Goal: Information Seeking & Learning: Find contact information

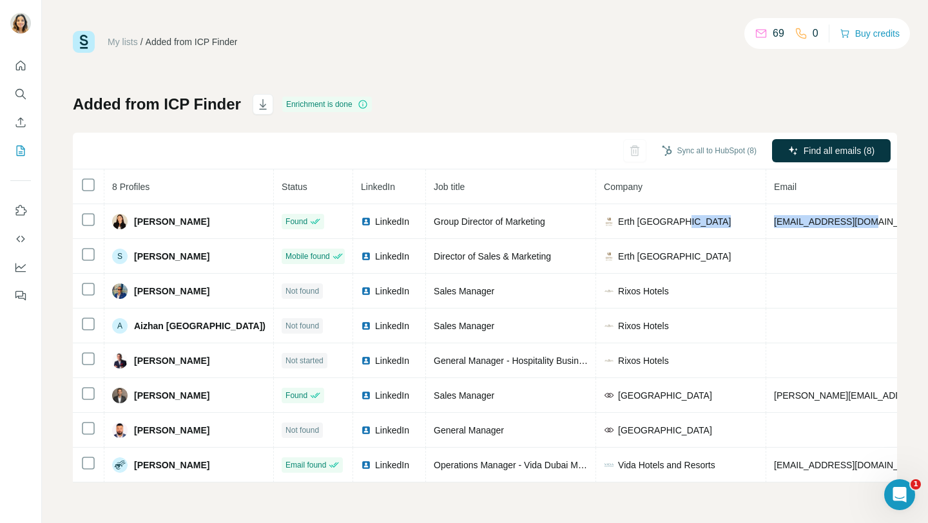
scroll to position [0, 158]
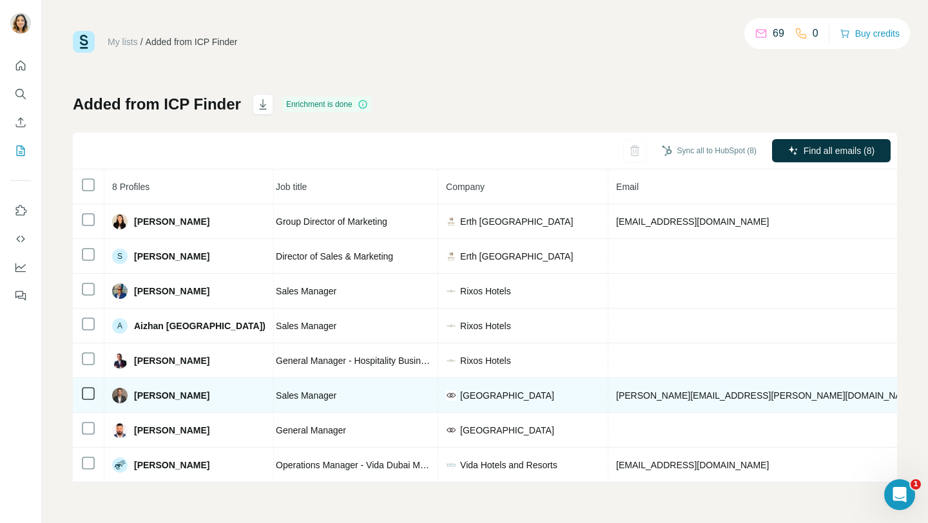
click at [293, 405] on td "Sales Manager" at bounding box center [353, 395] width 170 height 35
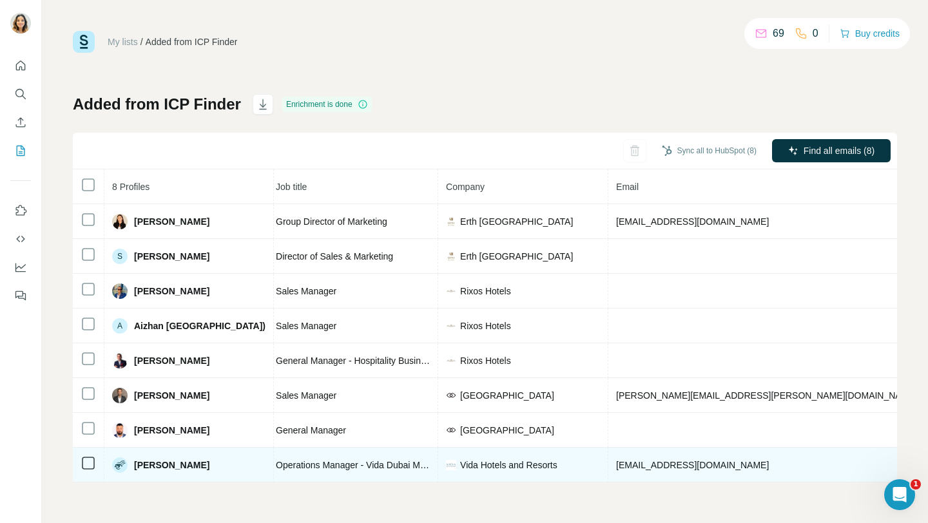
click at [336, 478] on td "Operations Manager - Vida Dubai Marina & Yacht Club" at bounding box center [353, 465] width 170 height 35
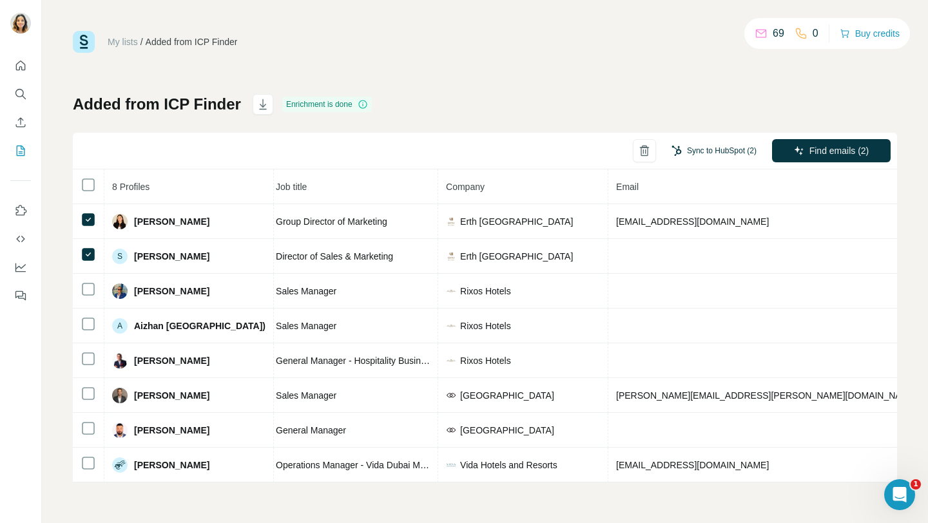
click at [734, 147] on button "Sync to HubSpot (2)" at bounding box center [714, 150] width 103 height 19
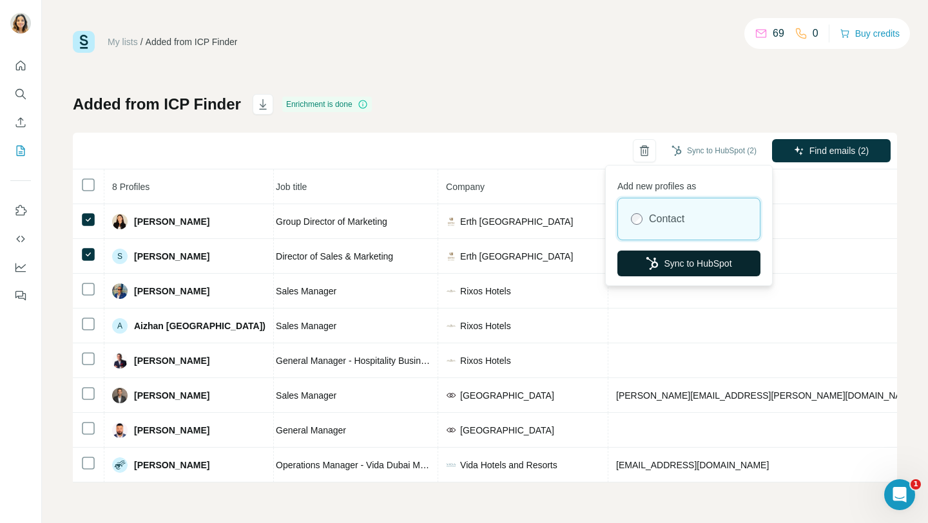
click at [670, 263] on button "Sync to HubSpot" at bounding box center [689, 264] width 143 height 26
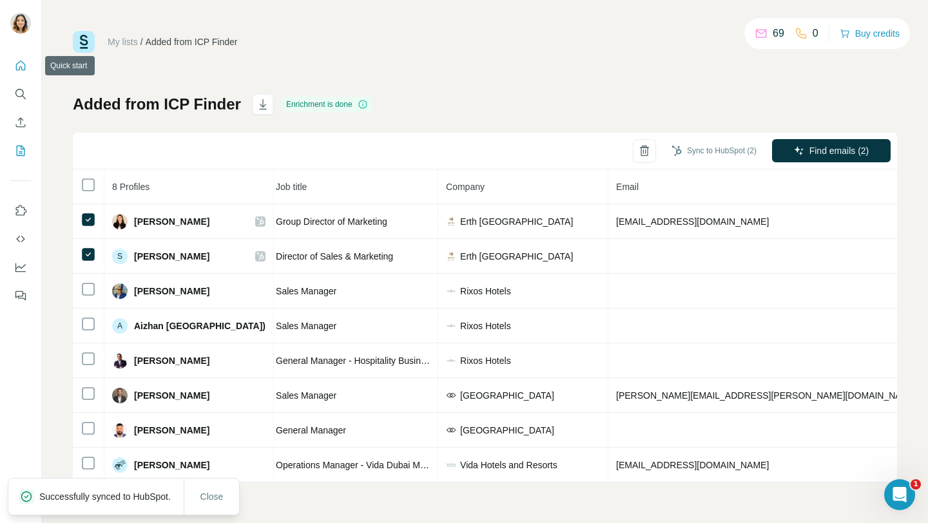
click at [22, 64] on icon "Quick start" at bounding box center [20, 65] width 13 height 13
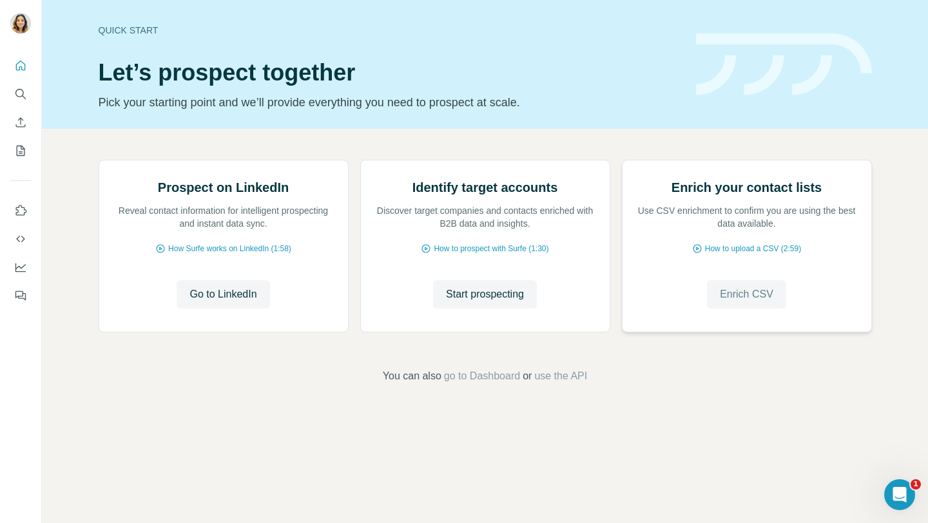
click at [737, 302] on span "Enrich CSV" at bounding box center [747, 294] width 54 height 15
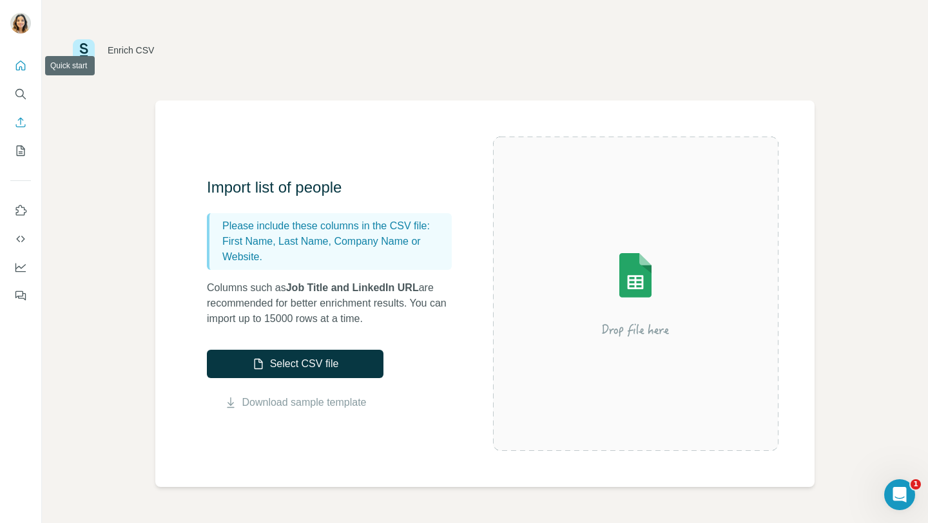
click at [24, 74] on button "Quick start" at bounding box center [20, 65] width 21 height 23
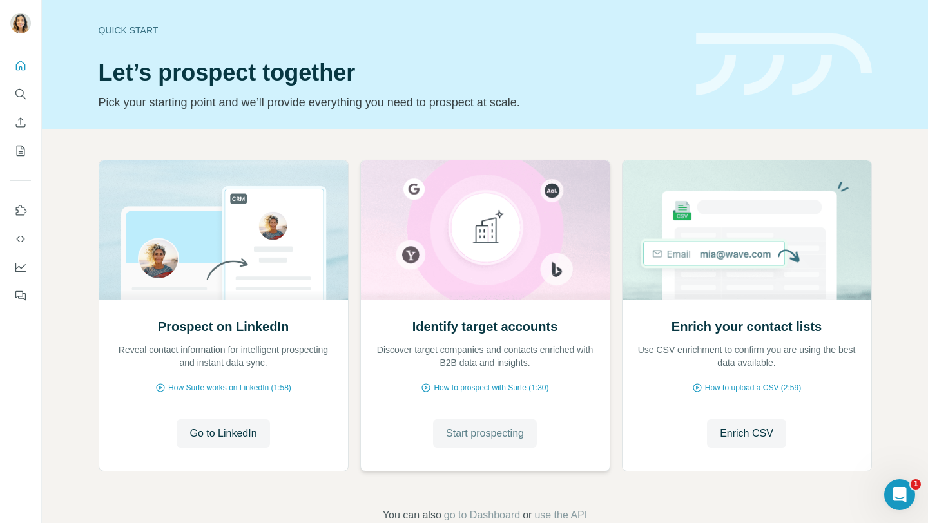
click at [463, 427] on span "Start prospecting" at bounding box center [485, 433] width 78 height 15
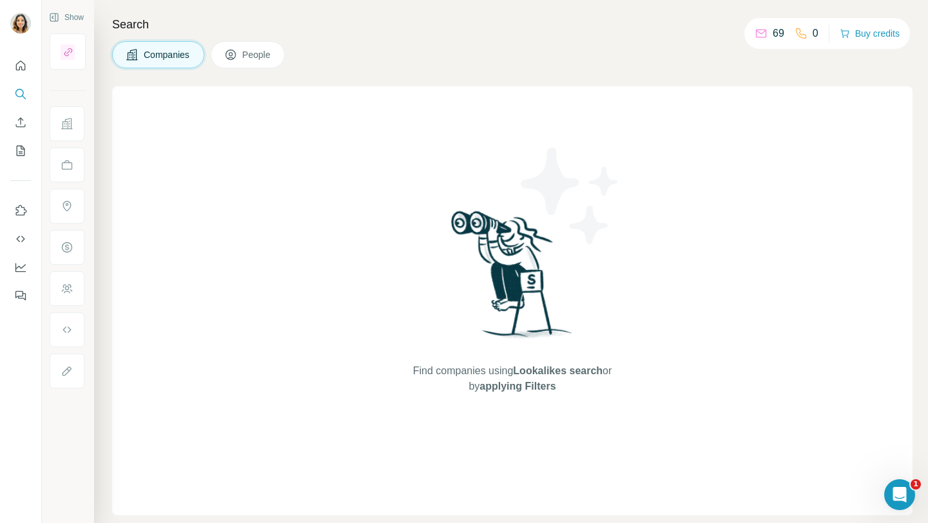
click at [147, 61] on button "Companies" at bounding box center [158, 54] width 92 height 27
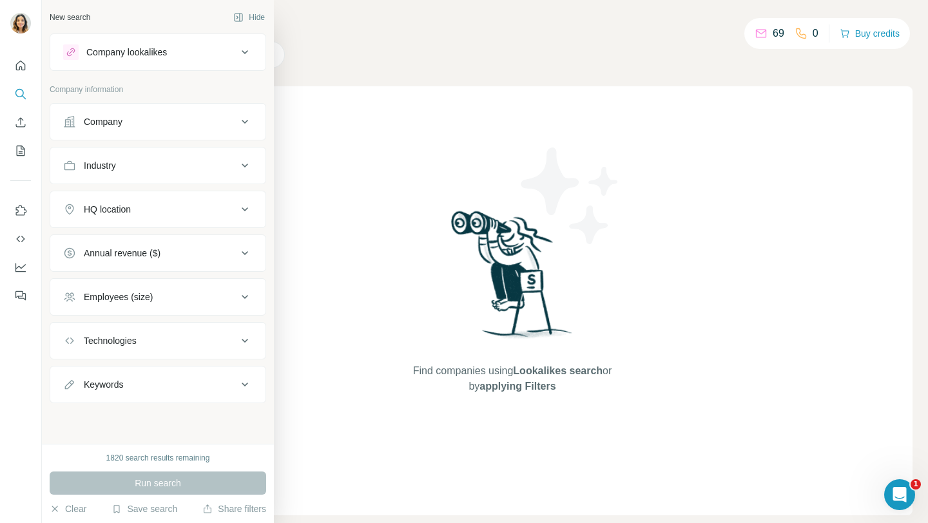
click at [108, 124] on div "Company" at bounding box center [103, 121] width 39 height 13
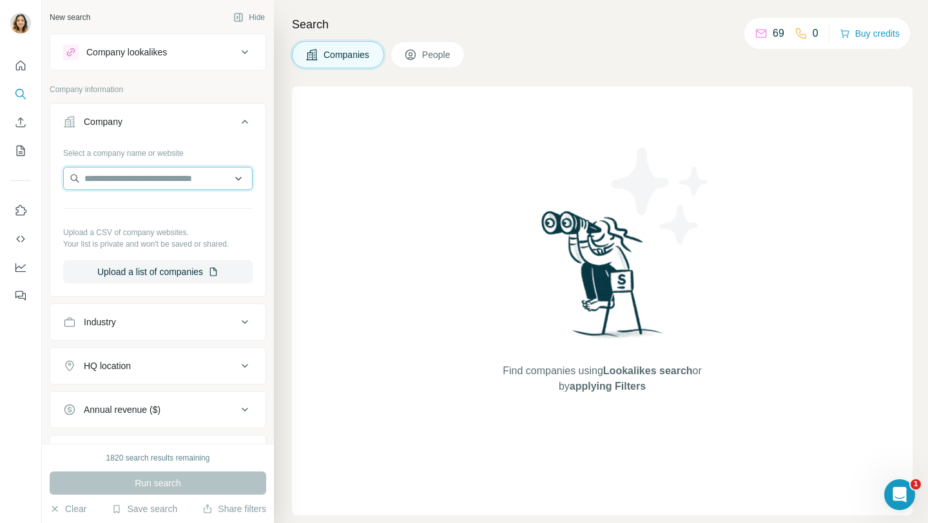
click at [102, 179] on input "text" at bounding box center [158, 178] width 190 height 23
paste input "**********"
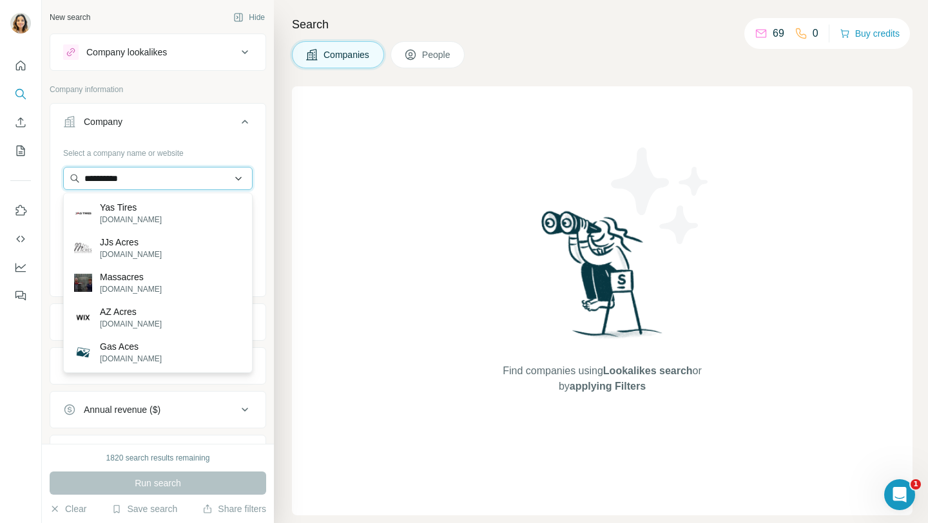
click at [159, 188] on input "*********" at bounding box center [158, 178] width 190 height 23
paste input "**********"
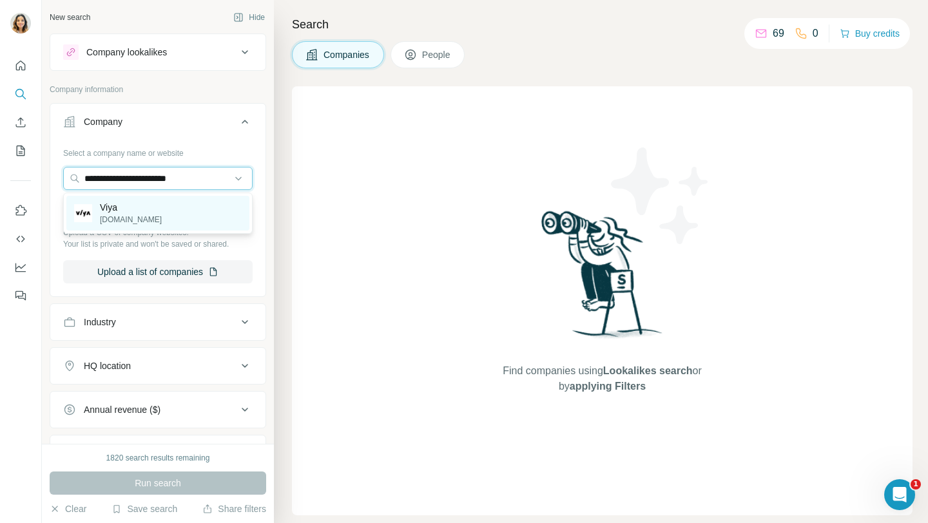
type input "**********"
click at [140, 217] on p "viyagolf.com" at bounding box center [131, 220] width 62 height 12
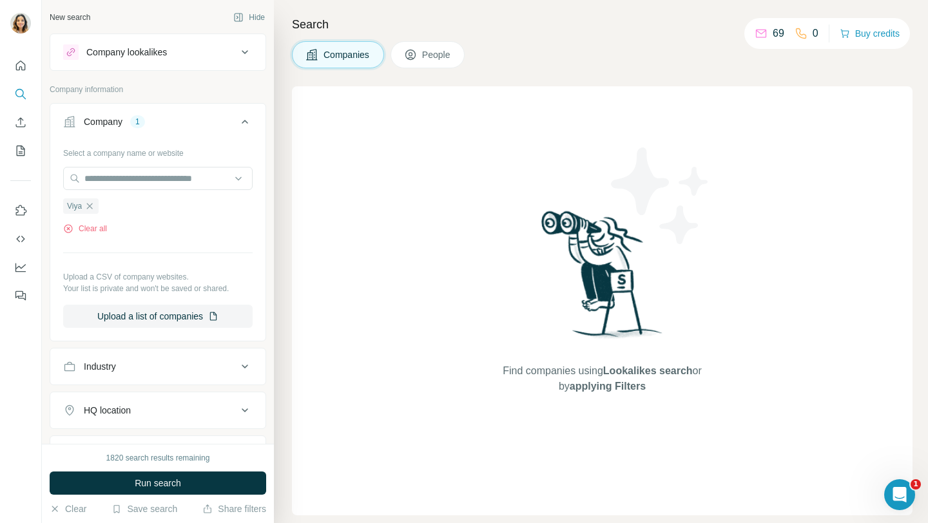
click at [417, 58] on icon at bounding box center [410, 54] width 13 height 13
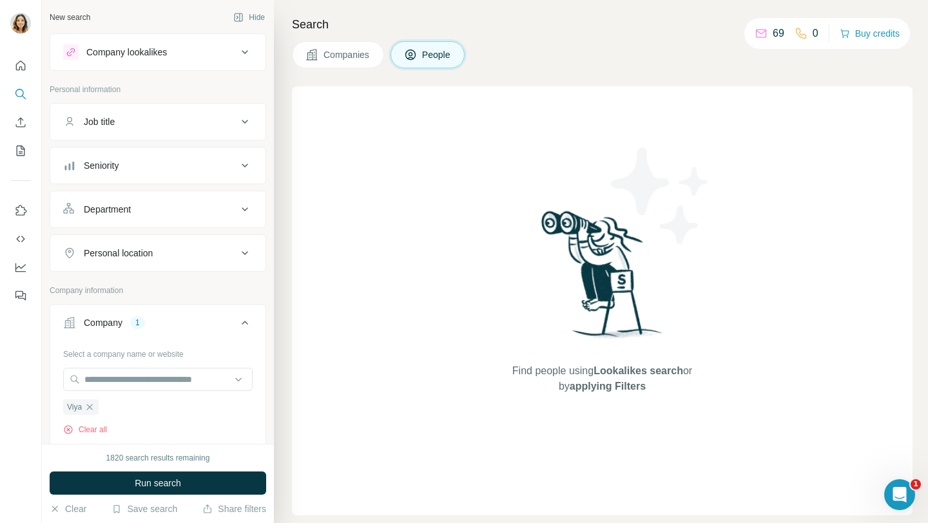
click at [179, 209] on div "Department" at bounding box center [150, 209] width 174 height 13
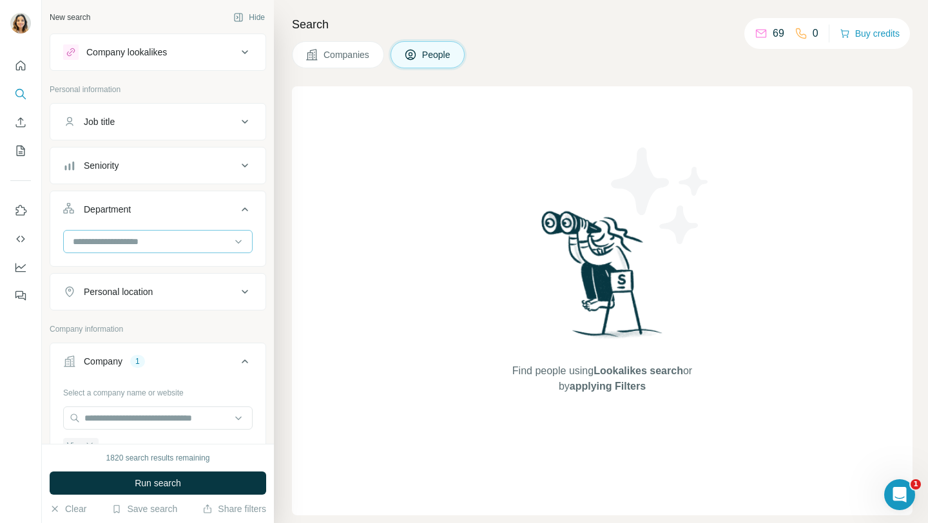
click at [145, 245] on input at bounding box center [151, 242] width 159 height 14
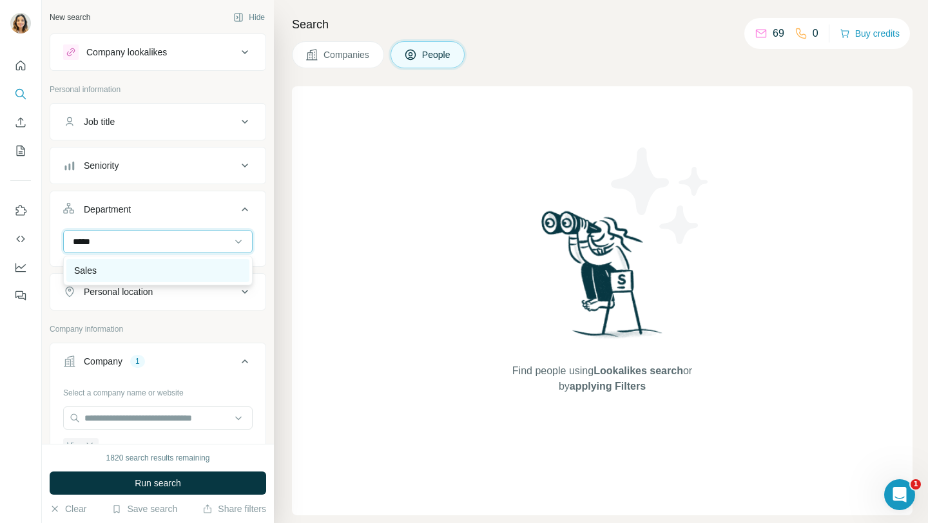
type input "*****"
click at [117, 272] on div "Sales" at bounding box center [158, 270] width 168 height 13
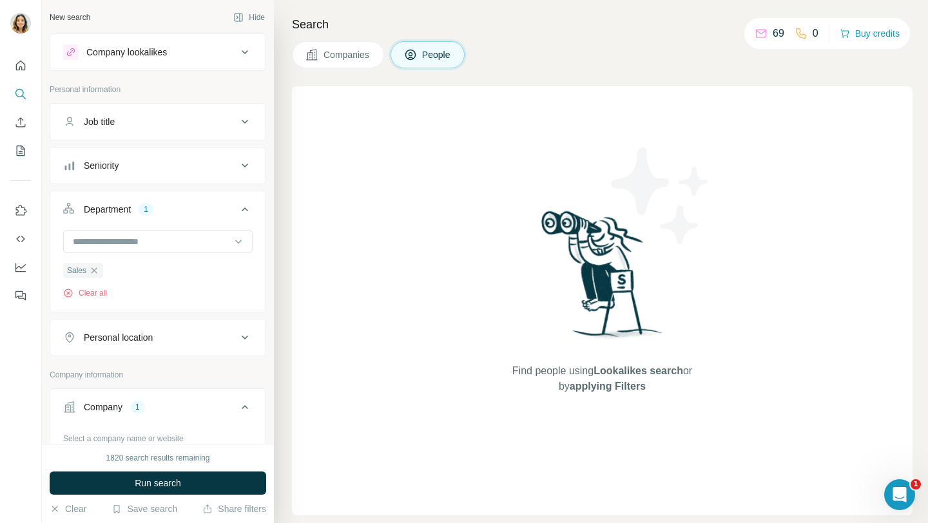
click at [141, 173] on button "Seniority" at bounding box center [157, 165] width 215 height 31
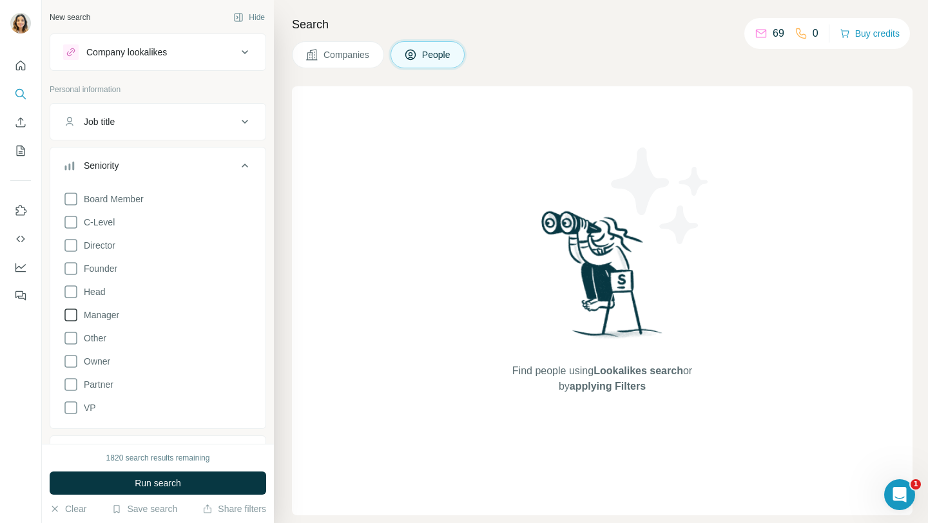
click at [72, 311] on icon at bounding box center [70, 314] width 15 height 15
click at [70, 242] on icon at bounding box center [70, 245] width 15 height 15
click at [248, 119] on icon at bounding box center [244, 121] width 15 height 15
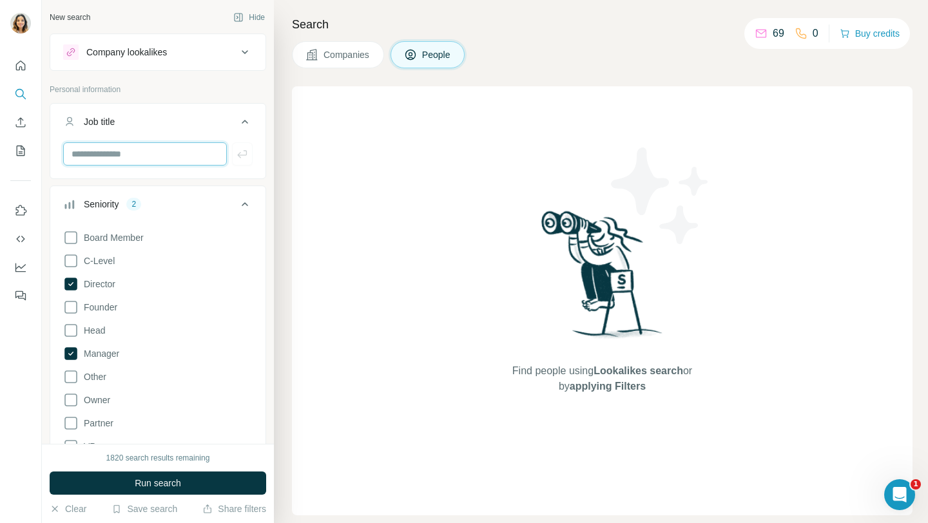
click at [133, 146] on input "text" at bounding box center [145, 153] width 164 height 23
type input "*"
type input "*******"
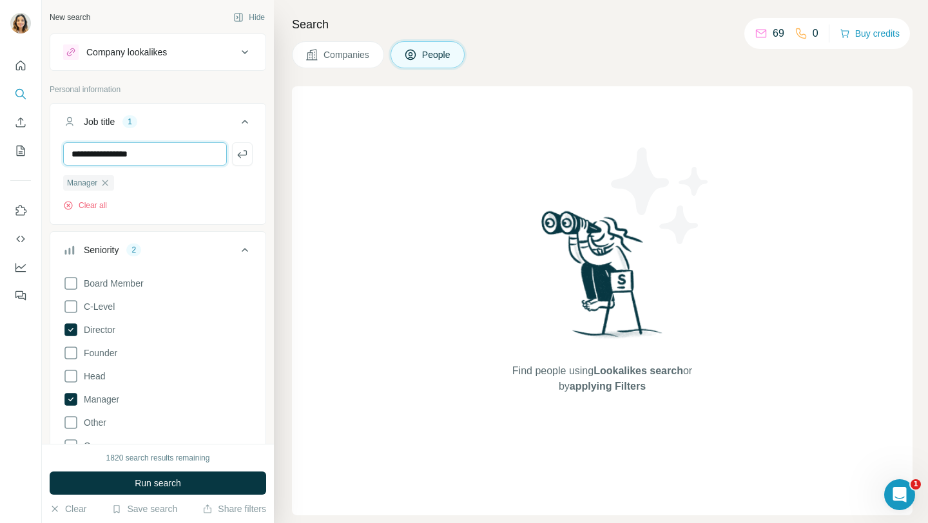
type input "**********"
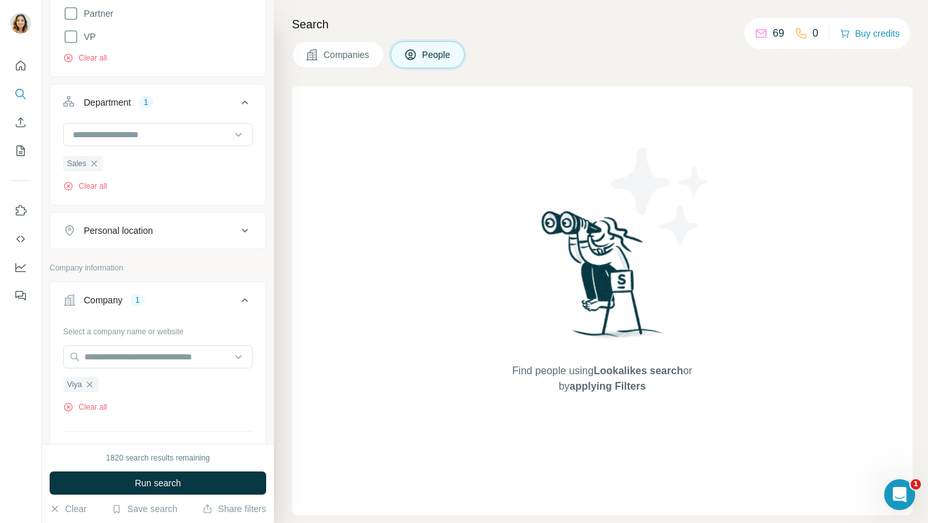
scroll to position [457, 0]
click at [204, 240] on button "Personal location" at bounding box center [157, 229] width 215 height 31
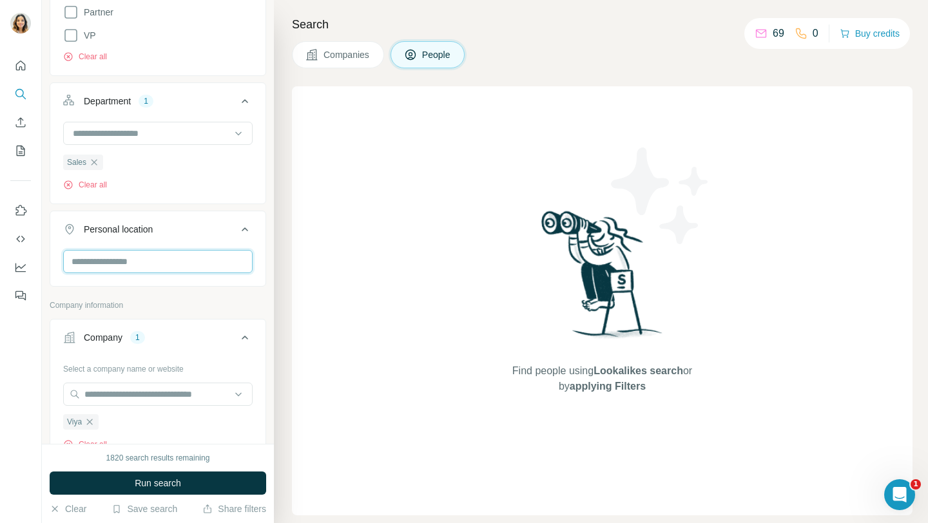
click at [141, 264] on input "text" at bounding box center [158, 261] width 190 height 23
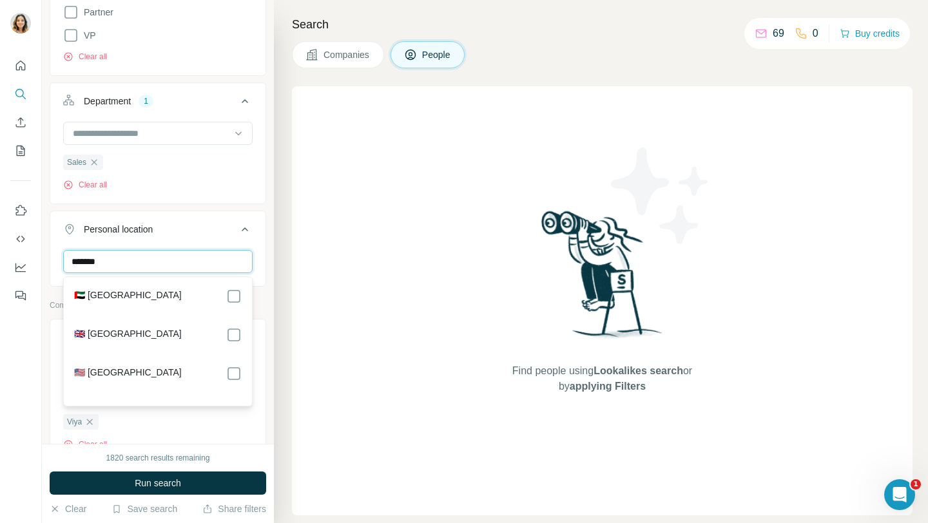
type input "******"
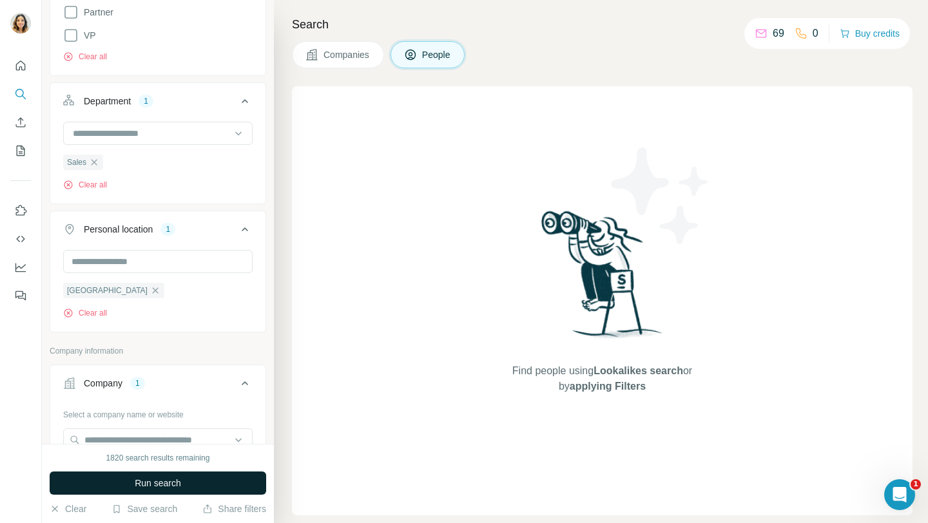
click at [150, 486] on span "Run search" at bounding box center [158, 483] width 46 height 13
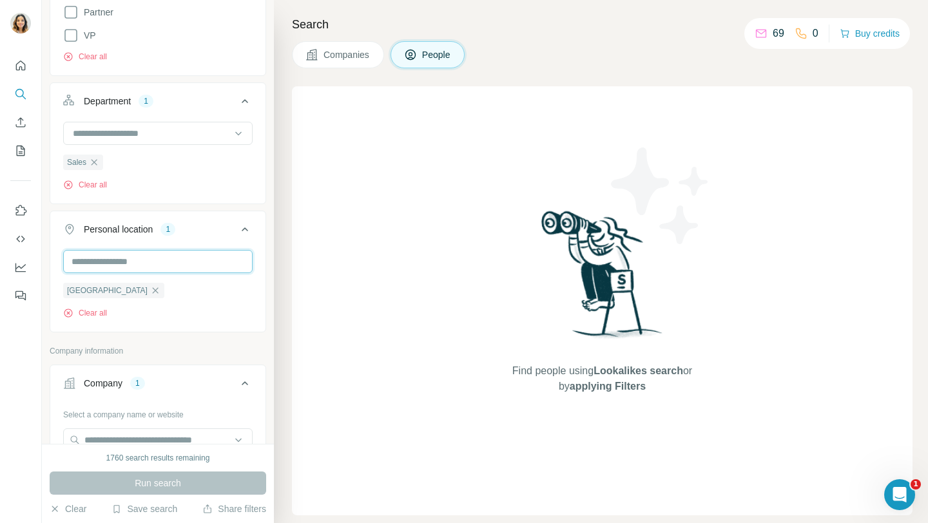
click at [148, 258] on input "text" at bounding box center [158, 261] width 190 height 23
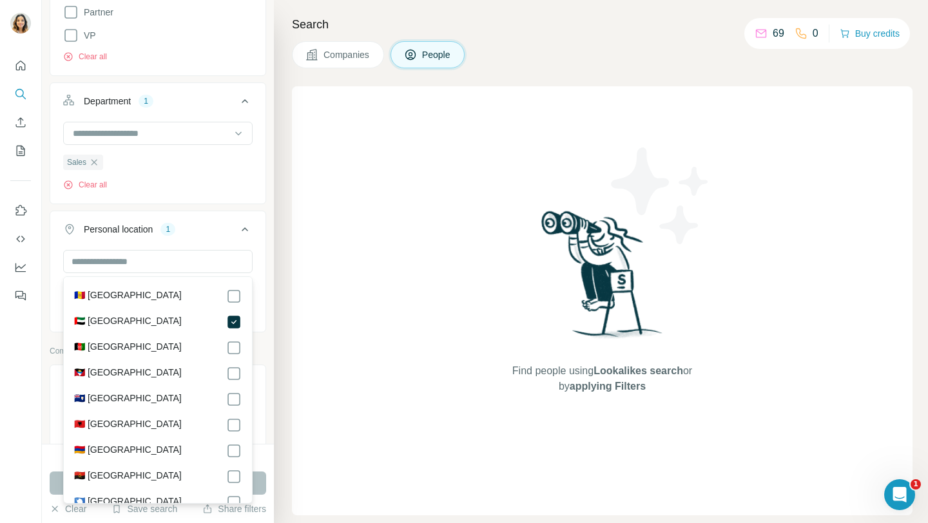
click at [371, 316] on div "Find people using Lookalikes search or by applying Filters" at bounding box center [602, 300] width 621 height 429
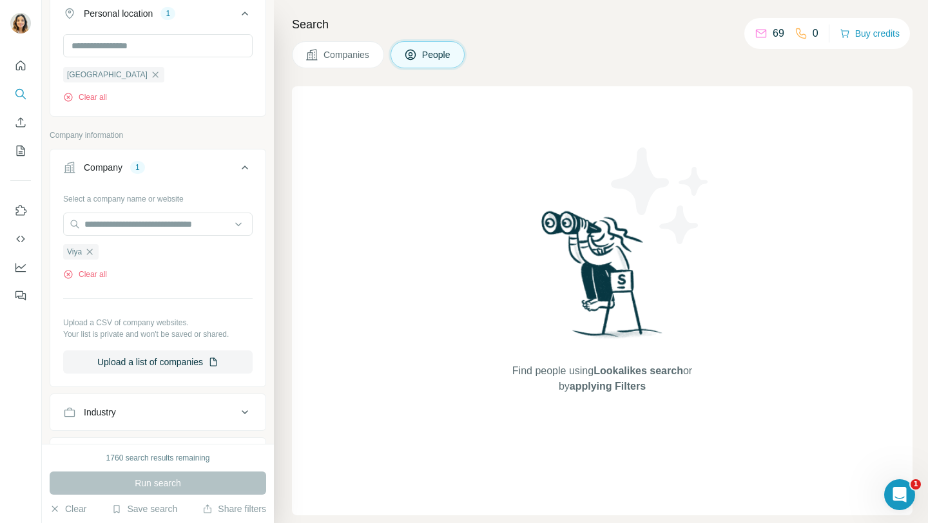
scroll to position [739, 0]
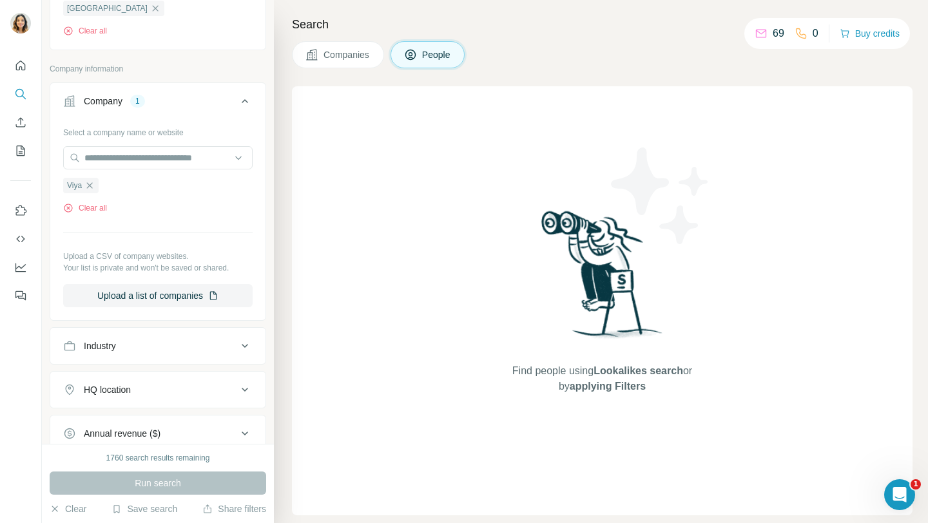
click at [137, 487] on div "Run search" at bounding box center [158, 483] width 217 height 23
click at [145, 482] on div "Run search" at bounding box center [158, 483] width 217 height 23
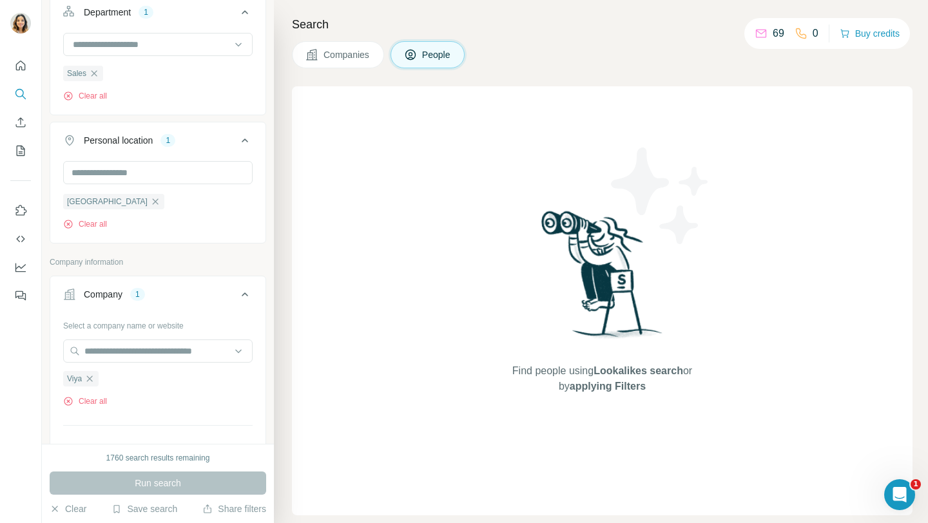
scroll to position [0, 0]
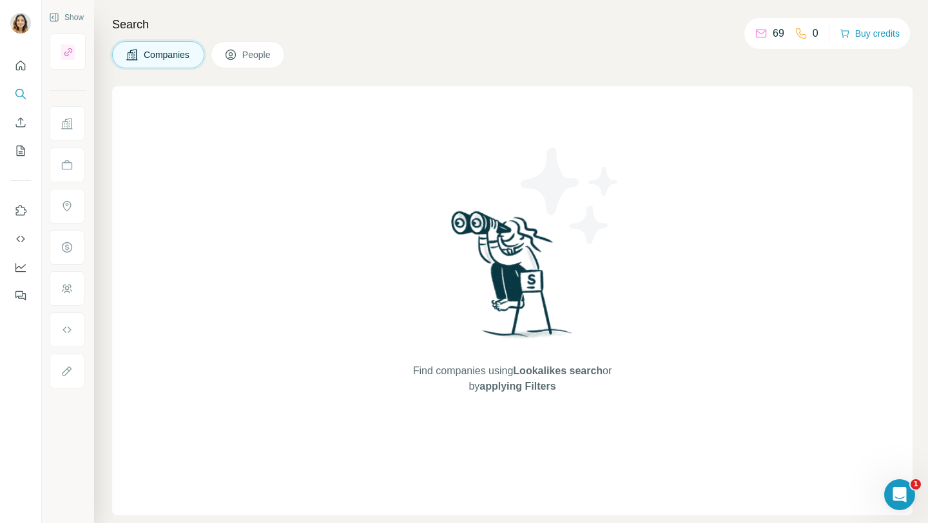
click at [244, 51] on button "People" at bounding box center [248, 54] width 75 height 27
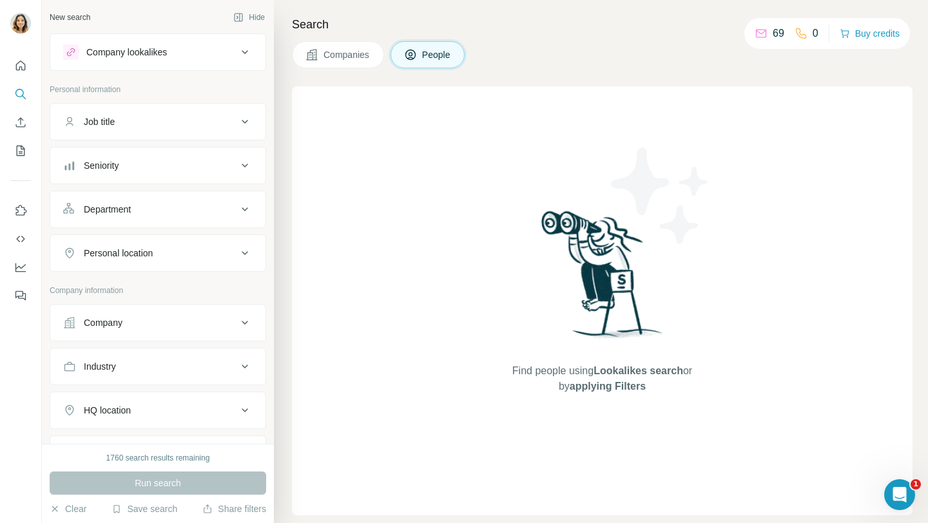
click at [117, 131] on button "Job title" at bounding box center [157, 121] width 215 height 31
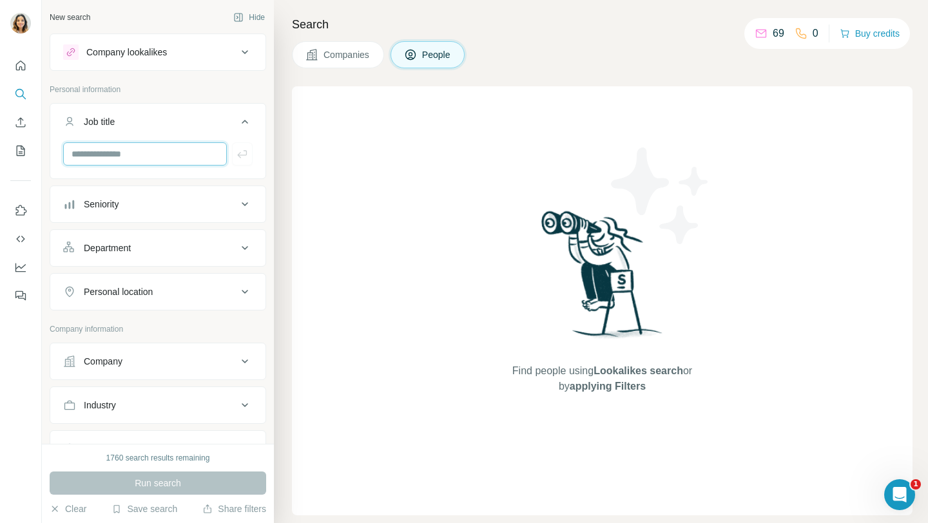
click at [112, 158] on input "text" at bounding box center [145, 153] width 164 height 23
type input "*"
type input "**********"
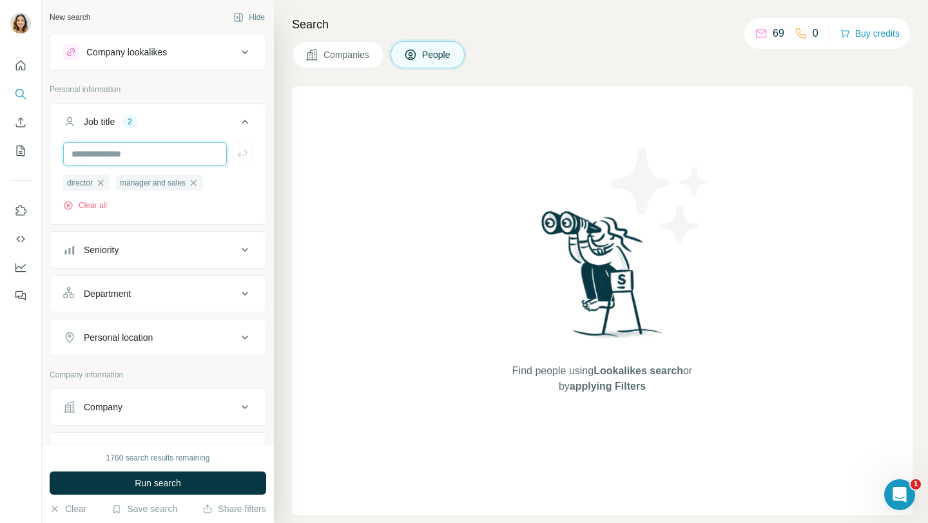
scroll to position [48, 0]
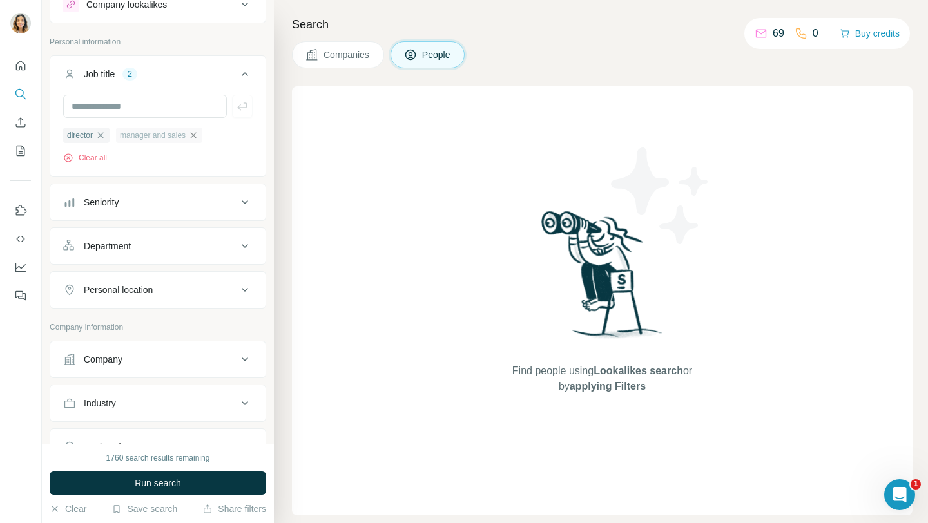
click at [199, 137] on icon "button" at bounding box center [193, 135] width 10 height 10
click at [162, 110] on input "text" at bounding box center [145, 106] width 164 height 23
click at [168, 115] on input "text" at bounding box center [145, 106] width 164 height 23
type input "*****"
click at [194, 111] on input "text" at bounding box center [145, 106] width 164 height 23
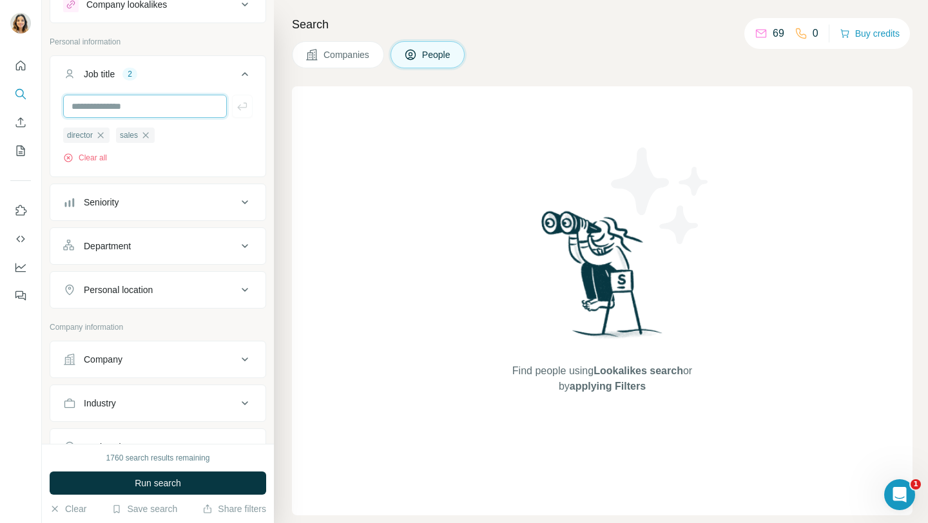
click at [118, 109] on input "text" at bounding box center [145, 106] width 164 height 23
type input "*********"
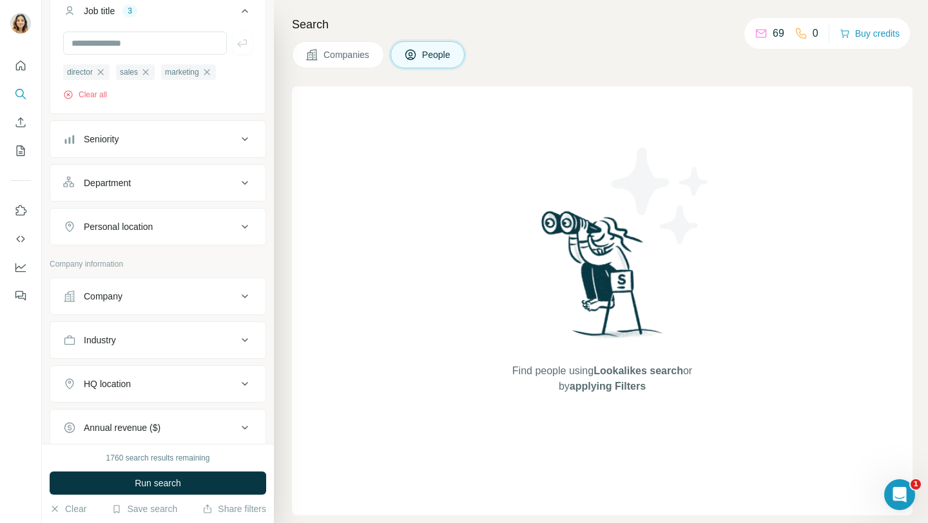
click at [228, 136] on div "Seniority" at bounding box center [150, 139] width 174 height 13
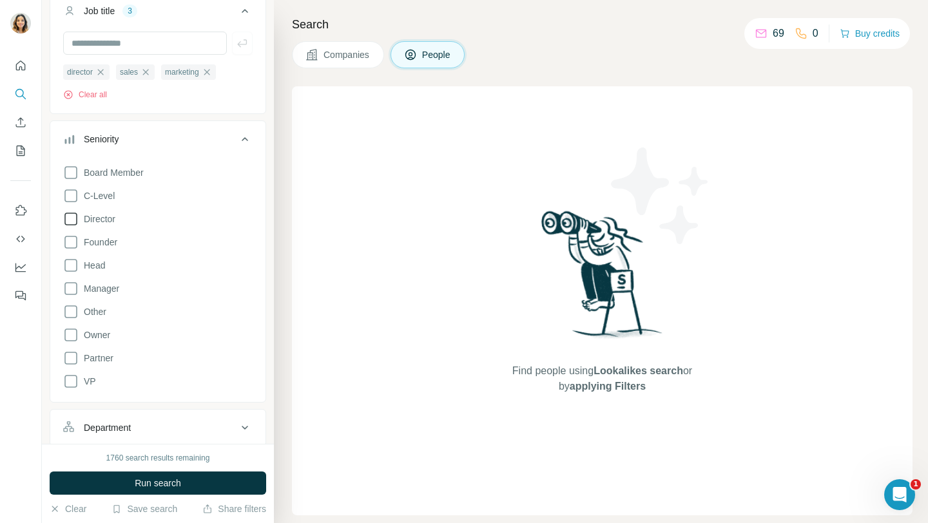
click at [73, 223] on icon at bounding box center [70, 218] width 15 height 15
click at [72, 296] on icon at bounding box center [70, 288] width 15 height 15
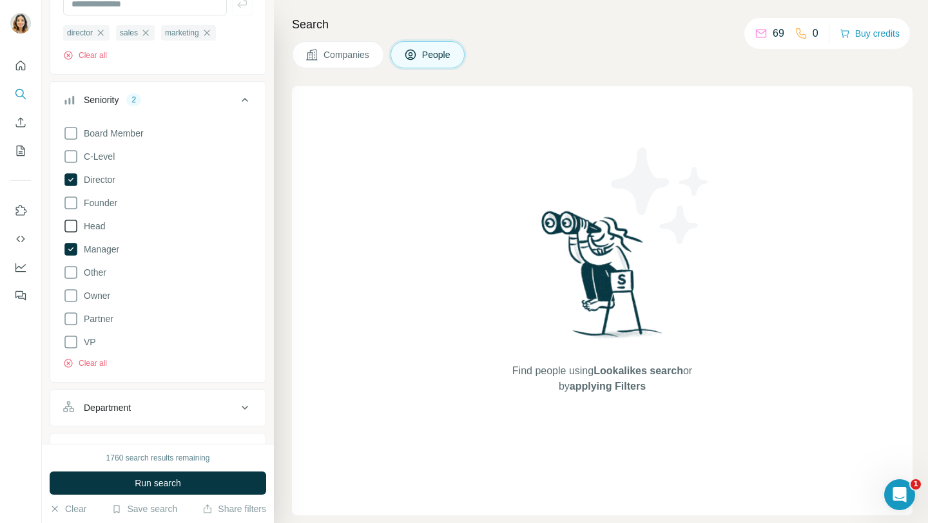
click at [68, 229] on icon at bounding box center [70, 226] width 15 height 15
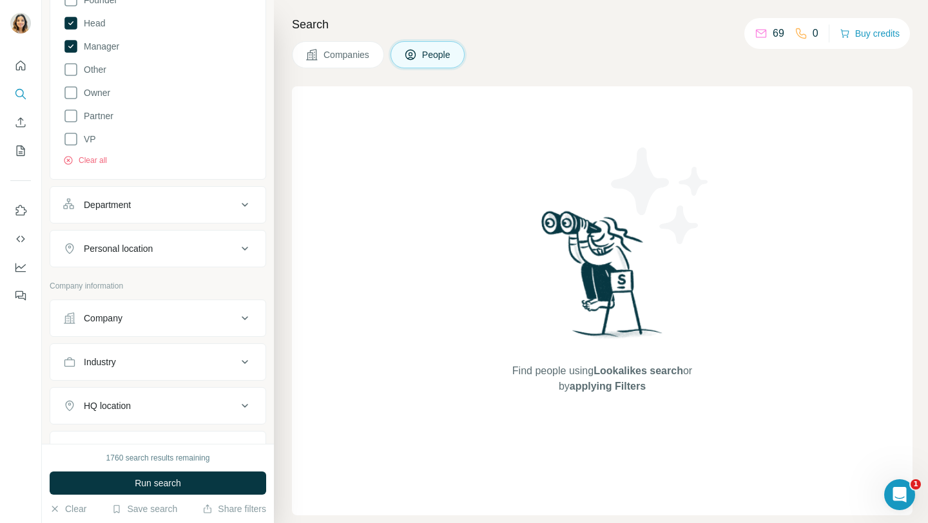
scroll to position [425, 0]
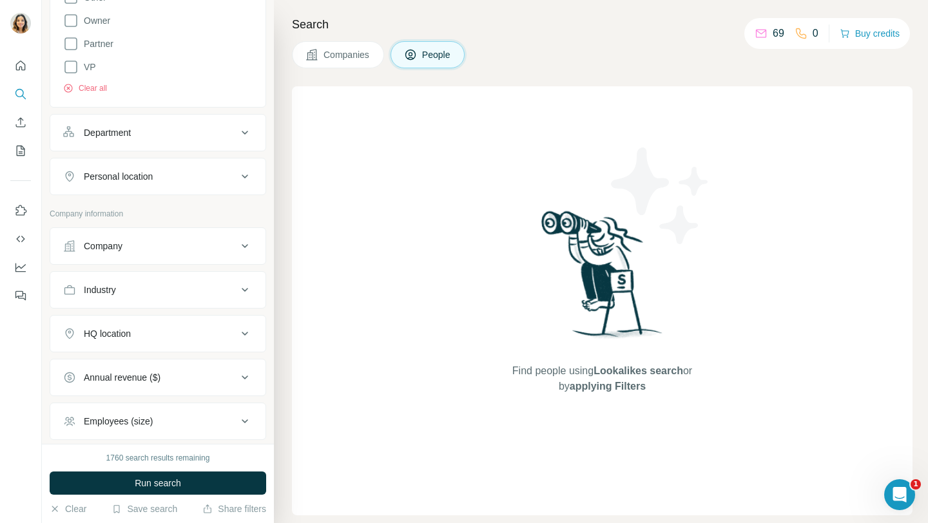
click at [230, 142] on button "Department" at bounding box center [157, 132] width 215 height 31
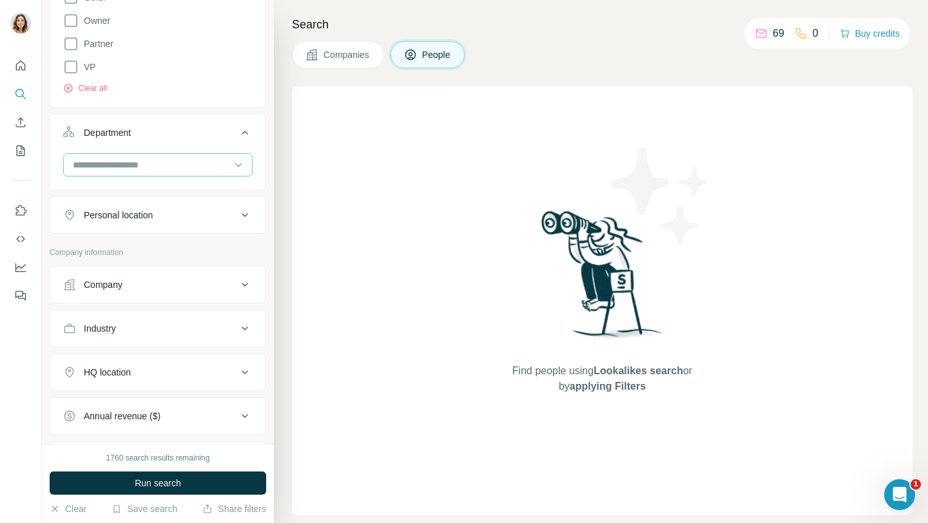
click at [162, 162] on input at bounding box center [151, 165] width 159 height 14
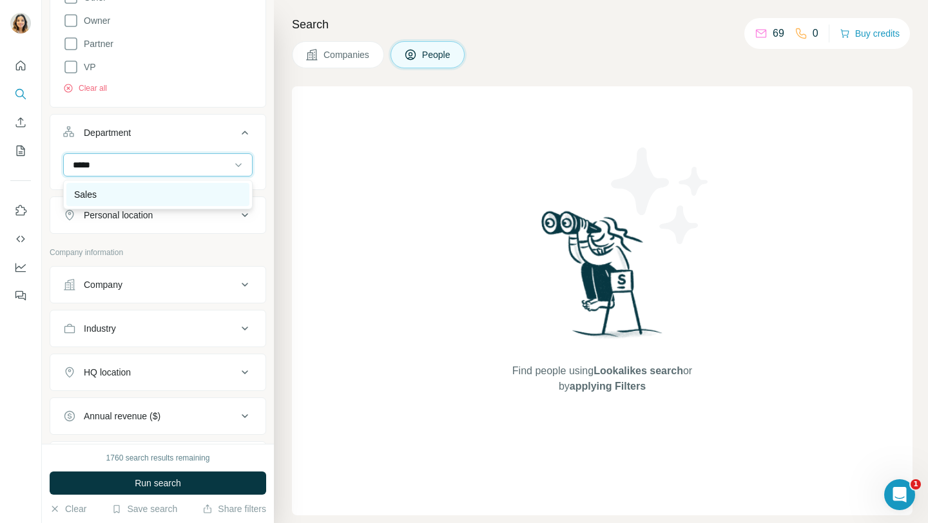
type input "*****"
click at [134, 201] on div "Sales" at bounding box center [157, 194] width 183 height 23
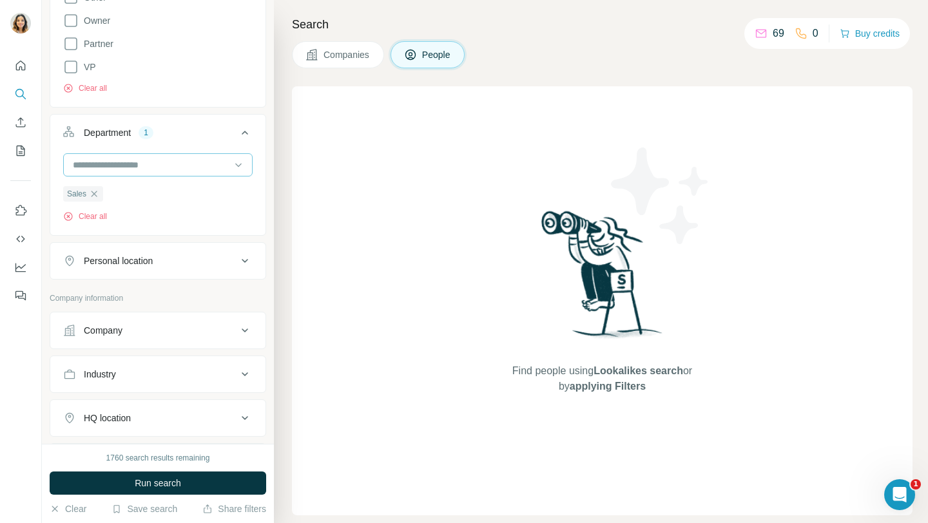
click at [142, 173] on div at bounding box center [151, 165] width 159 height 22
type input "*"
click at [297, 146] on div "Find people using Lookalikes search or by applying Filters" at bounding box center [602, 300] width 621 height 429
click at [144, 171] on input at bounding box center [151, 165] width 159 height 14
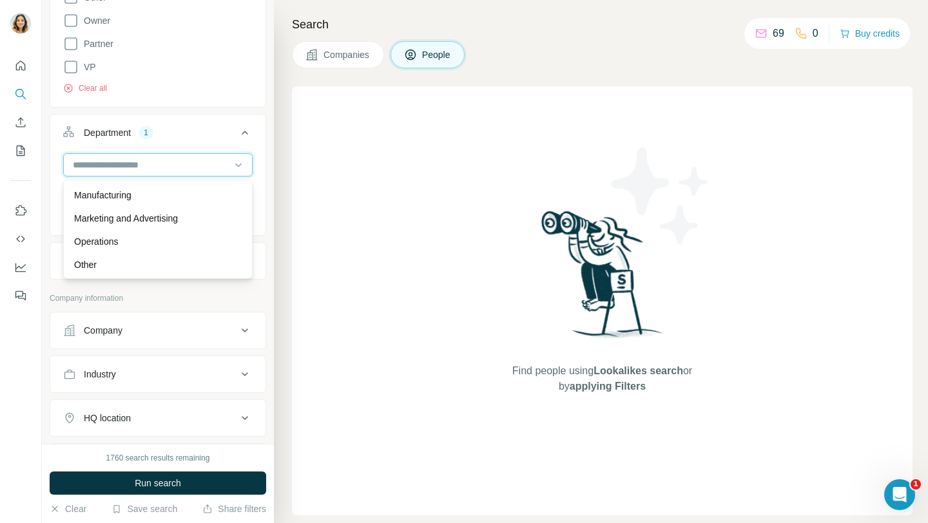
scroll to position [275, 0]
click at [138, 215] on p "Marketing and Advertising" at bounding box center [126, 221] width 104 height 13
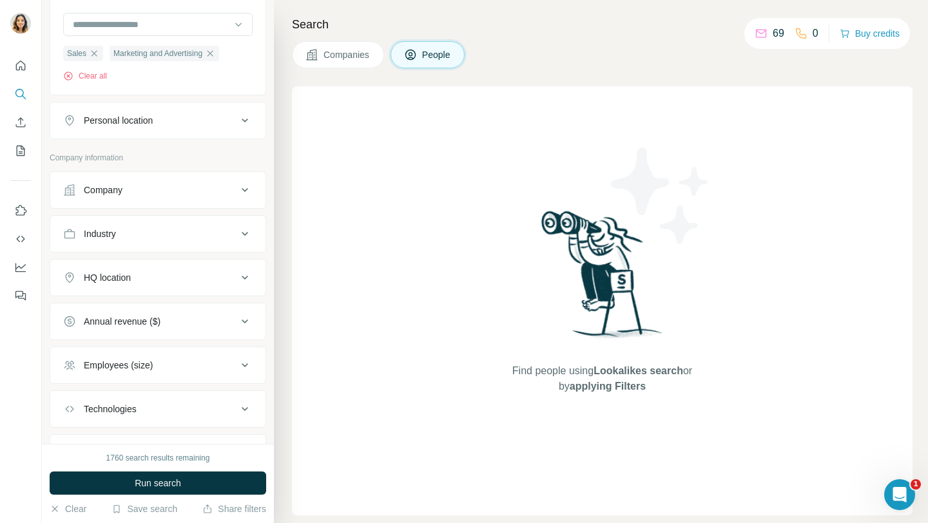
scroll to position [578, 0]
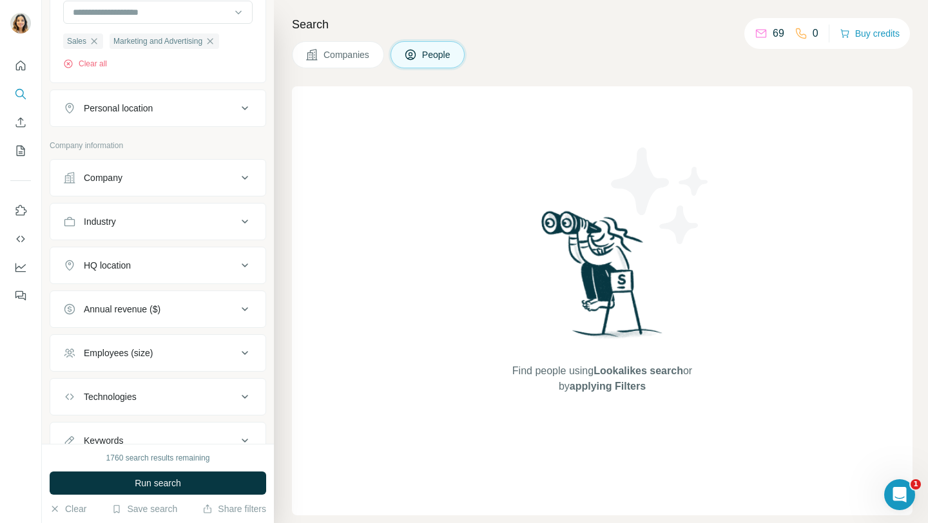
click at [158, 113] on div "Personal location" at bounding box center [150, 108] width 174 height 13
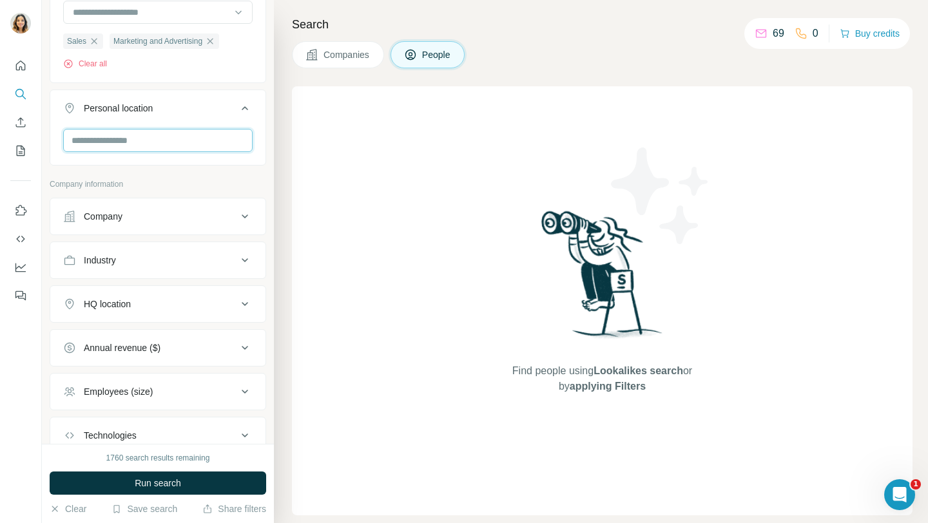
click at [120, 142] on input "text" at bounding box center [158, 140] width 190 height 23
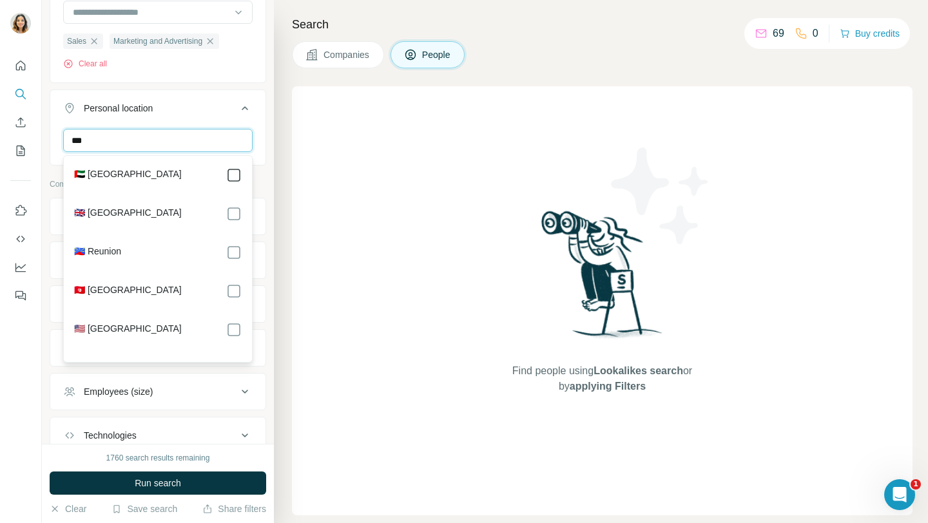
type input "***"
click at [48, 233] on div "New search Hide Company lookalikes Personal information Job title 3 director sa…" at bounding box center [158, 222] width 232 height 444
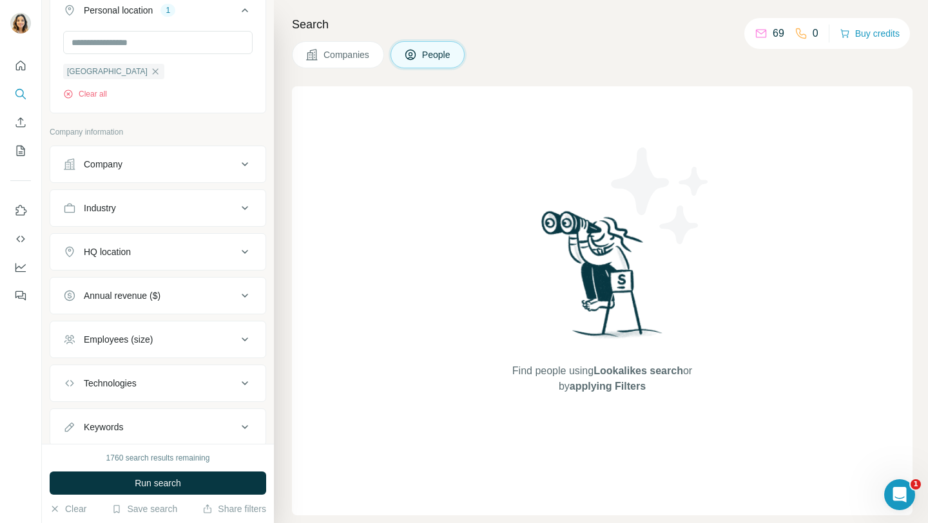
scroll to position [677, 0]
click at [169, 163] on div "Company" at bounding box center [150, 163] width 174 height 13
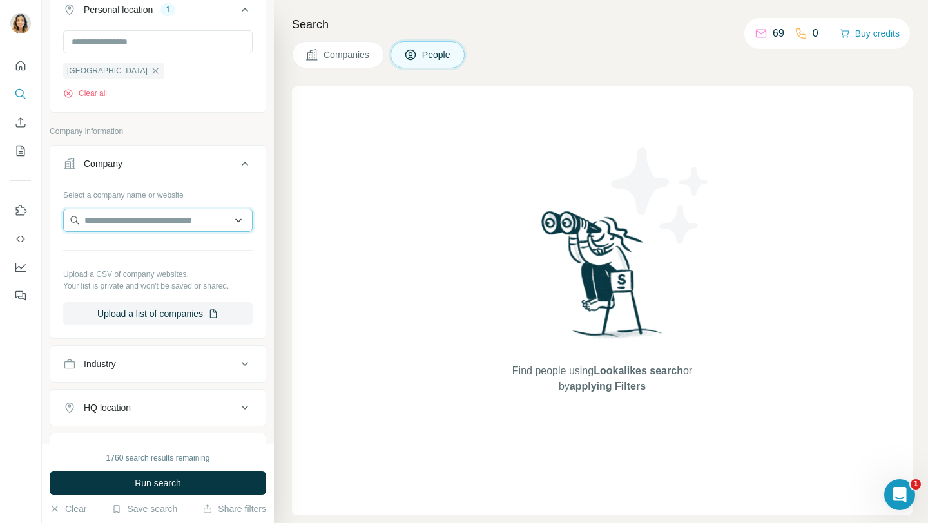
click at [113, 226] on input "text" at bounding box center [158, 220] width 190 height 23
paste input "**********"
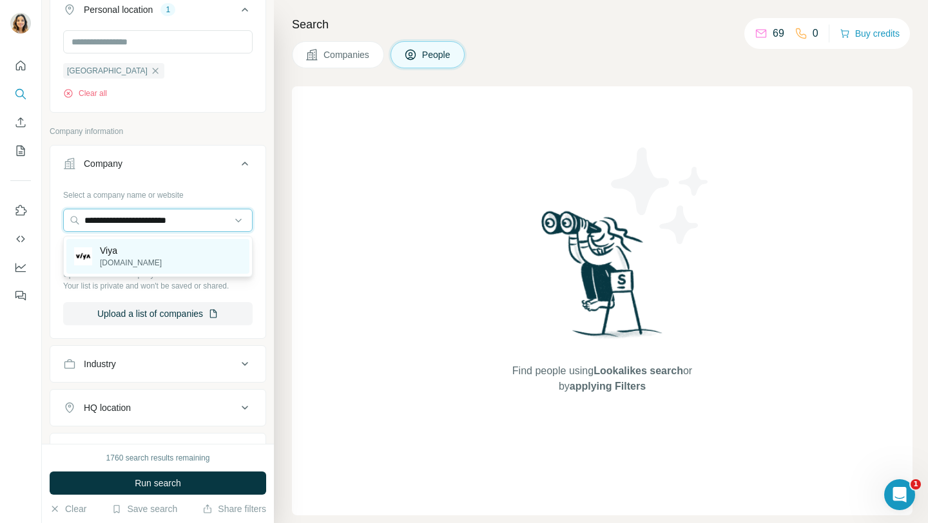
type input "**********"
click at [123, 262] on p "viyagolf.com" at bounding box center [131, 263] width 62 height 12
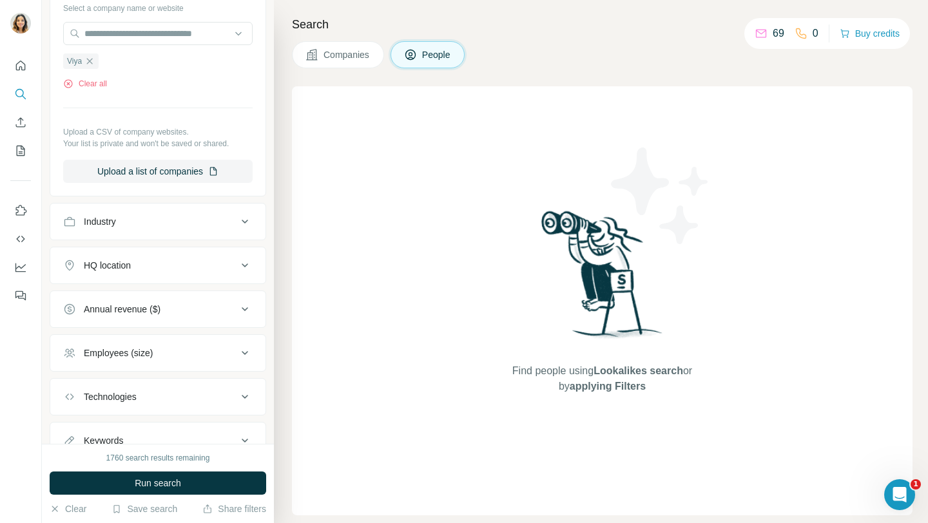
scroll to position [891, 0]
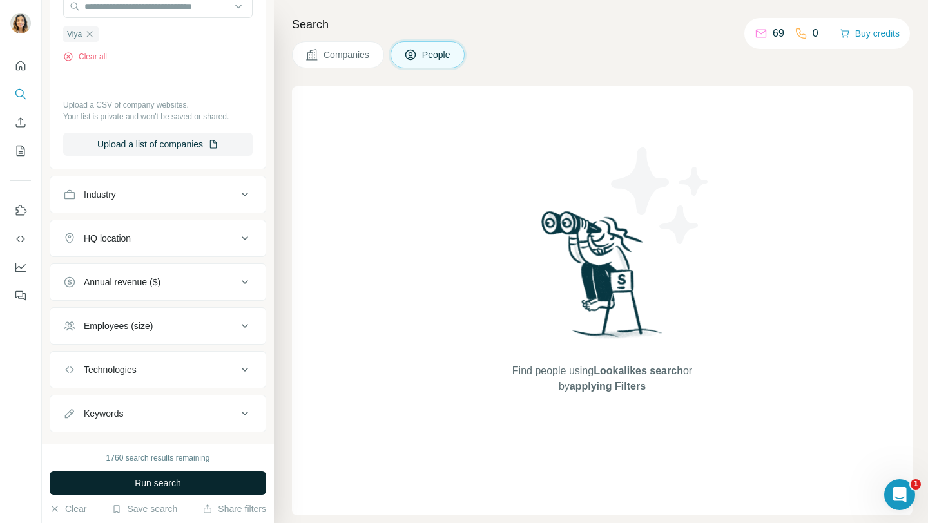
click at [128, 486] on button "Run search" at bounding box center [158, 483] width 217 height 23
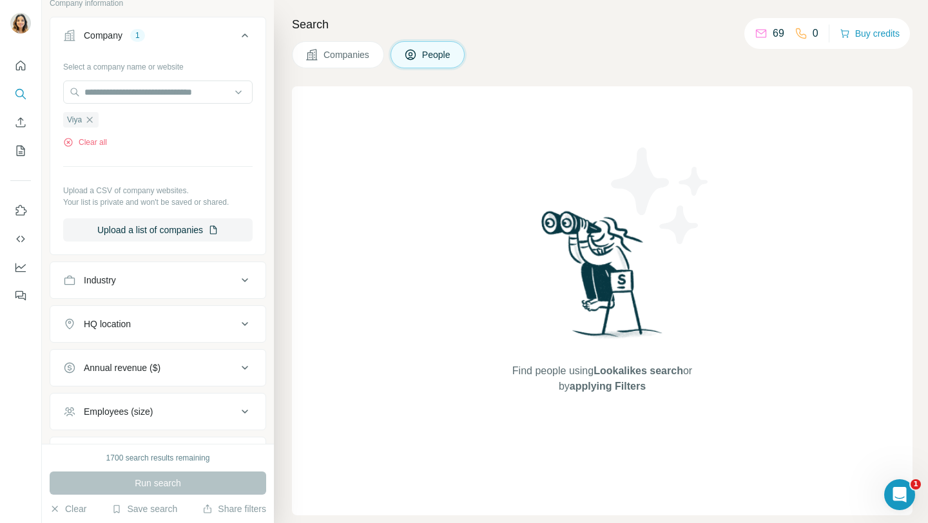
scroll to position [917, 0]
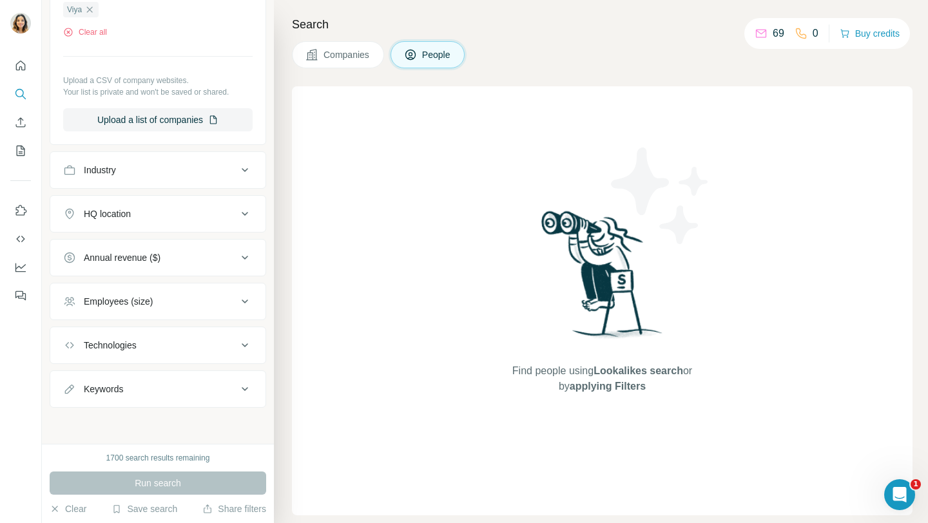
click at [97, 489] on div "Run search" at bounding box center [158, 483] width 217 height 23
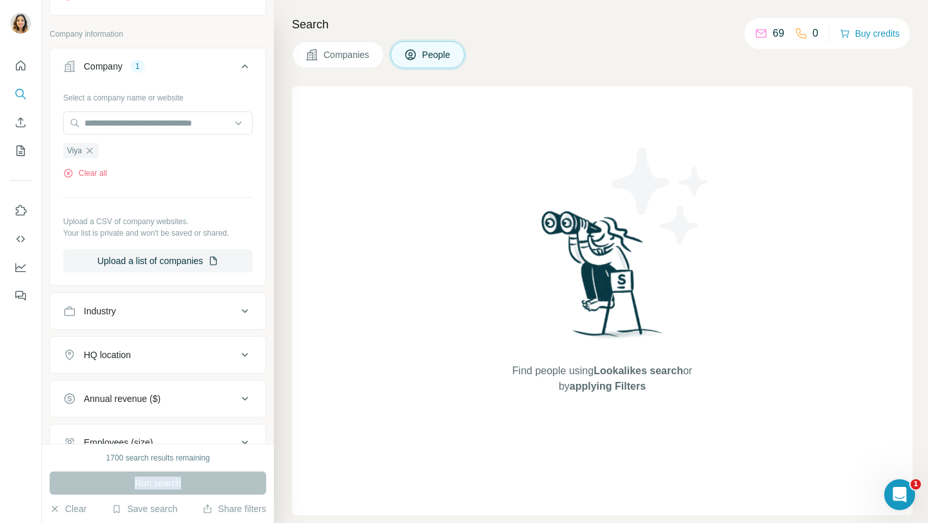
scroll to position [739, 0]
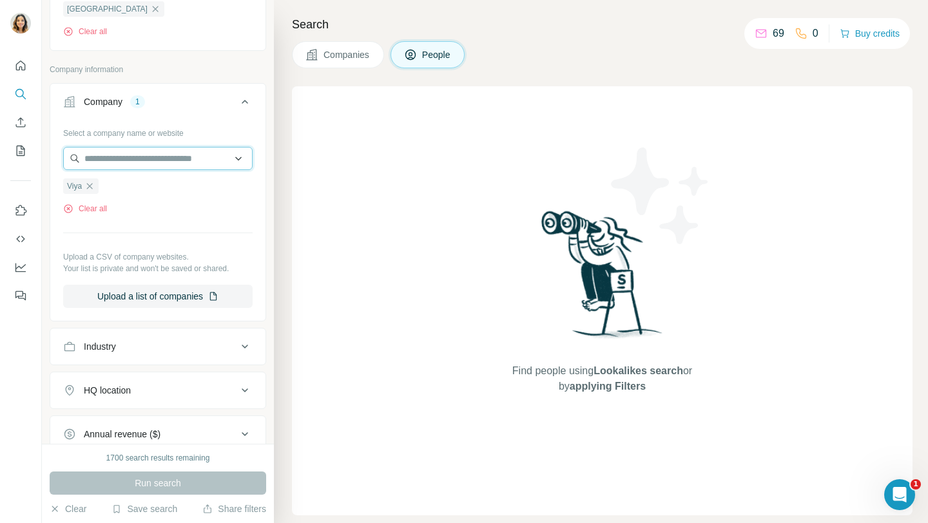
click at [150, 161] on input "text" at bounding box center [158, 158] width 190 height 23
click at [138, 244] on div "Select a company name or website Viya Clear all Upload a CSV of company website…" at bounding box center [158, 215] width 190 height 186
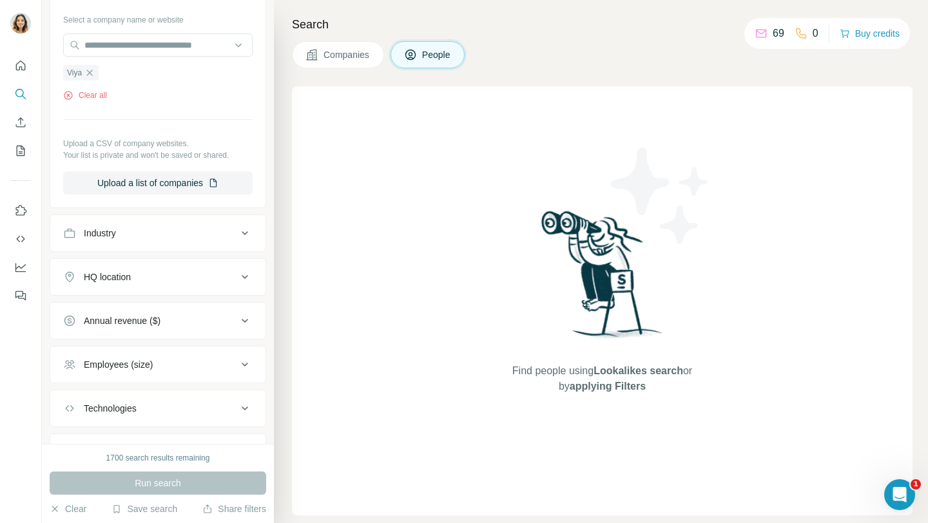
scroll to position [917, 0]
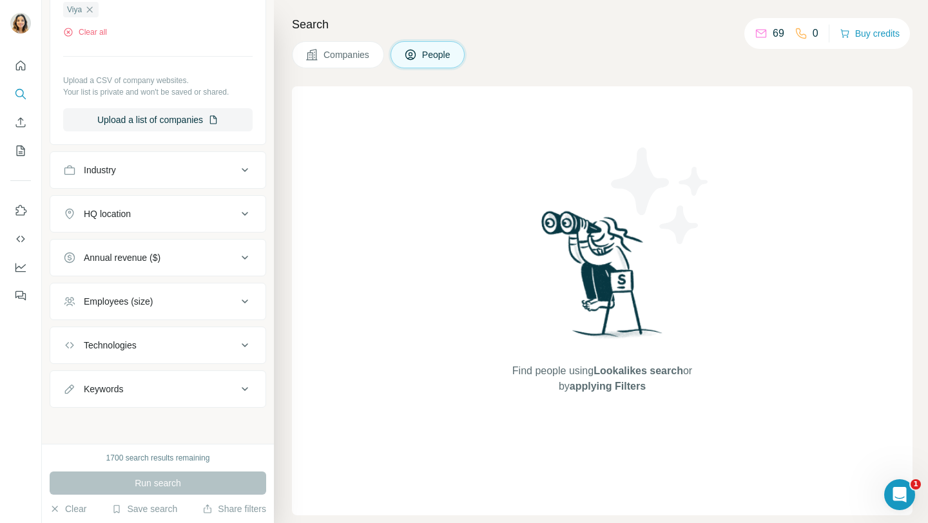
click at [170, 173] on div "Industry" at bounding box center [150, 170] width 174 height 13
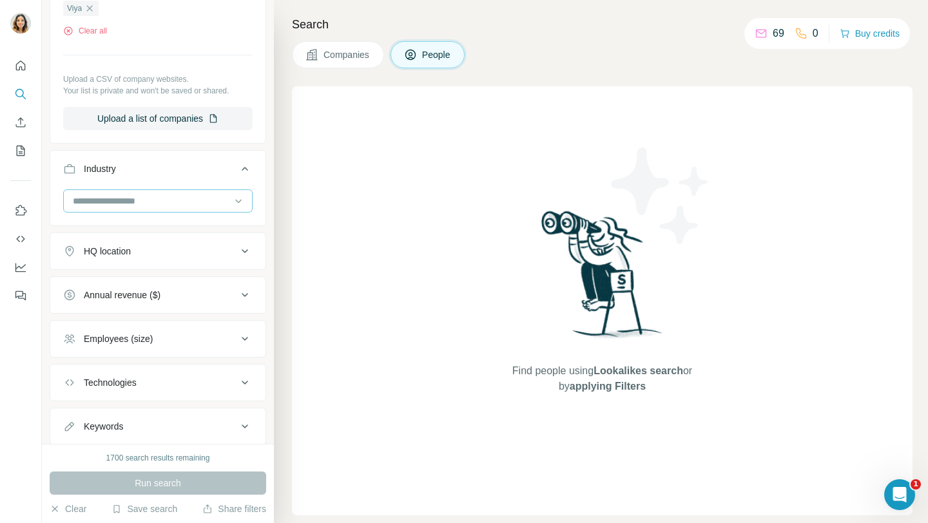
click at [150, 199] on input at bounding box center [151, 201] width 159 height 14
type input "*"
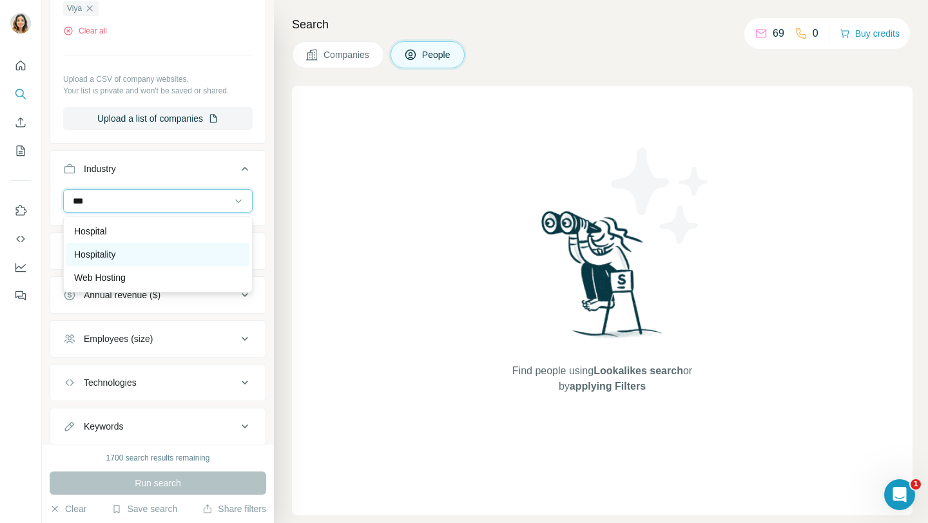
type input "***"
click at [122, 256] on div "Hospitality" at bounding box center [158, 254] width 168 height 13
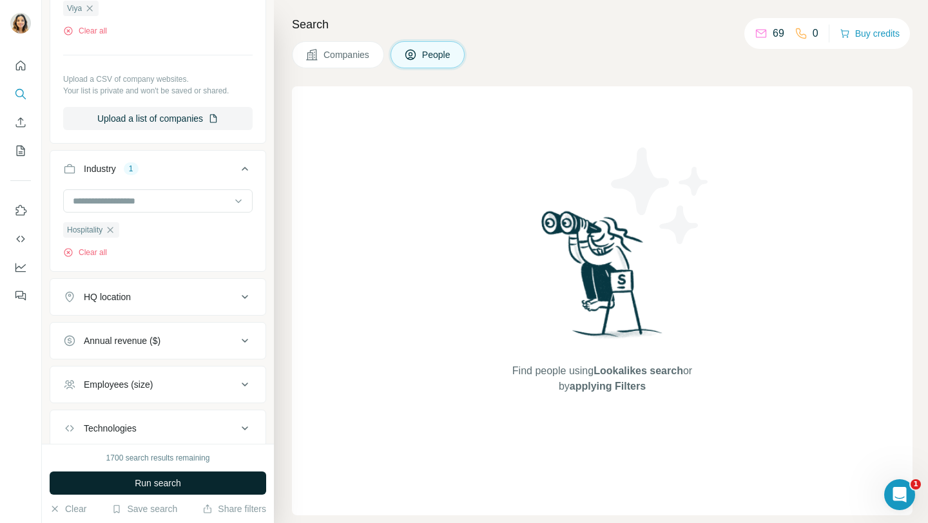
click at [122, 485] on button "Run search" at bounding box center [158, 483] width 217 height 23
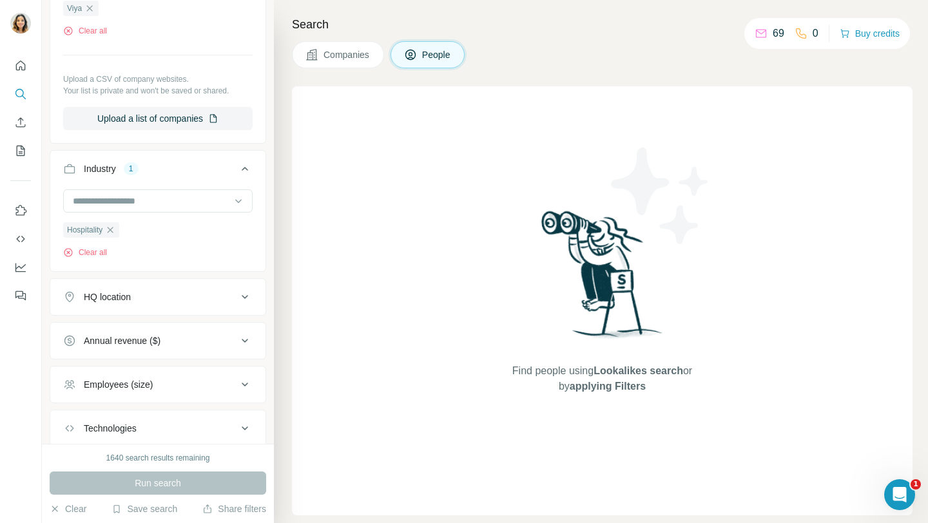
click at [335, 63] on button "Companies" at bounding box center [338, 54] width 92 height 27
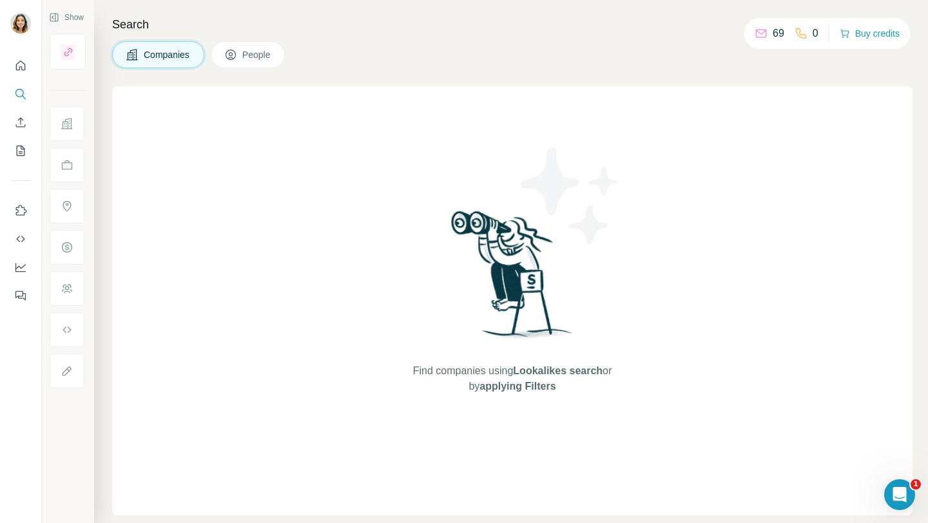
click at [186, 48] on button "Companies" at bounding box center [158, 54] width 92 height 27
click at [347, 44] on div "Companies People" at bounding box center [512, 54] width 801 height 27
click at [67, 15] on div "Show" at bounding box center [68, 17] width 37 height 19
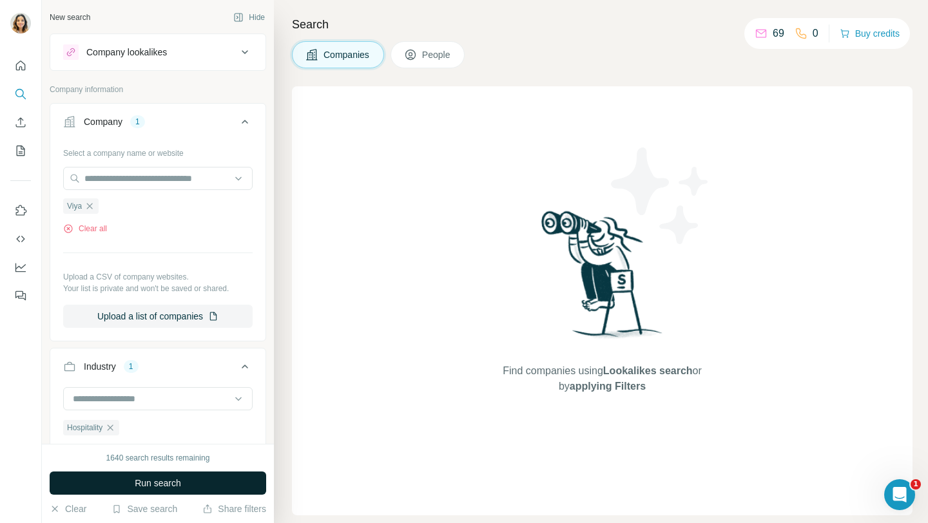
click at [114, 480] on button "Run search" at bounding box center [158, 483] width 217 height 23
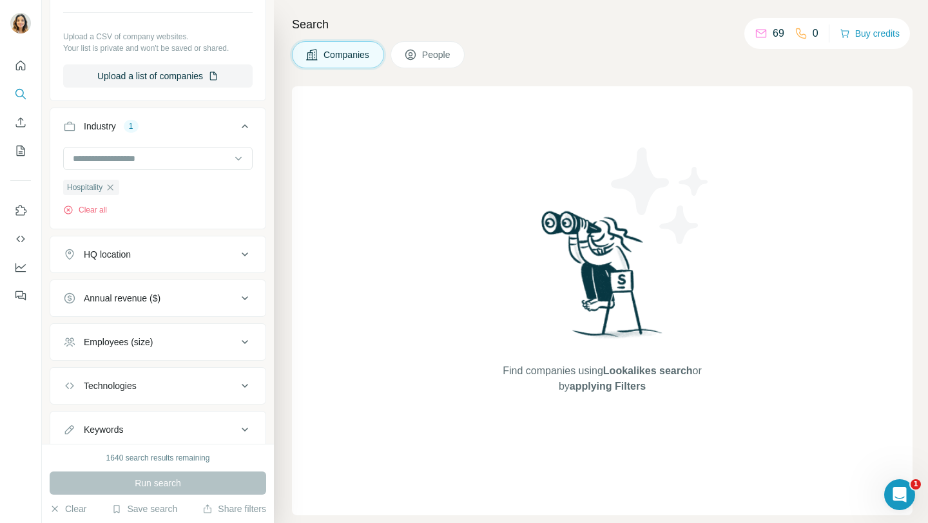
scroll to position [241, 0]
click at [813, 33] on p "0" at bounding box center [816, 33] width 6 height 15
click at [761, 43] on div "69 0 Buy credits" at bounding box center [827, 33] width 166 height 31
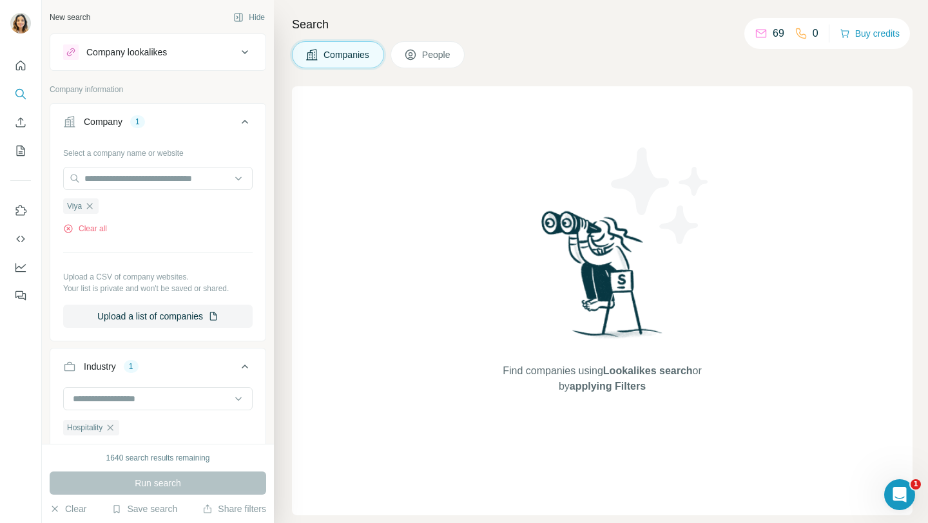
click at [433, 55] on span "People" at bounding box center [437, 54] width 30 height 13
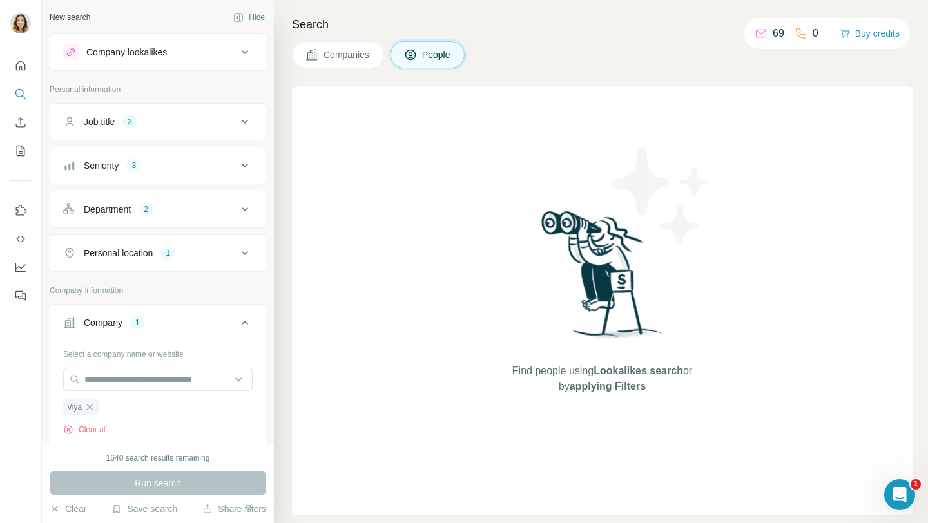
click at [160, 476] on div "Run search" at bounding box center [158, 483] width 217 height 23
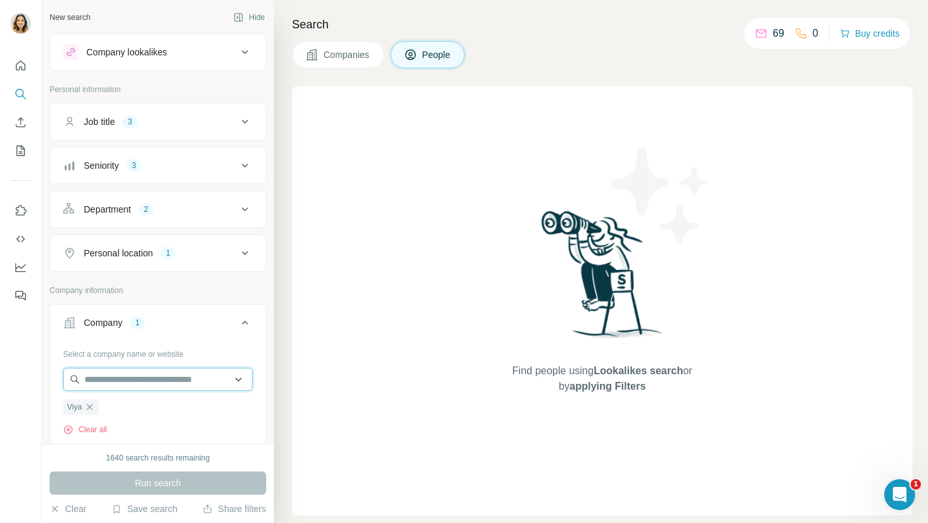
click at [142, 389] on input "text" at bounding box center [158, 379] width 190 height 23
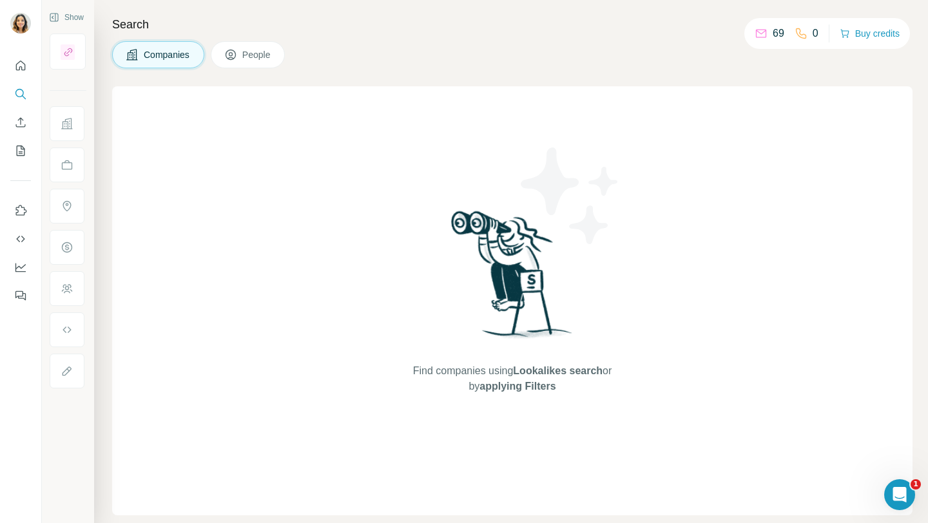
click at [244, 51] on button "People" at bounding box center [248, 54] width 75 height 27
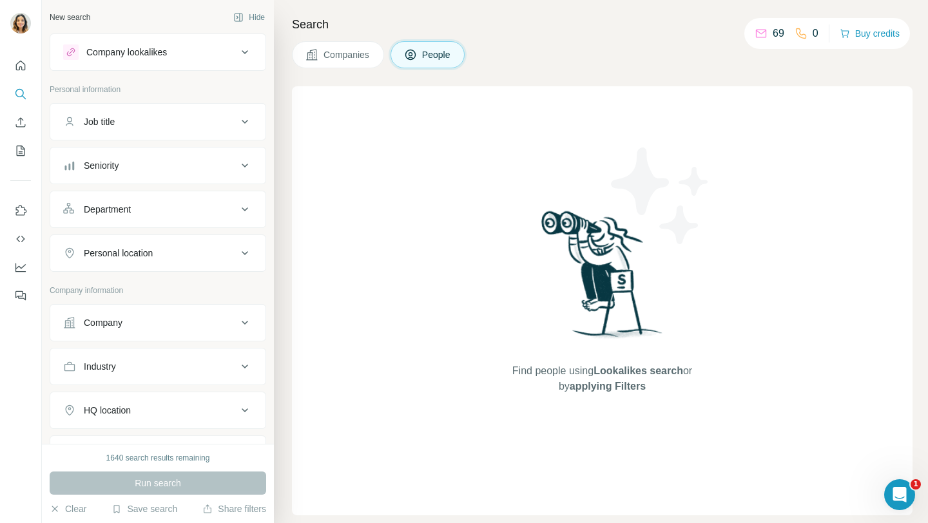
click at [144, 135] on button "Job title" at bounding box center [157, 121] width 215 height 31
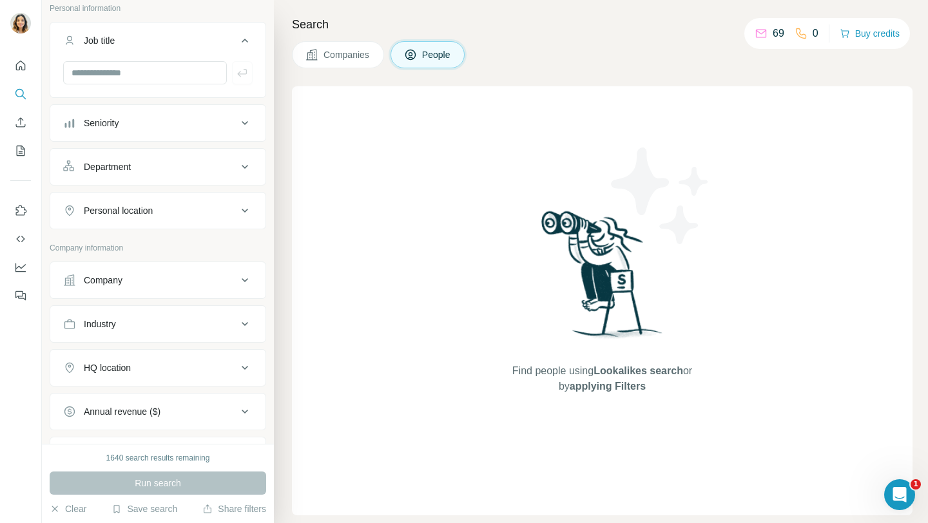
scroll to position [82, 0]
click at [191, 102] on ul "Job title Seniority Department Personal location" at bounding box center [158, 125] width 217 height 208
click at [186, 118] on div "Seniority" at bounding box center [150, 122] width 174 height 13
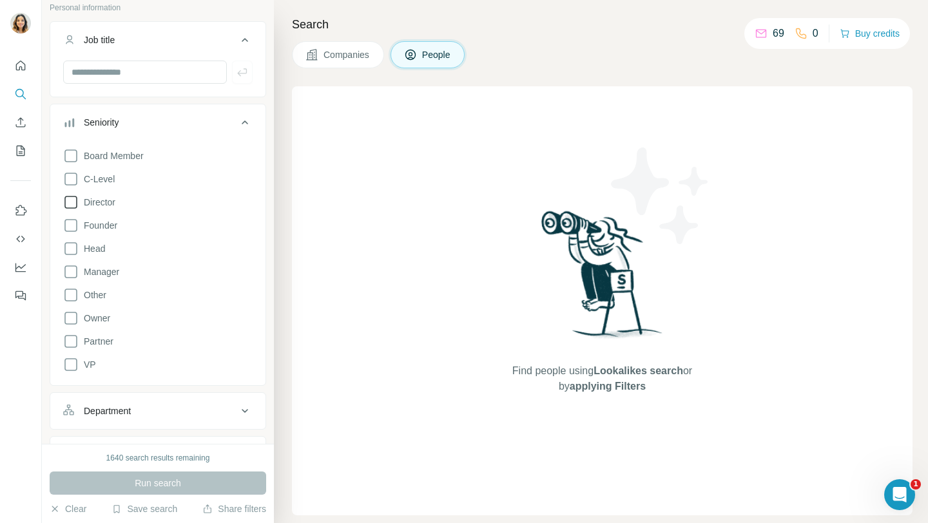
click at [70, 204] on icon at bounding box center [70, 202] width 15 height 15
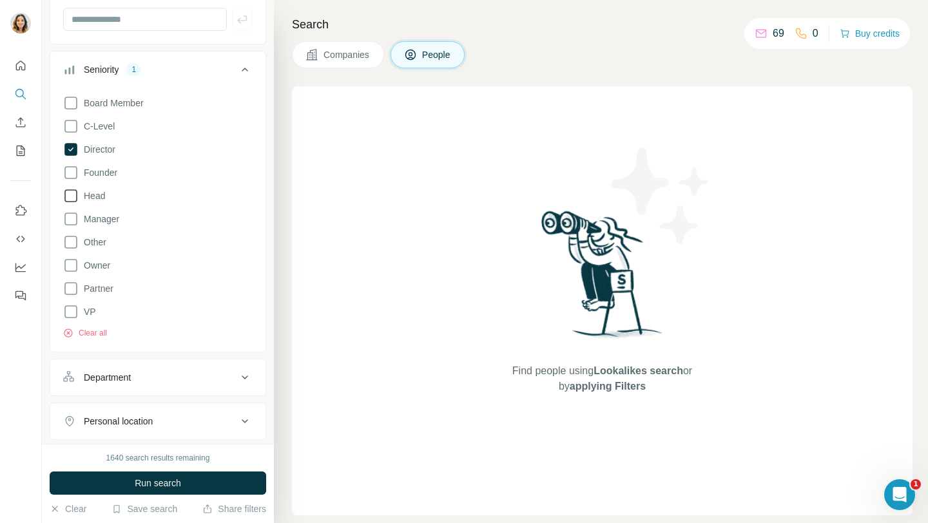
scroll to position [136, 0]
click at [74, 215] on icon at bounding box center [70, 217] width 15 height 15
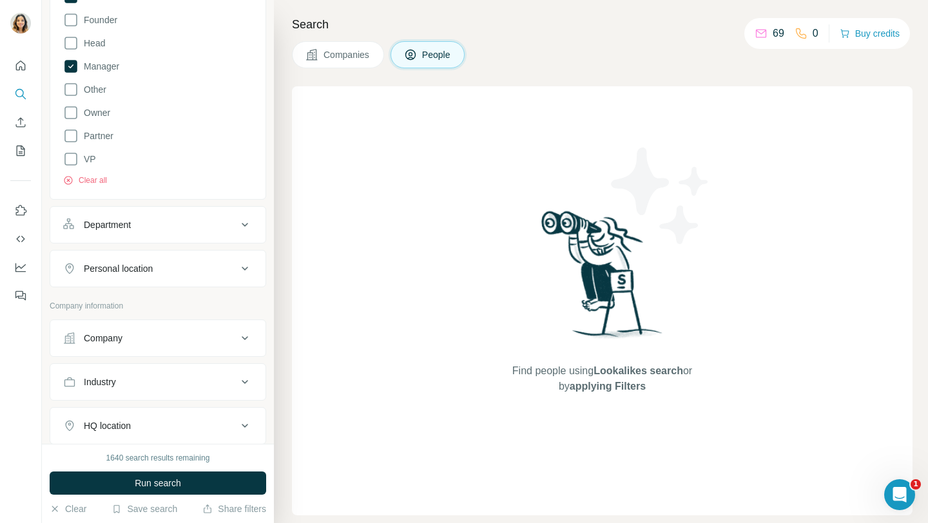
scroll to position [300, 0]
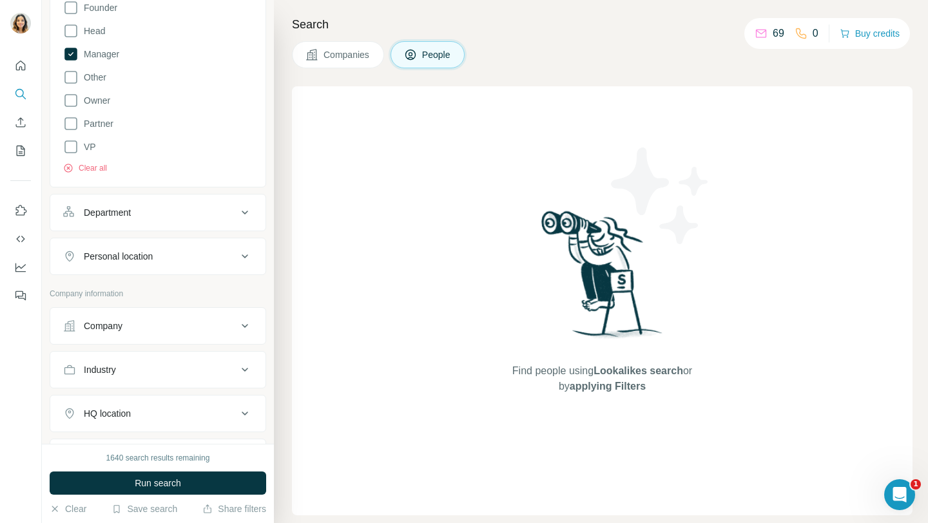
click at [157, 223] on button "Department" at bounding box center [157, 212] width 215 height 31
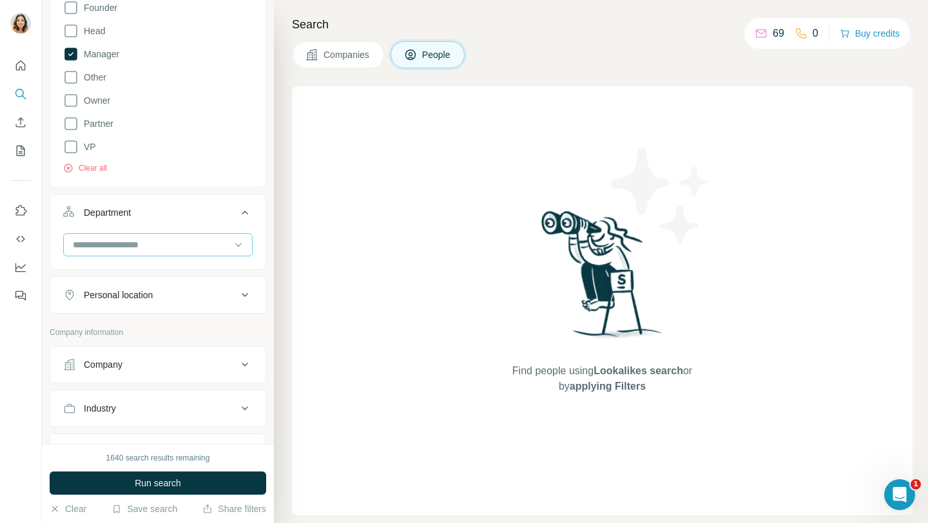
click at [121, 253] on div at bounding box center [151, 245] width 159 height 22
type input "**********"
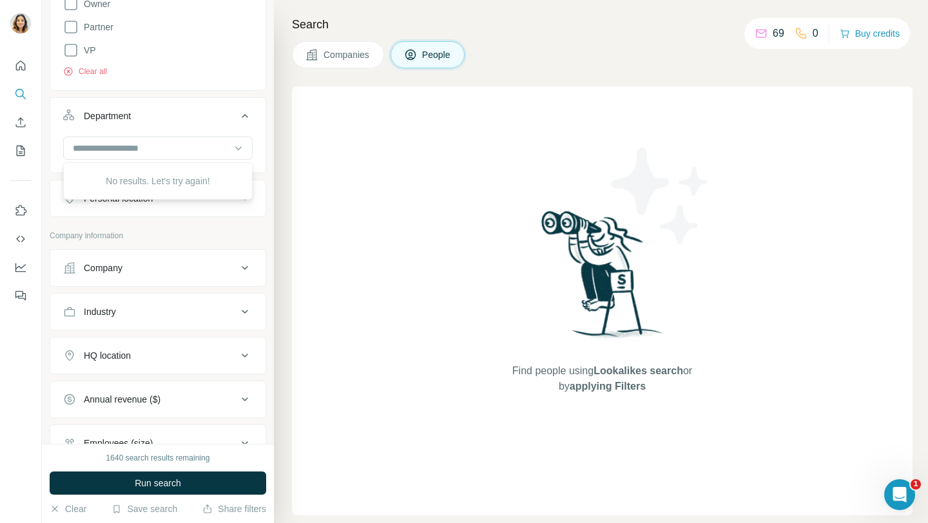
click at [162, 264] on div "Company" at bounding box center [150, 268] width 174 height 13
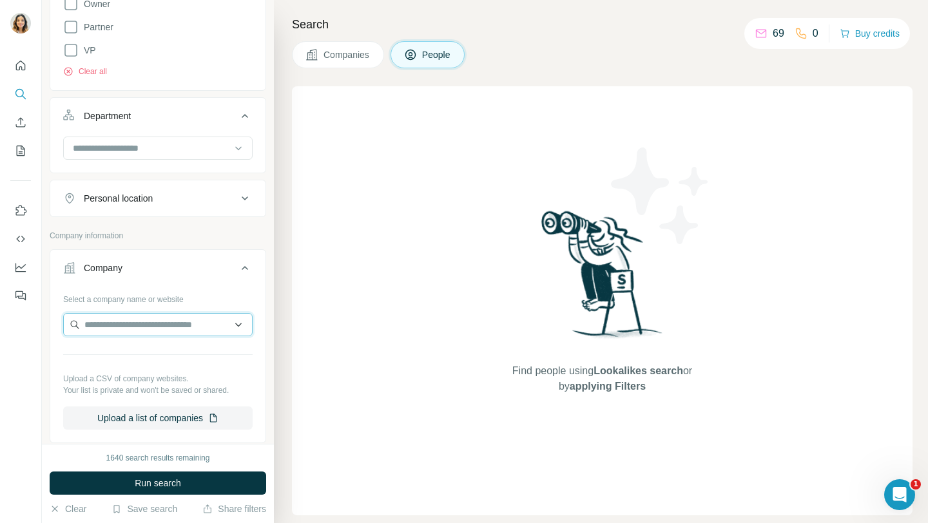
click at [133, 326] on input "text" at bounding box center [158, 324] width 190 height 23
paste input "**********"
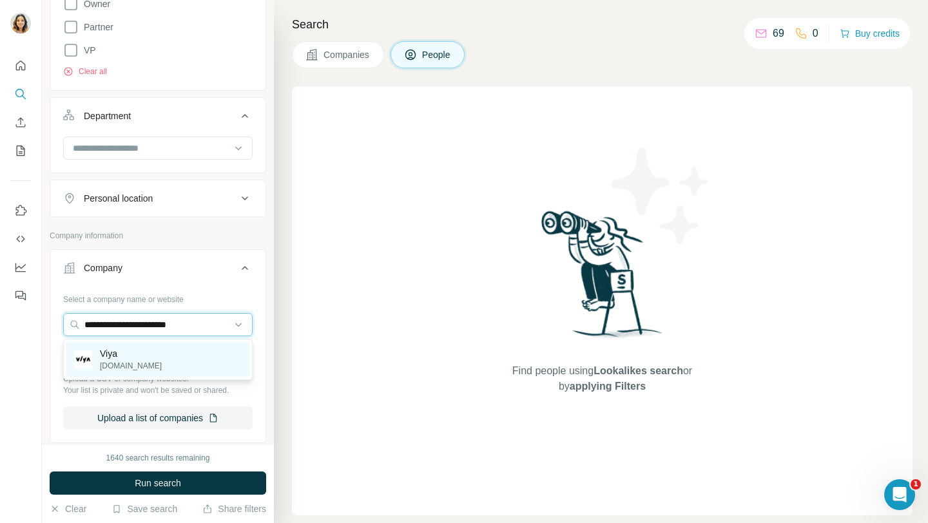
type input "**********"
click at [128, 368] on p "viyagolf.com" at bounding box center [131, 366] width 62 height 12
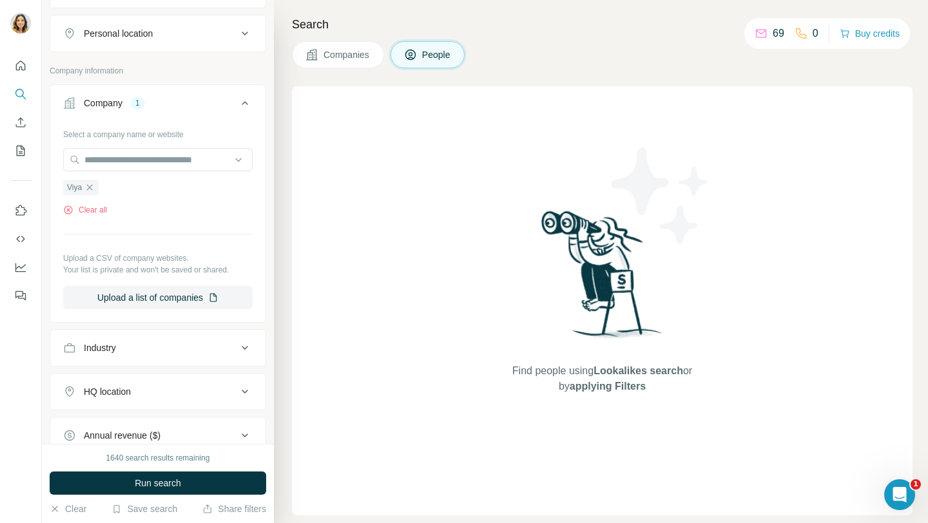
scroll to position [564, 0]
click at [139, 345] on div "Industry" at bounding box center [150, 345] width 174 height 13
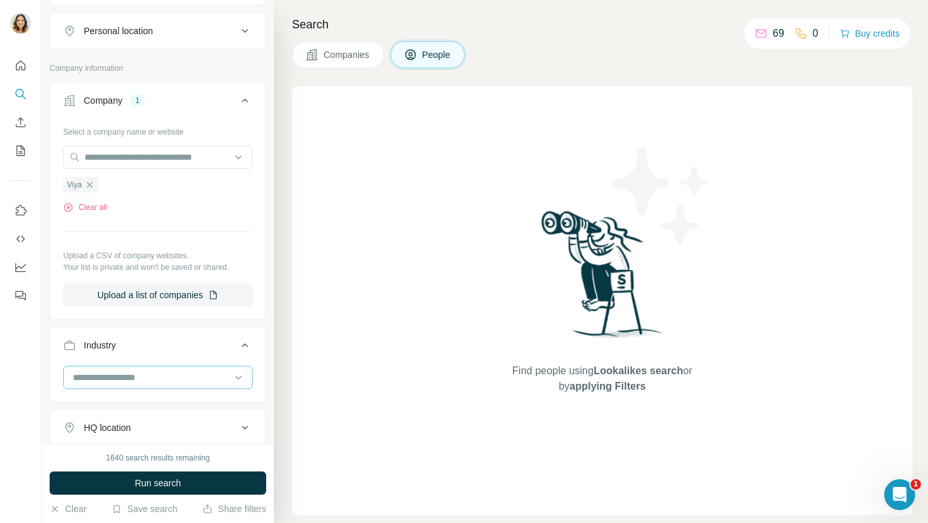
click at [131, 371] on input at bounding box center [151, 378] width 159 height 14
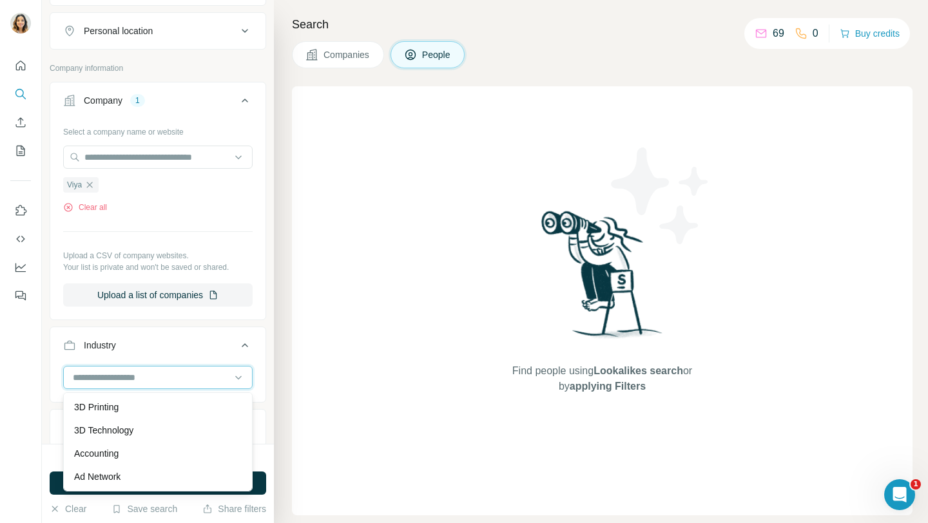
click at [142, 379] on input at bounding box center [151, 378] width 159 height 14
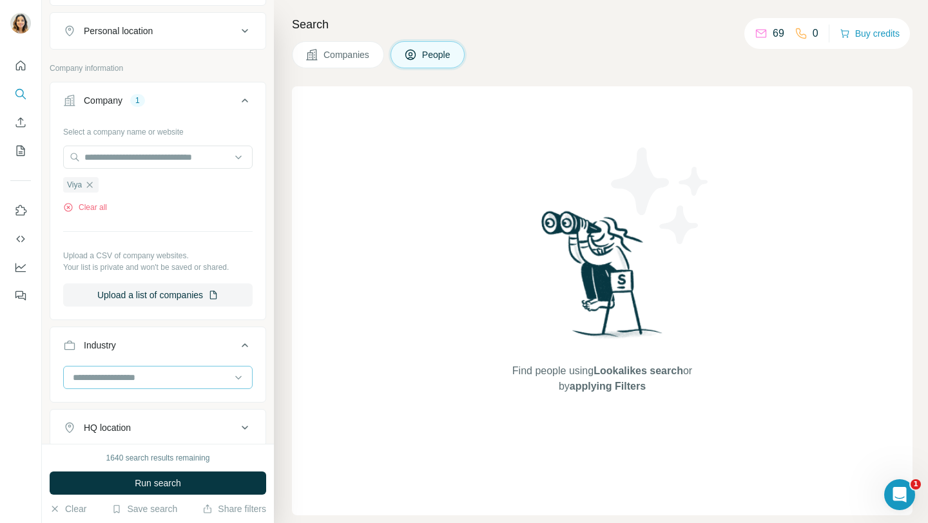
click at [142, 379] on input at bounding box center [151, 378] width 159 height 14
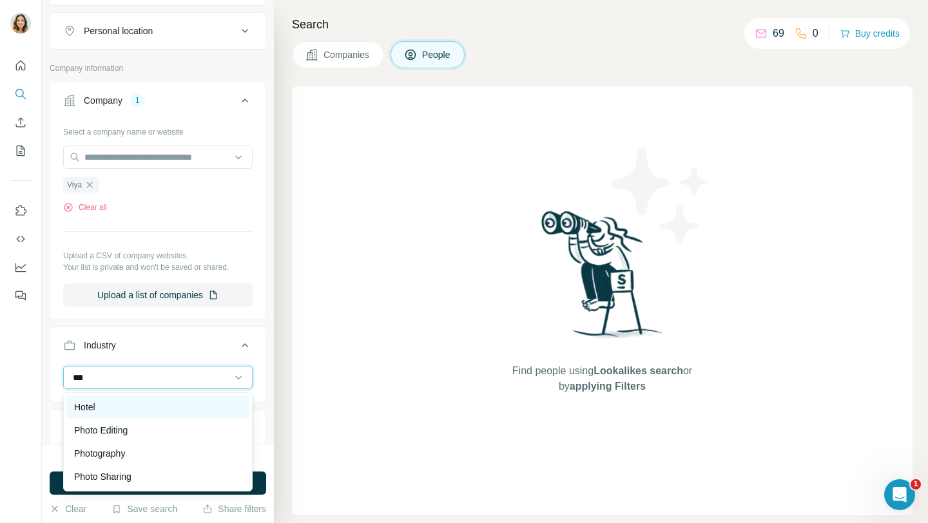
type input "***"
click at [128, 400] on div "Hotel" at bounding box center [157, 407] width 183 height 23
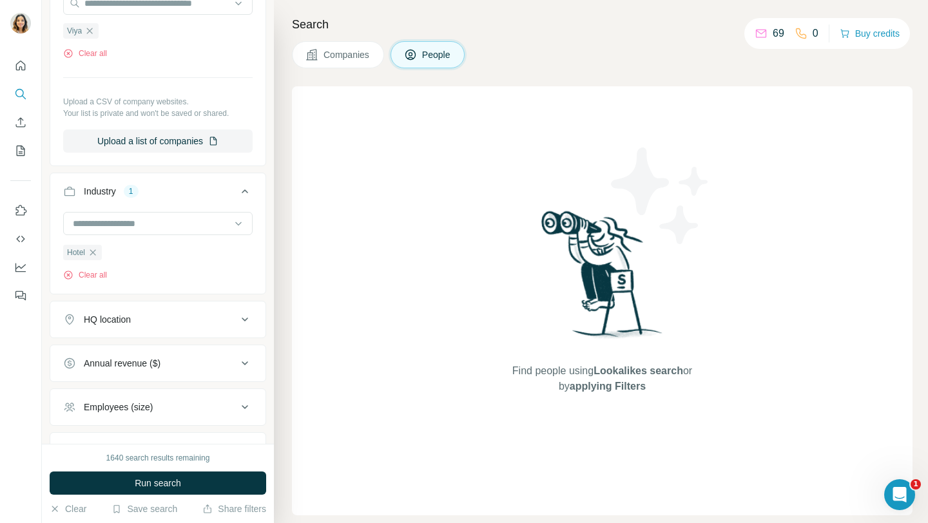
scroll to position [719, 0]
click at [153, 497] on div "1640 search results remaining Run search Clear Save search Share filters" at bounding box center [158, 483] width 232 height 79
click at [153, 485] on span "Run search" at bounding box center [158, 483] width 46 height 13
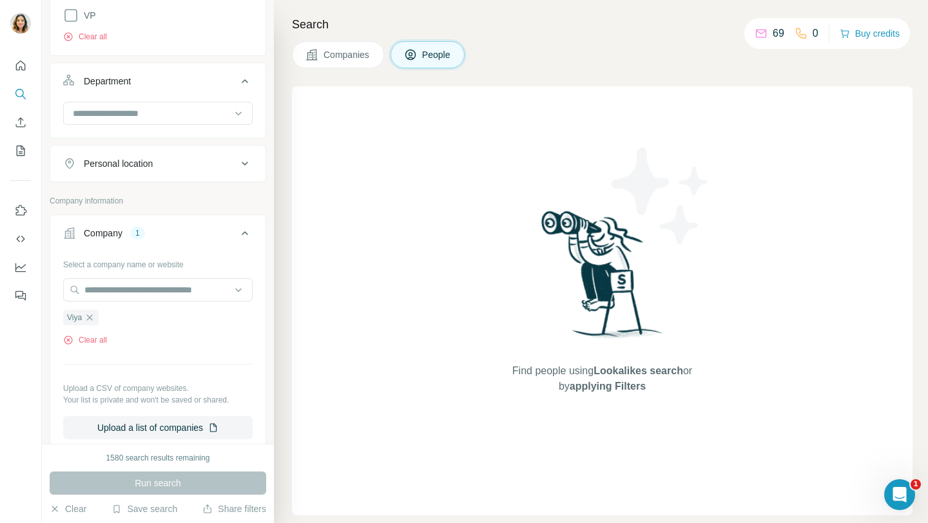
scroll to position [446, 0]
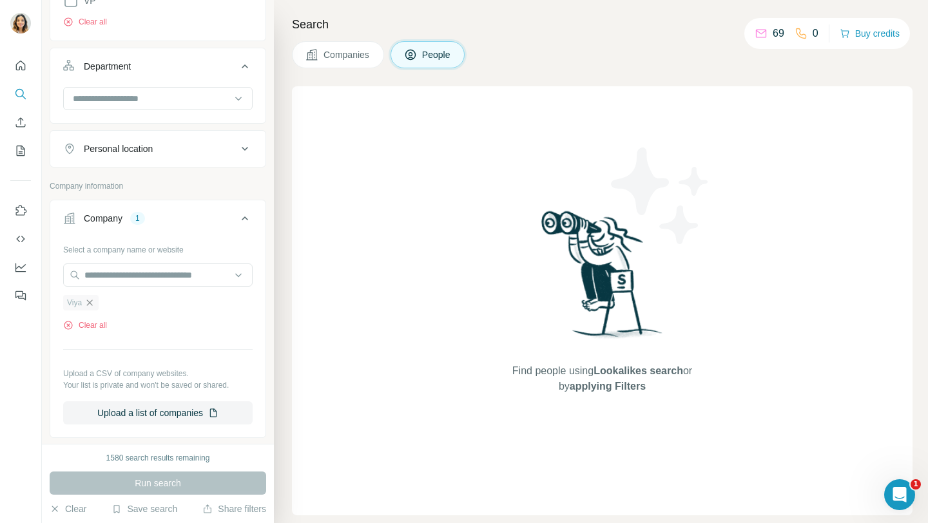
click at [88, 302] on icon "button" at bounding box center [89, 303] width 10 height 10
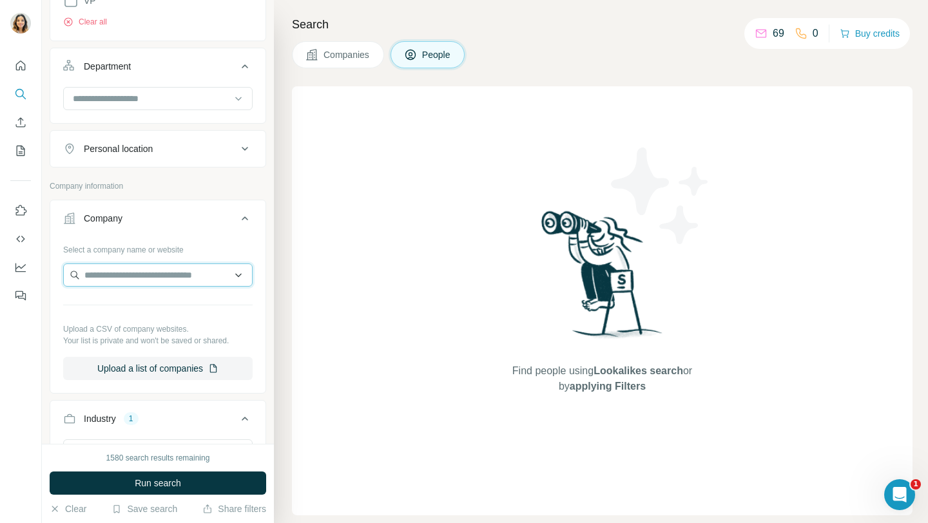
click at [104, 275] on input "text" at bounding box center [158, 275] width 190 height 23
type input "*"
click at [153, 282] on input "text" at bounding box center [158, 275] width 190 height 23
paste input "**********"
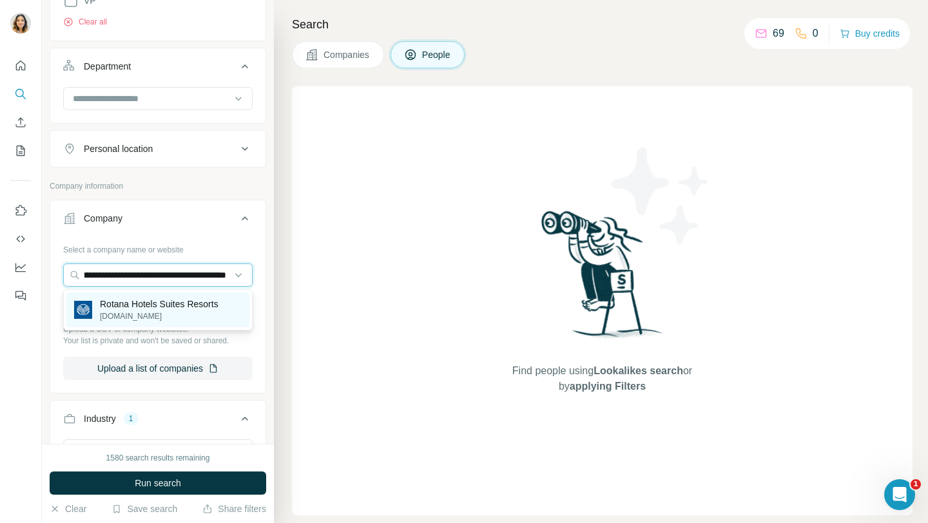
type input "**********"
click at [151, 312] on p "rotana.com" at bounding box center [159, 317] width 119 height 12
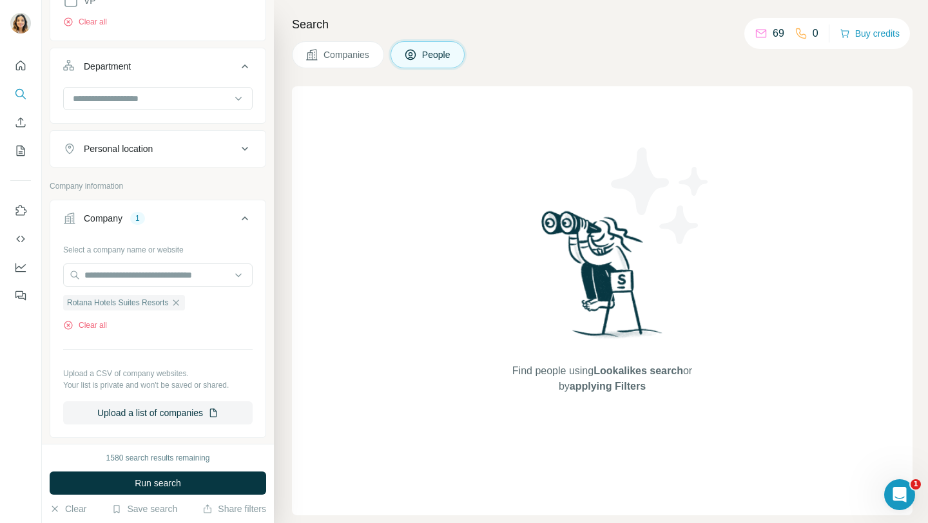
click at [119, 478] on button "Run search" at bounding box center [158, 483] width 217 height 23
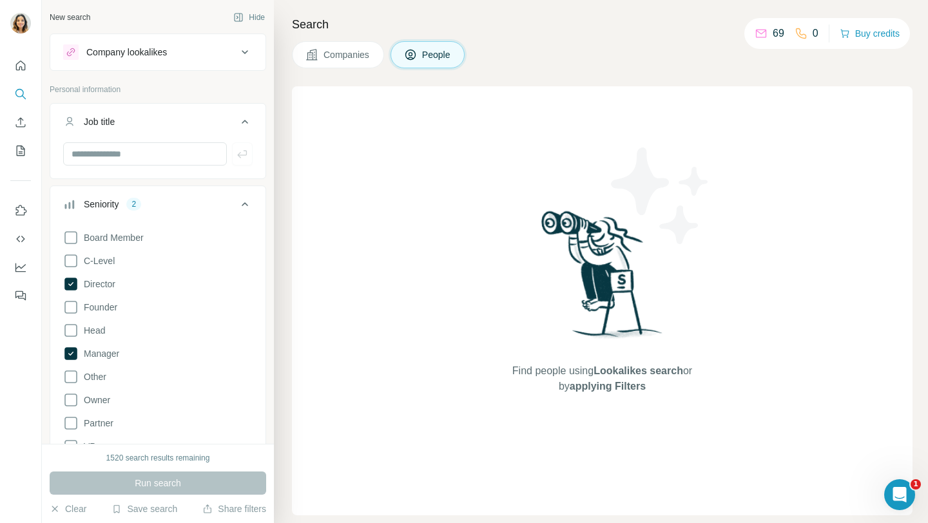
click at [106, 485] on div "Run search" at bounding box center [158, 483] width 217 height 23
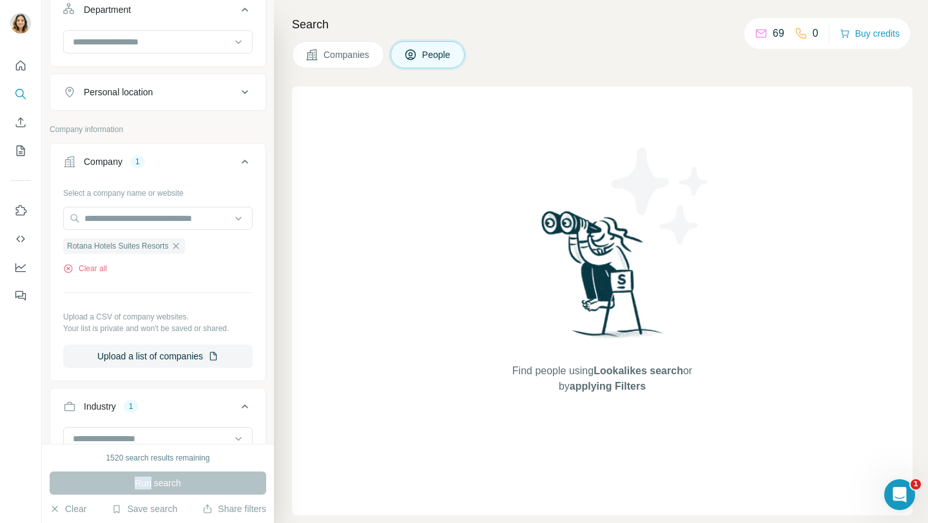
scroll to position [504, 0]
click at [328, 54] on span "Companies" at bounding box center [347, 54] width 47 height 13
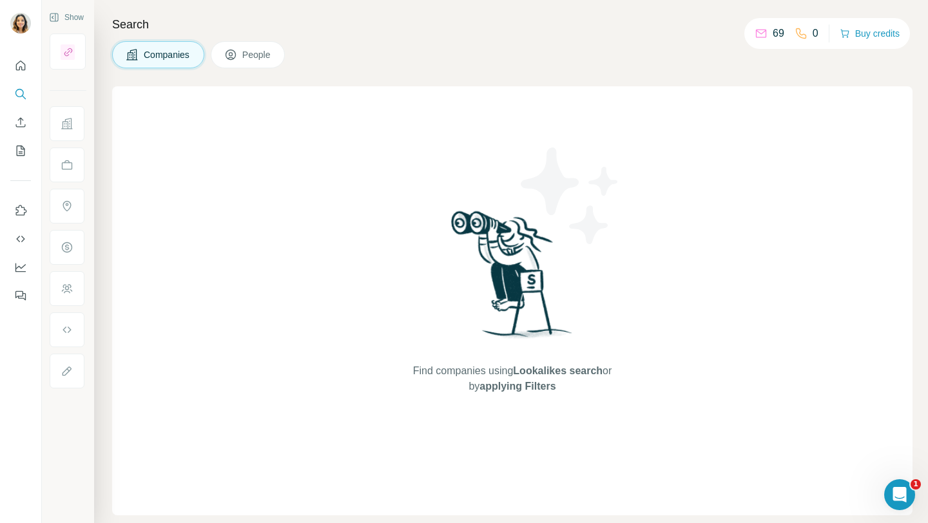
scroll to position [0, 0]
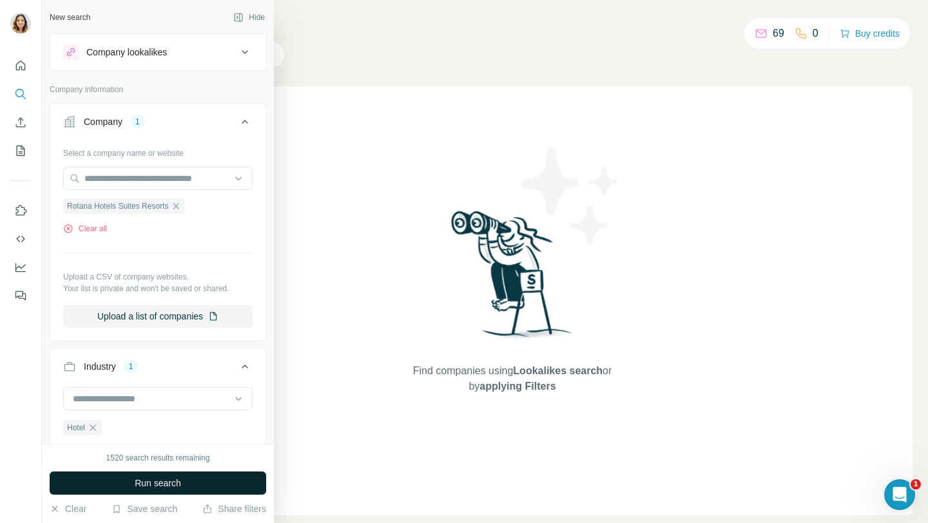
click at [132, 483] on button "Run search" at bounding box center [158, 483] width 217 height 23
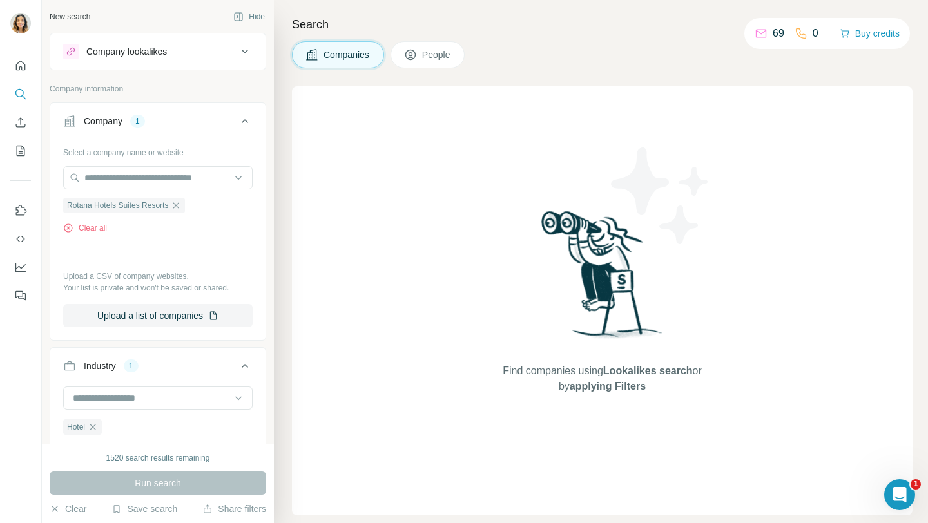
scroll to position [5, 0]
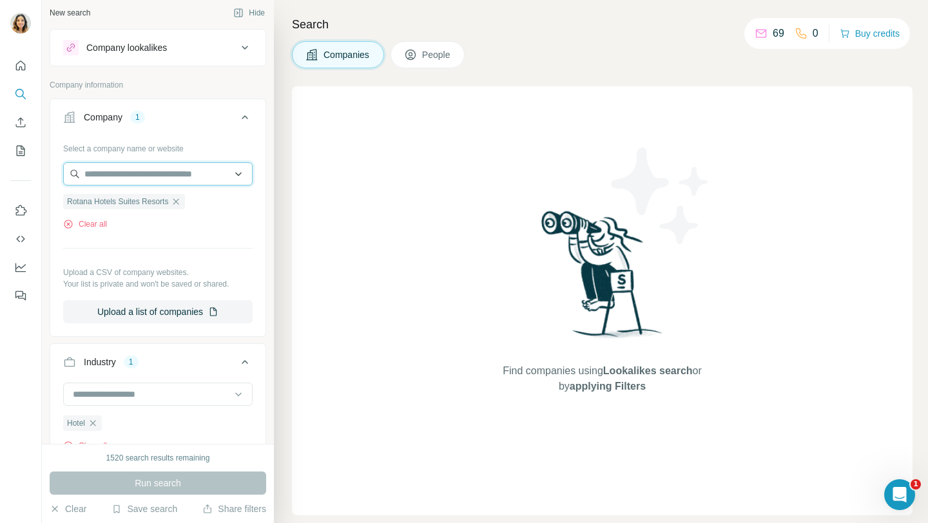
click at [117, 177] on input "text" at bounding box center [158, 173] width 190 height 23
paste input "**********"
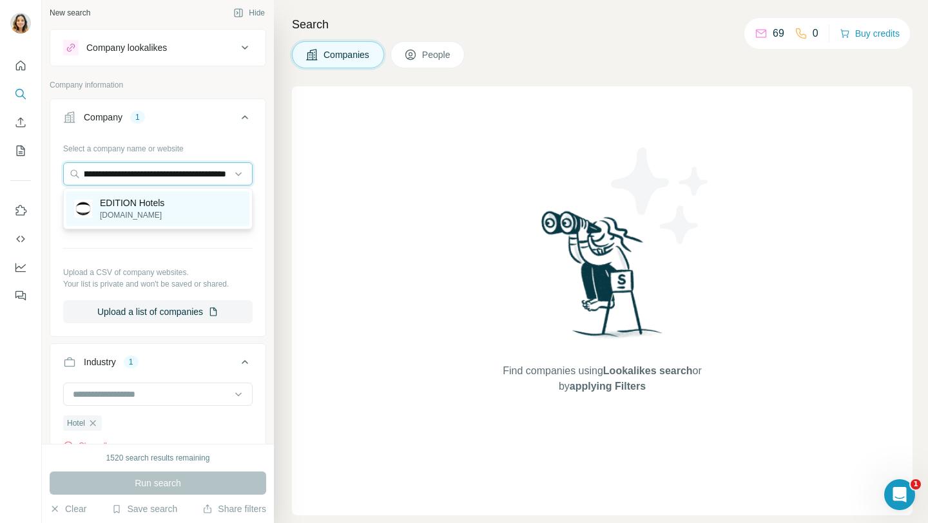
type input "**********"
click at [137, 199] on p "EDITION Hotels" at bounding box center [132, 203] width 64 height 13
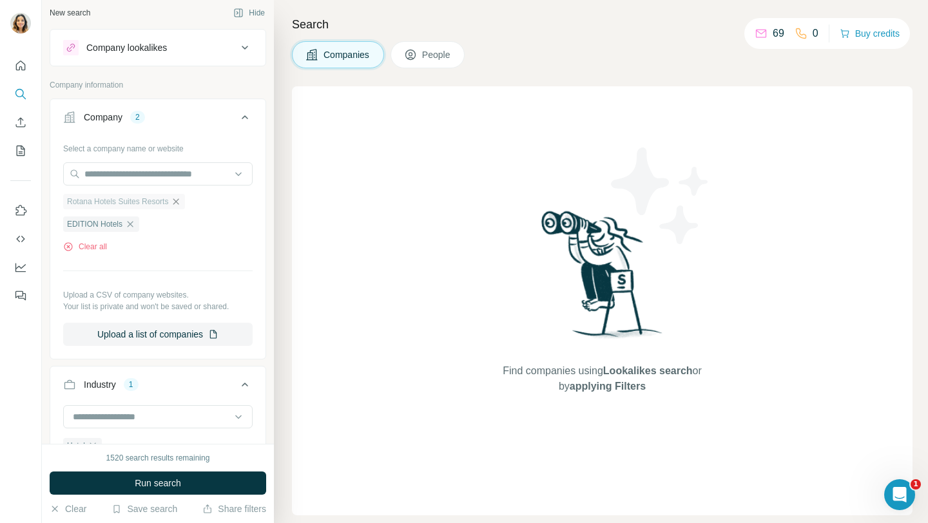
click at [179, 201] on icon "button" at bounding box center [176, 202] width 10 height 10
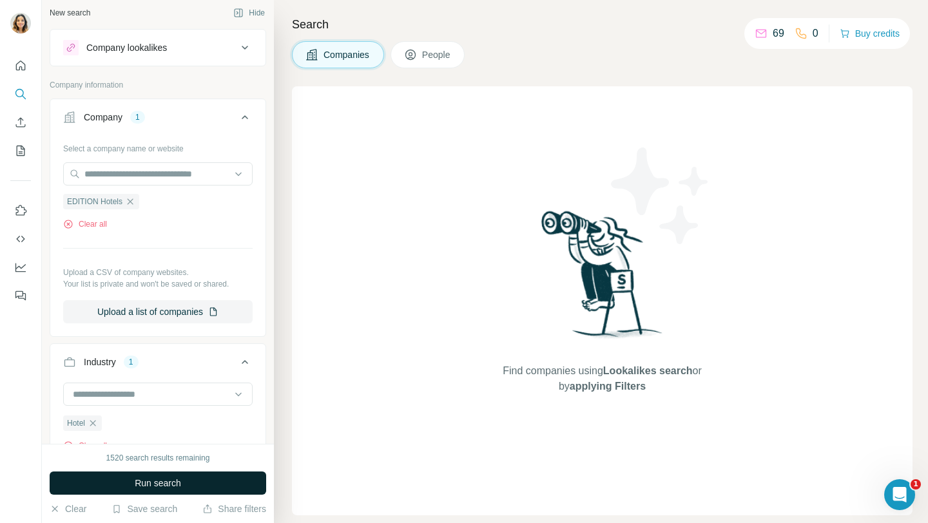
click at [141, 480] on span "Run search" at bounding box center [158, 483] width 46 height 13
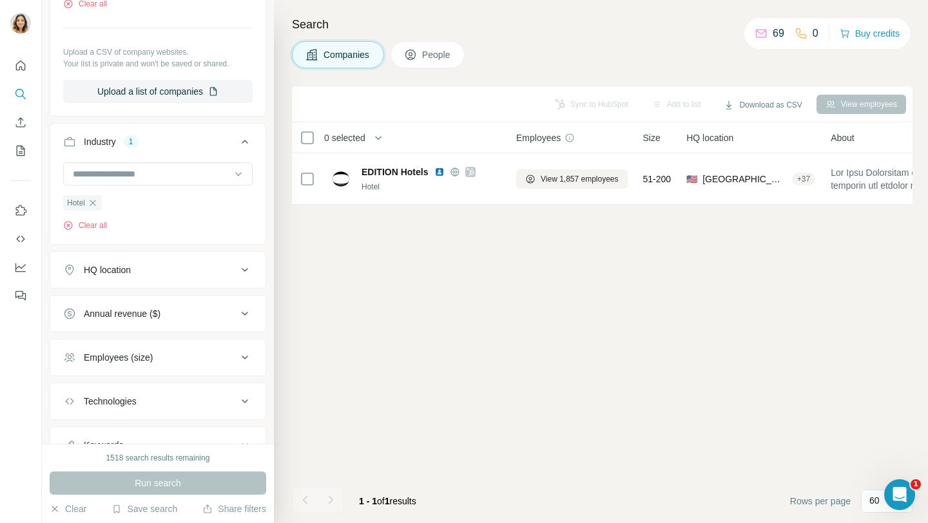
scroll to position [226, 0]
click at [143, 270] on div "HQ location" at bounding box center [150, 269] width 174 height 13
click at [417, 65] on button "People" at bounding box center [428, 54] width 75 height 27
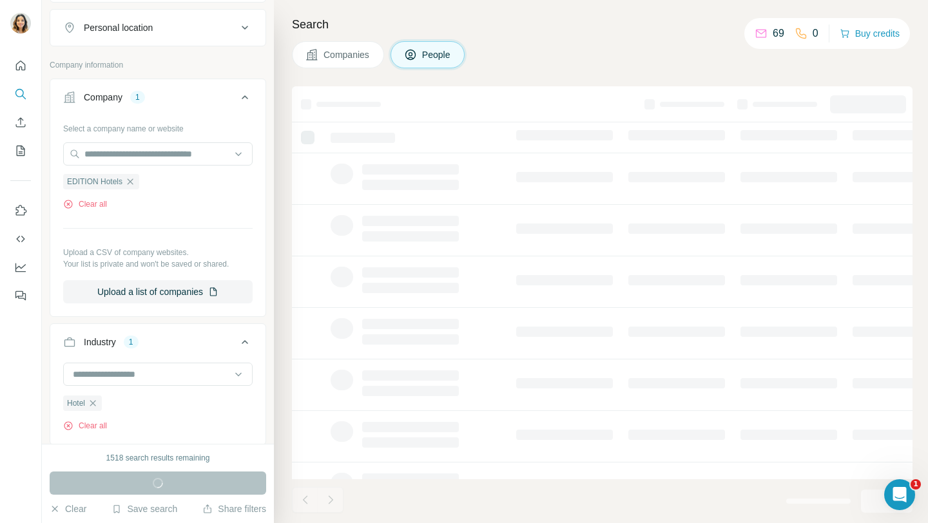
scroll to position [427, 0]
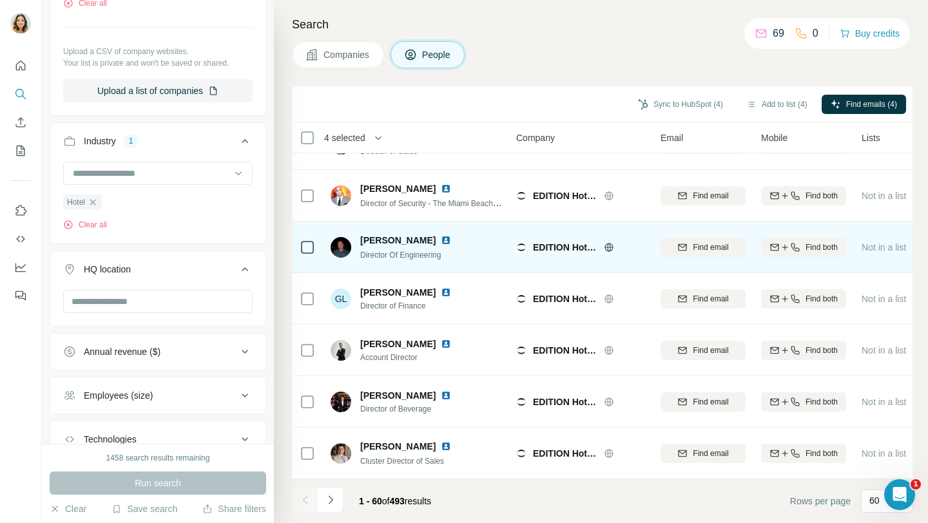
scroll to position [2768, 0]
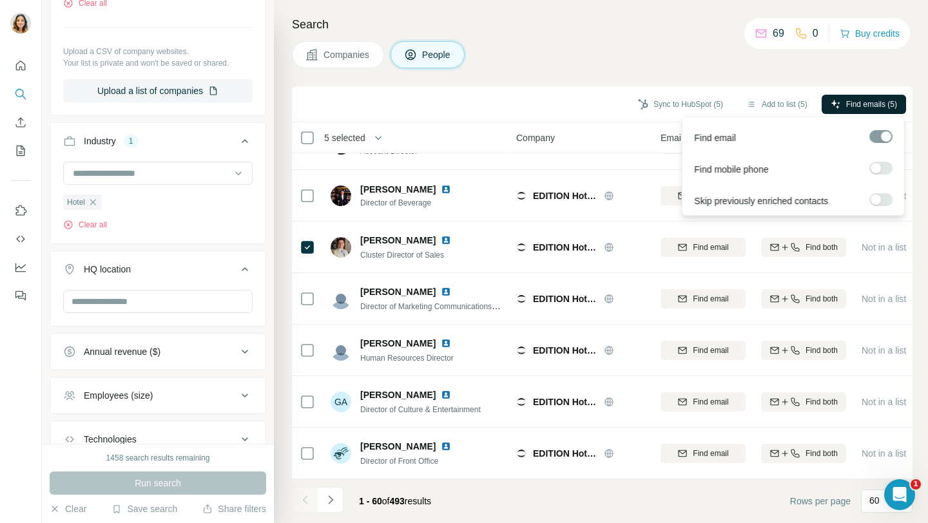
click at [845, 96] on button "Find emails (5)" at bounding box center [864, 104] width 84 height 19
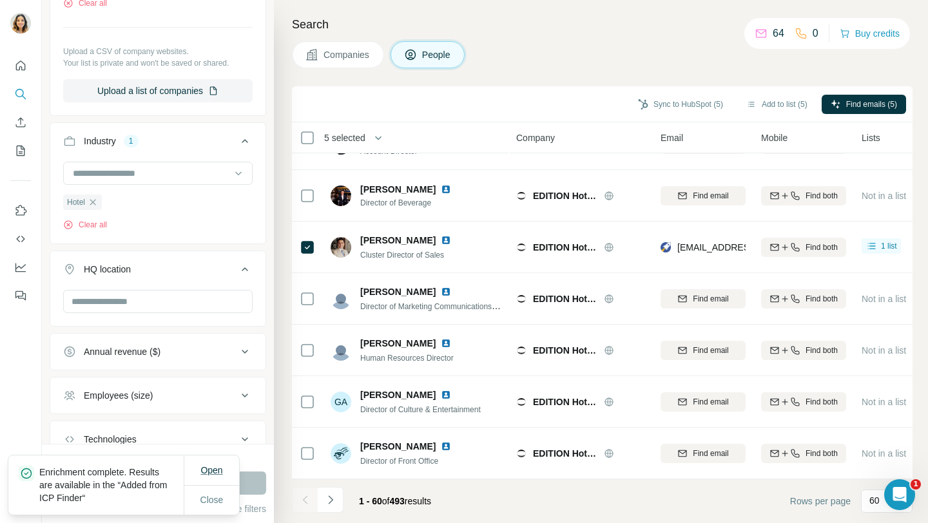
click at [227, 471] on button "Open" at bounding box center [211, 470] width 40 height 23
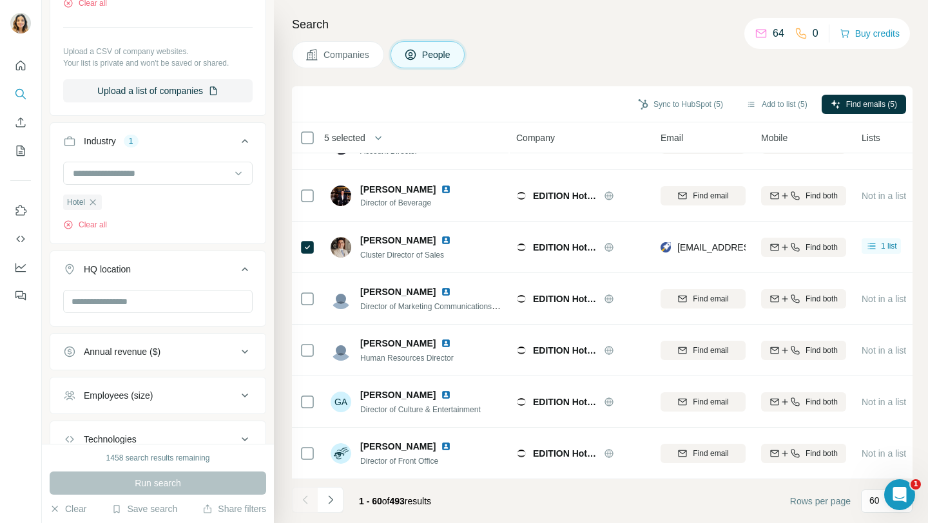
scroll to position [521, 0]
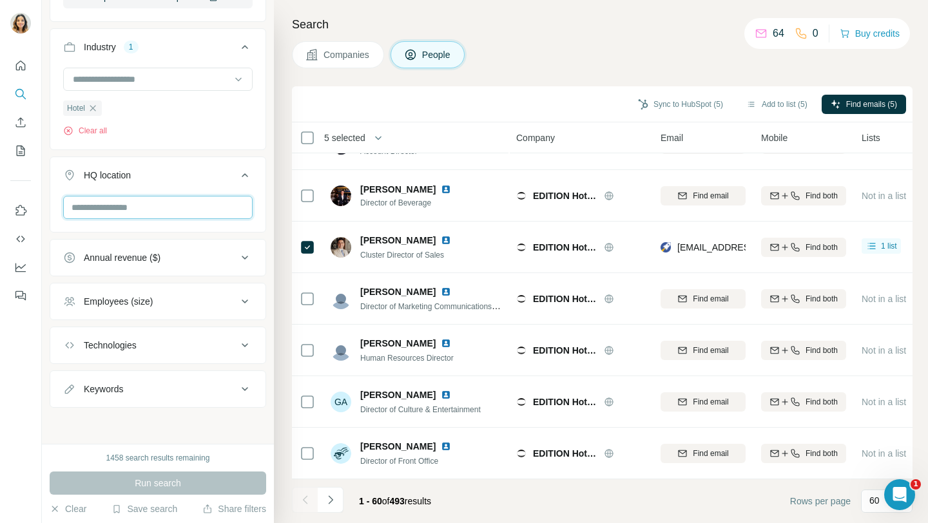
click at [142, 214] on input "text" at bounding box center [158, 207] width 190 height 23
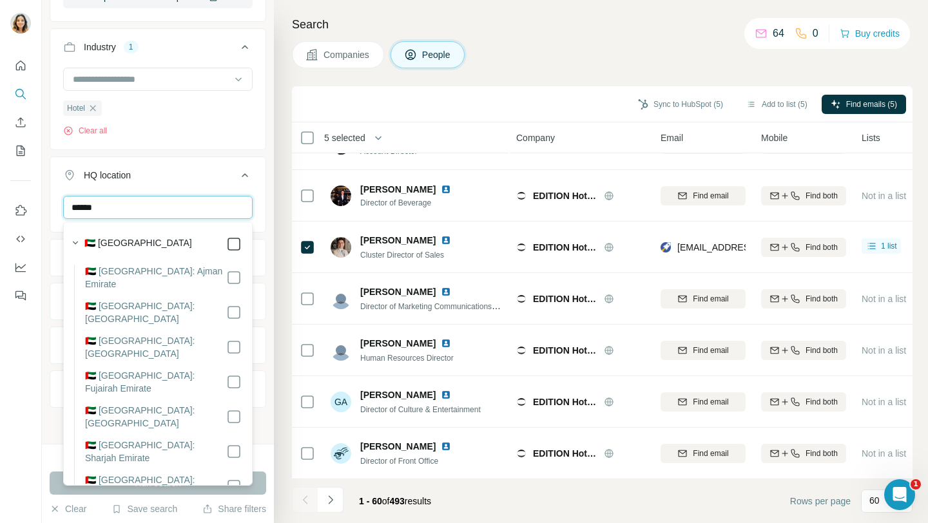
type input "******"
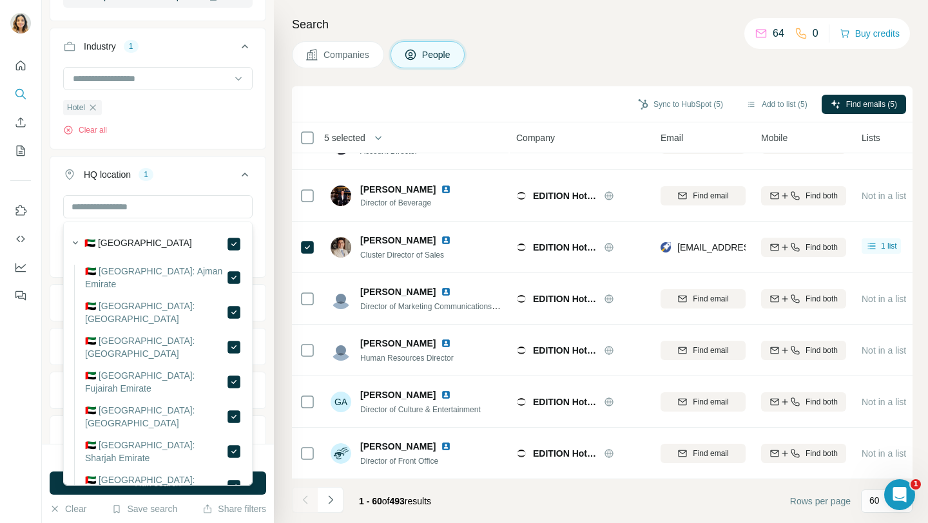
click at [28, 407] on div at bounding box center [21, 261] width 42 height 523
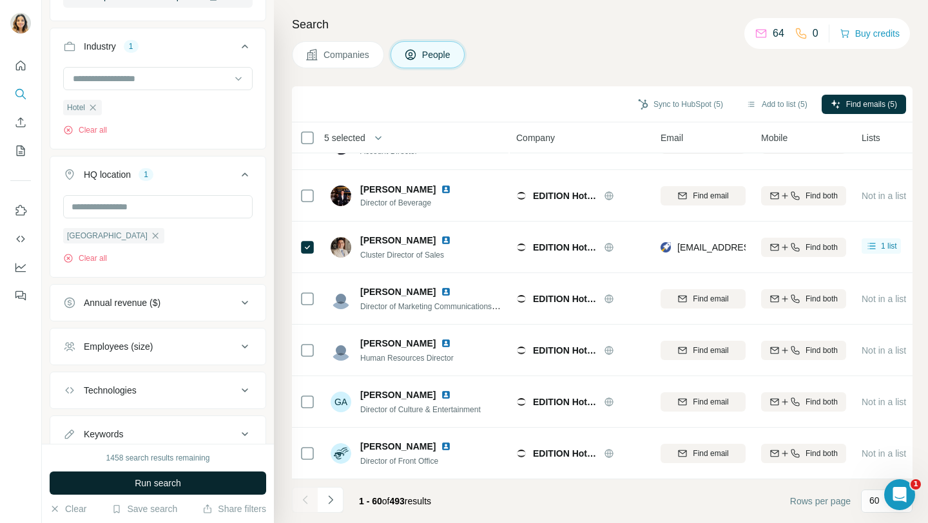
click at [122, 489] on button "Run search" at bounding box center [158, 483] width 217 height 23
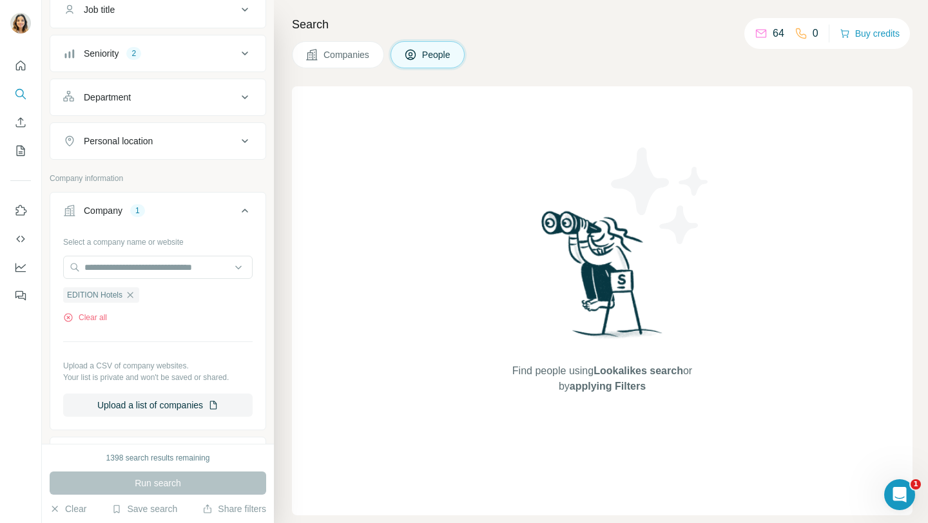
scroll to position [113, 0]
click at [246, 211] on icon at bounding box center [244, 209] width 15 height 15
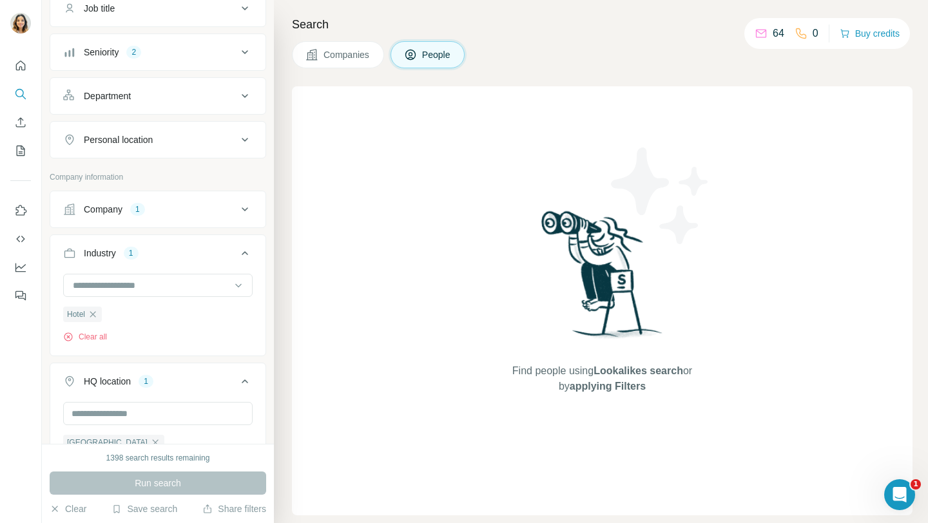
scroll to position [164, 0]
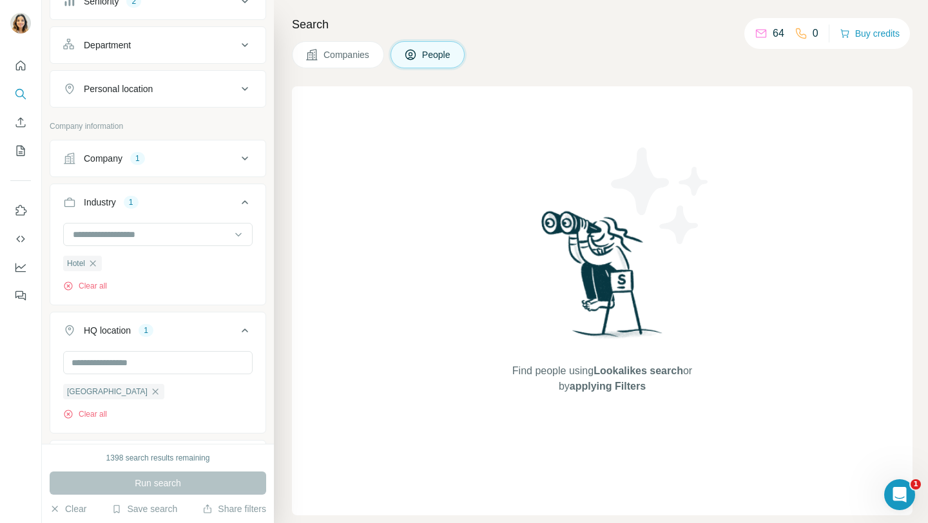
click at [249, 205] on icon at bounding box center [244, 202] width 15 height 15
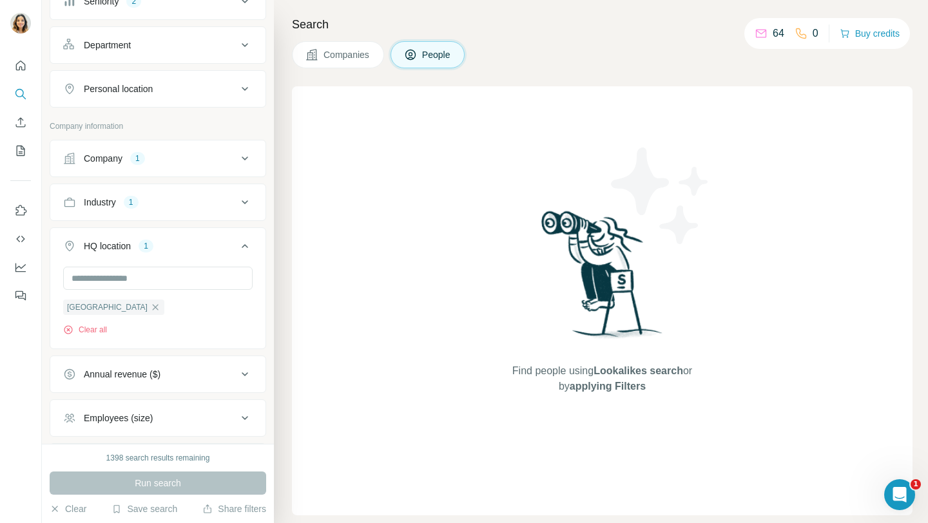
click at [239, 247] on icon at bounding box center [244, 245] width 15 height 15
click at [171, 483] on div "Run search" at bounding box center [158, 483] width 217 height 23
click at [175, 255] on button "HQ location 1" at bounding box center [157, 246] width 215 height 31
click at [345, 59] on span "Companies" at bounding box center [347, 54] width 47 height 13
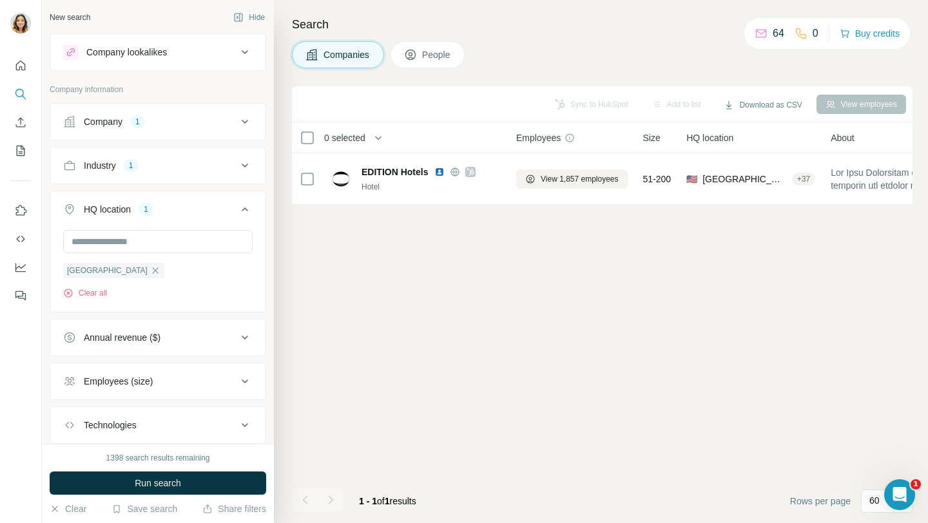
click at [437, 57] on span "People" at bounding box center [437, 54] width 30 height 13
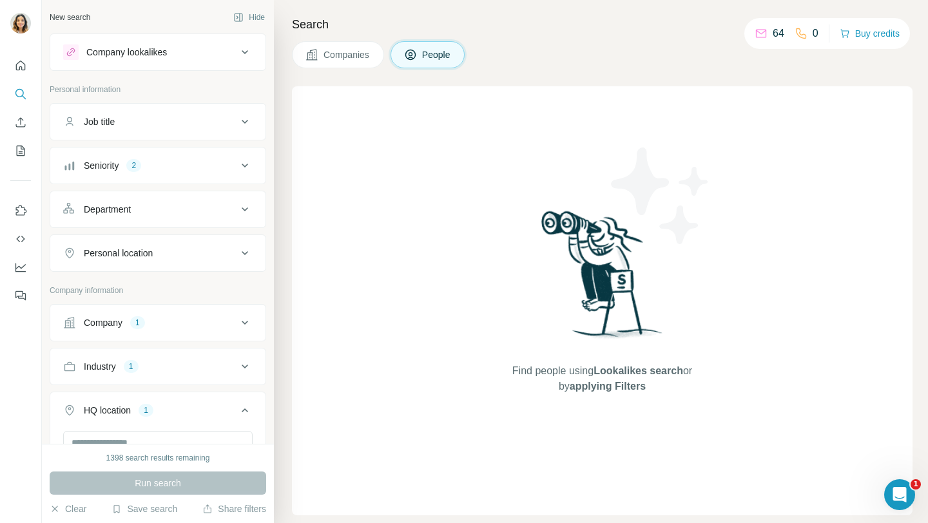
scroll to position [98, 0]
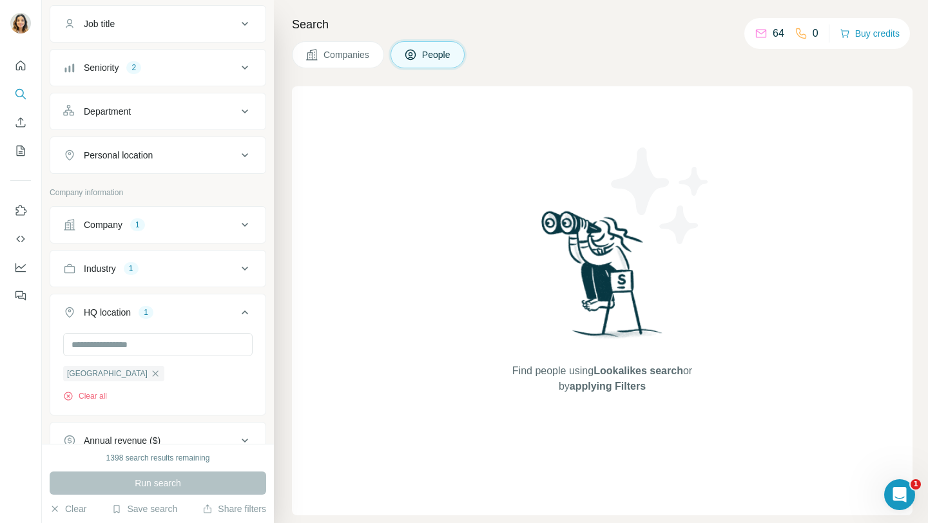
click at [186, 70] on div "Seniority 2" at bounding box center [150, 67] width 174 height 13
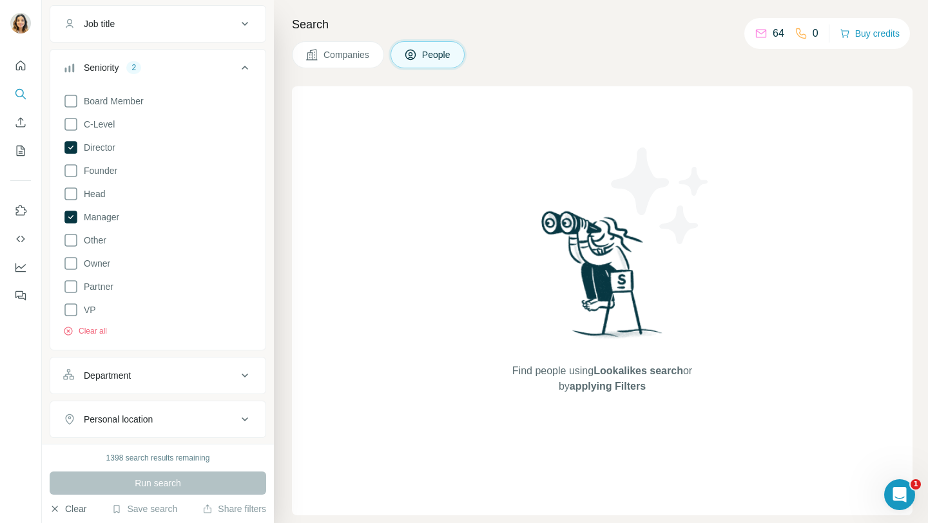
click at [68, 512] on button "Clear" at bounding box center [68, 509] width 37 height 13
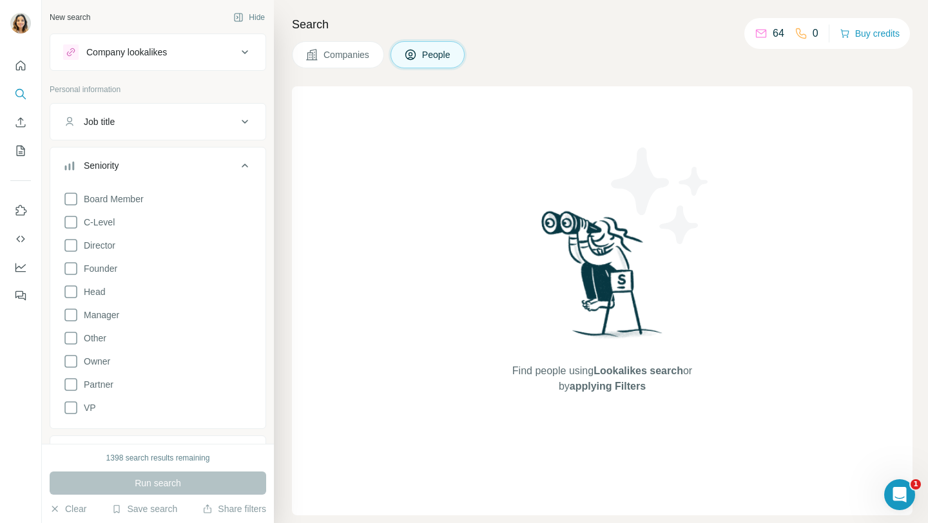
click at [181, 113] on button "Job title" at bounding box center [157, 121] width 215 height 31
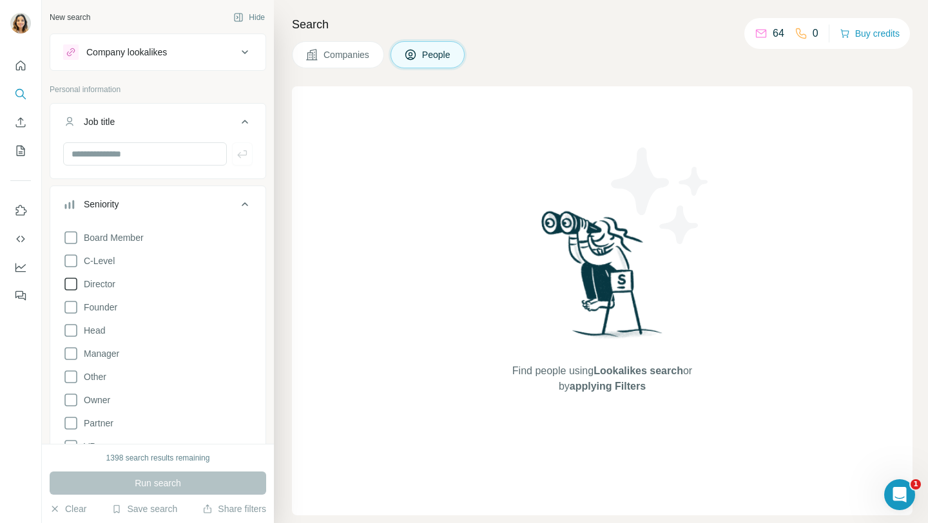
click at [71, 287] on icon at bounding box center [70, 284] width 15 height 15
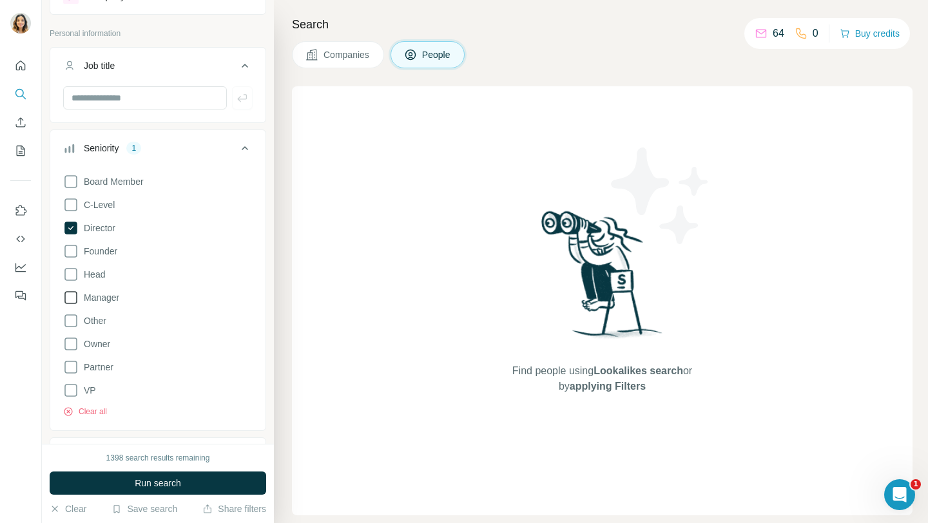
click at [70, 297] on icon at bounding box center [70, 297] width 15 height 15
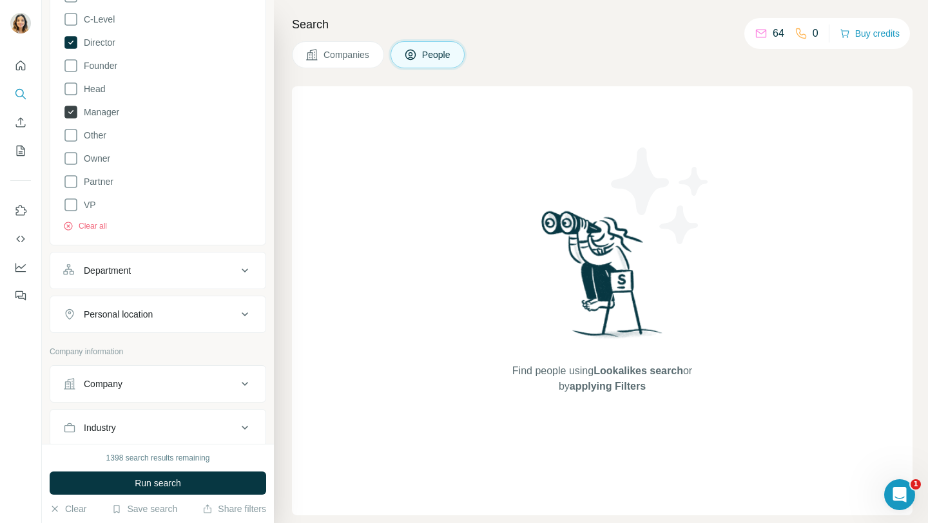
scroll to position [259, 0]
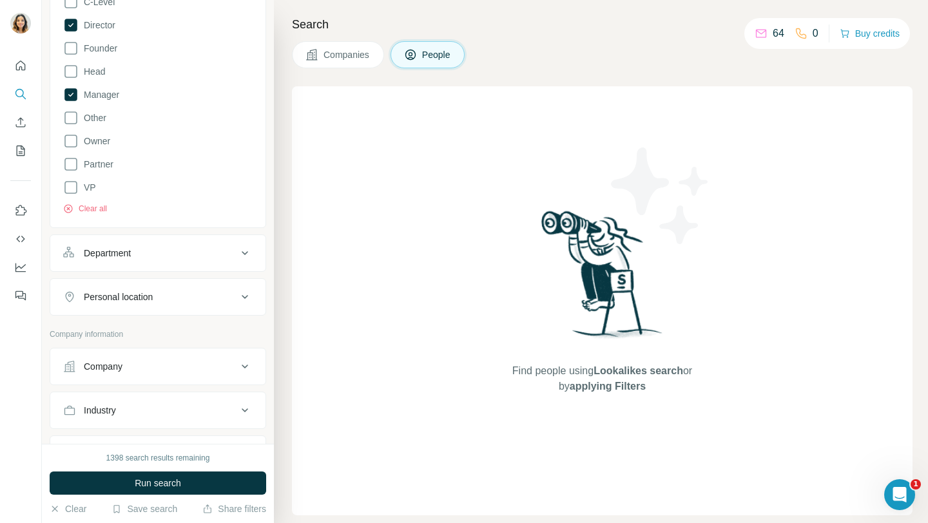
click at [121, 251] on div "Department" at bounding box center [107, 253] width 47 height 13
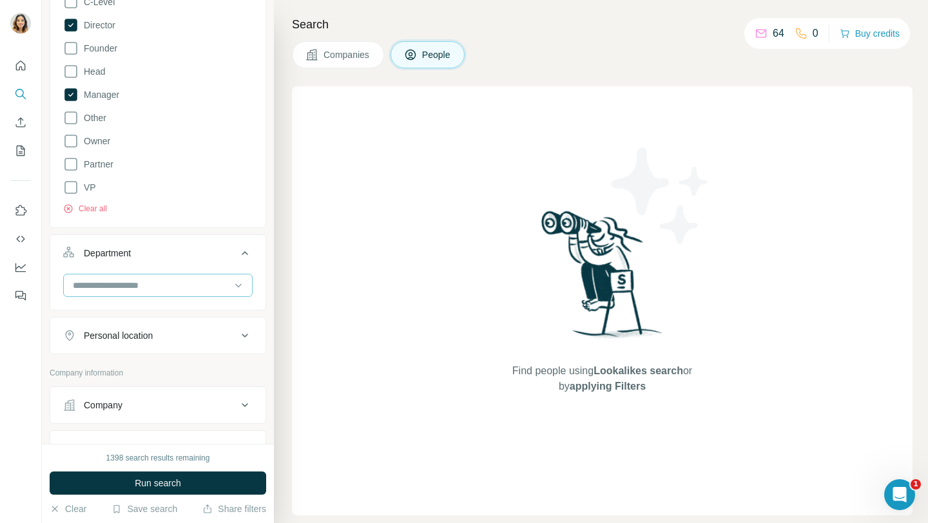
click at [104, 289] on input at bounding box center [151, 285] width 159 height 14
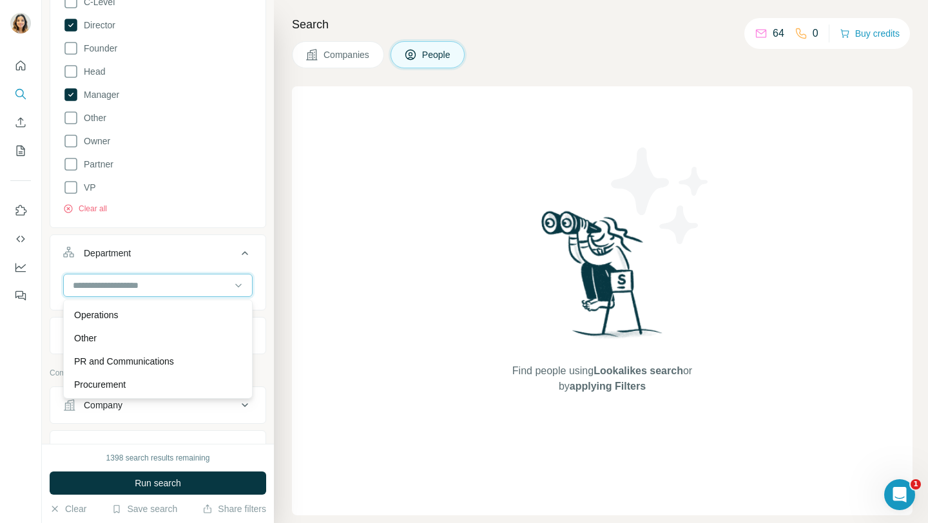
scroll to position [289, 0]
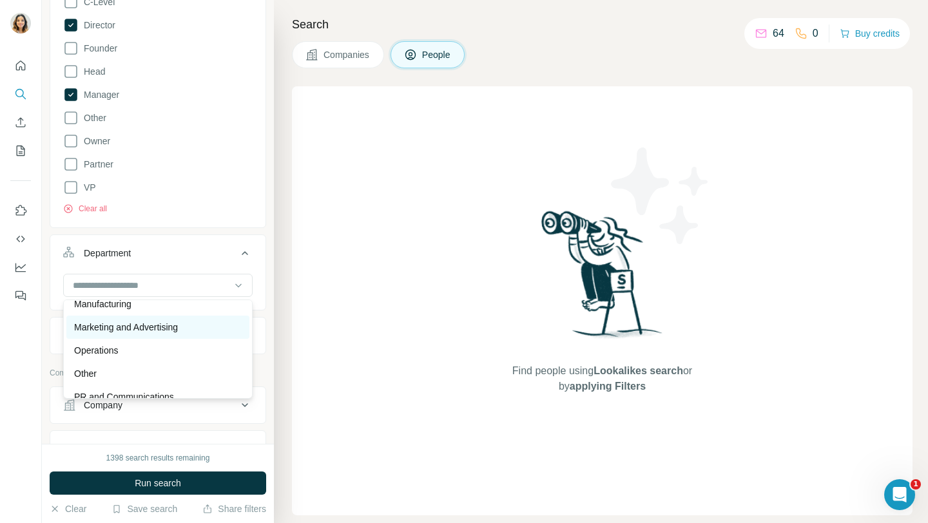
click at [108, 336] on div "Marketing and Advertising" at bounding box center [157, 327] width 183 height 23
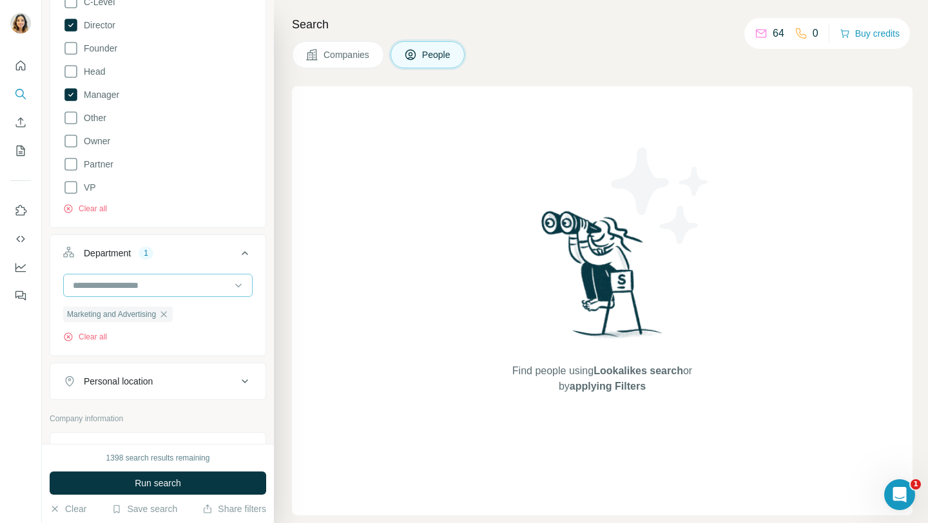
click at [150, 284] on input at bounding box center [151, 285] width 159 height 14
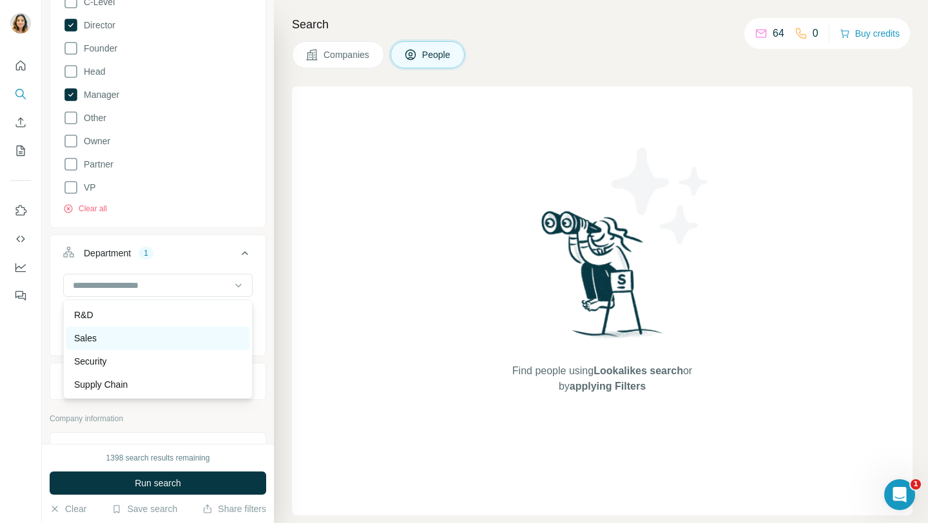
click at [97, 344] on p "Sales" at bounding box center [85, 338] width 23 height 13
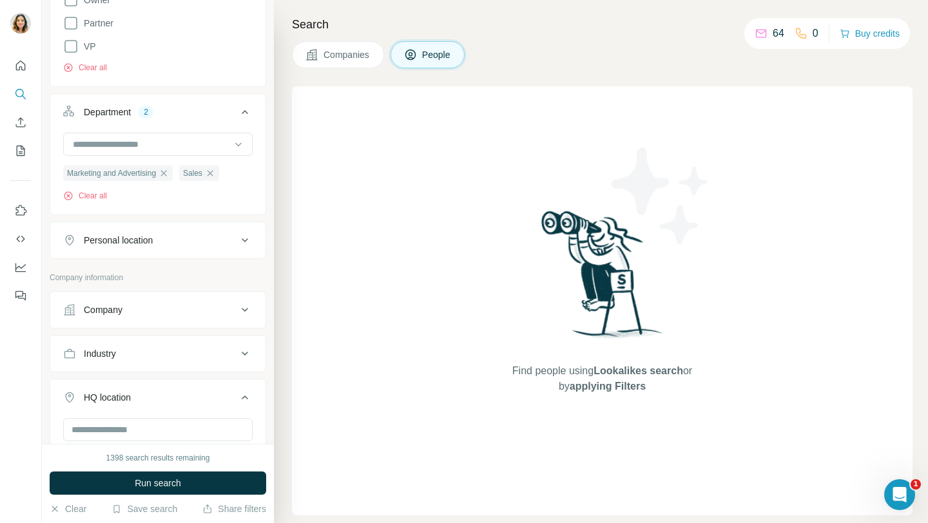
scroll to position [401, 0]
click at [206, 233] on button "Personal location" at bounding box center [157, 239] width 215 height 31
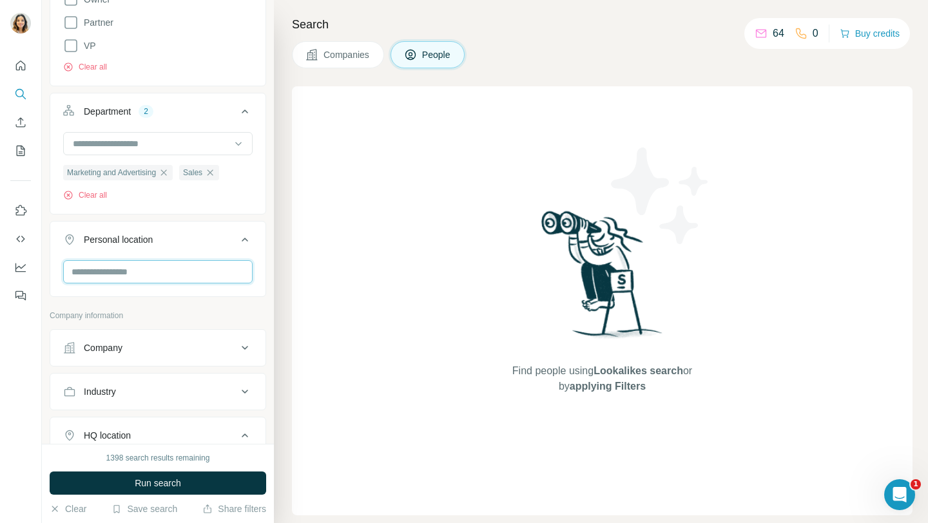
click at [143, 264] on input "text" at bounding box center [158, 271] width 190 height 23
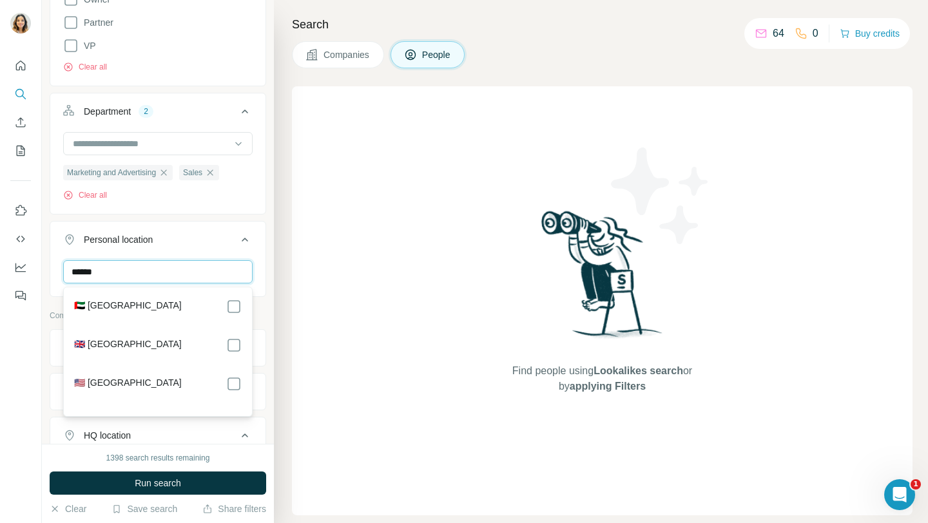
type input "******"
click at [23, 388] on div at bounding box center [21, 261] width 42 height 523
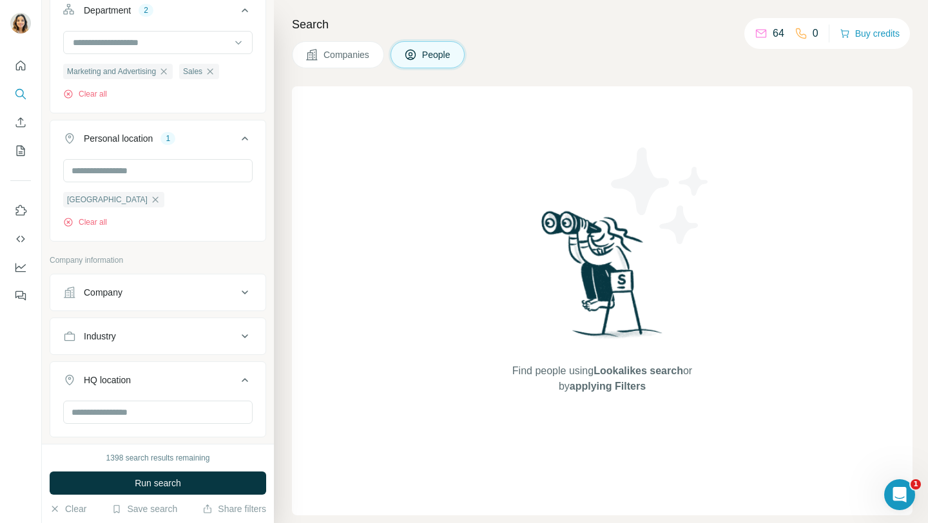
scroll to position [503, 0]
click at [173, 291] on div "Company" at bounding box center [150, 292] width 174 height 13
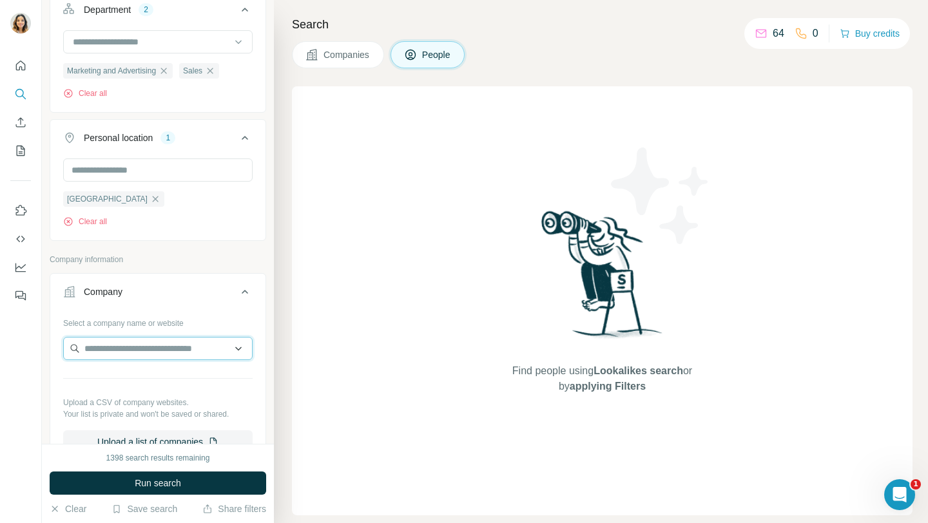
click at [133, 349] on input "text" at bounding box center [158, 348] width 190 height 23
paste input "**********"
type input "**********"
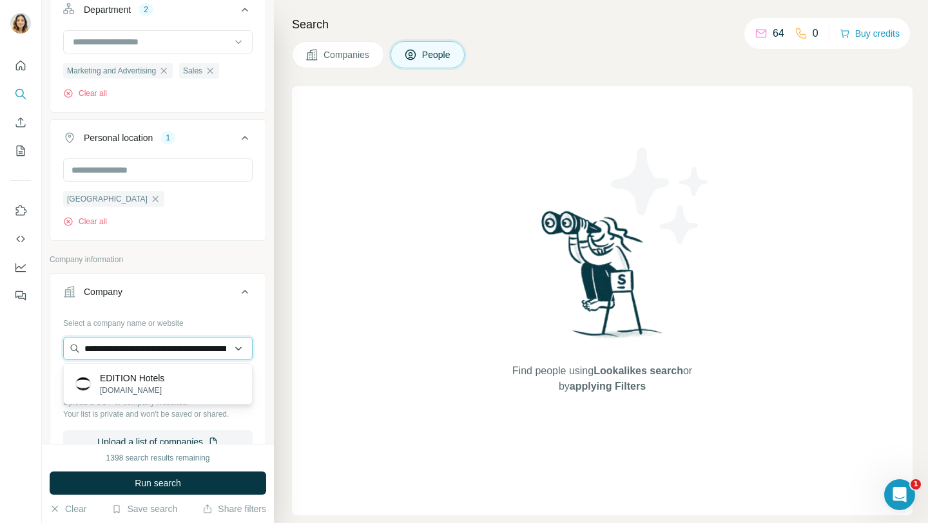
click at [157, 351] on input "**********" at bounding box center [158, 348] width 190 height 23
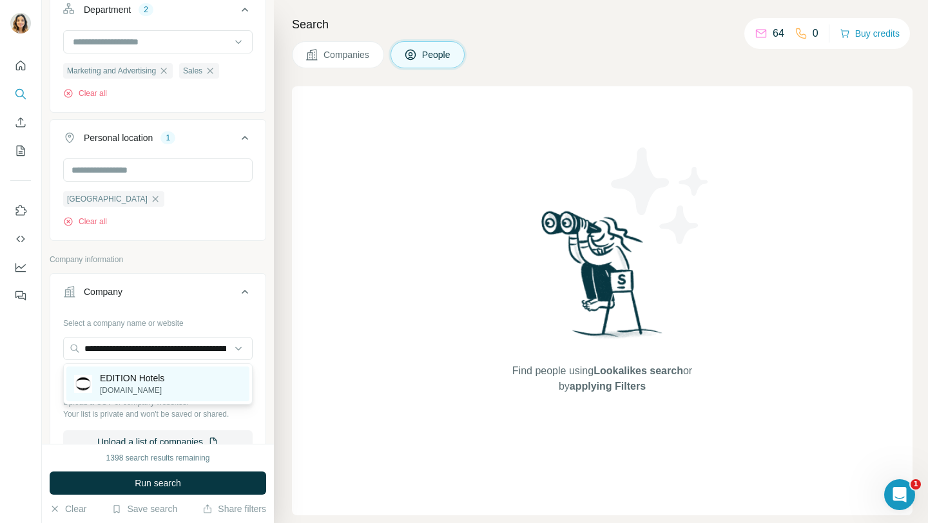
click at [152, 378] on p "EDITION Hotels" at bounding box center [132, 378] width 64 height 13
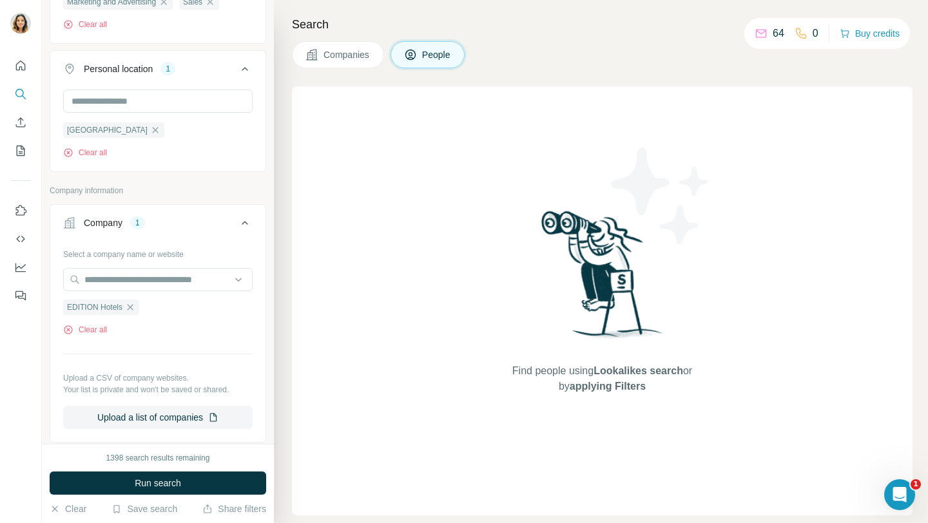
scroll to position [572, 0]
click at [120, 480] on button "Run search" at bounding box center [158, 483] width 217 height 23
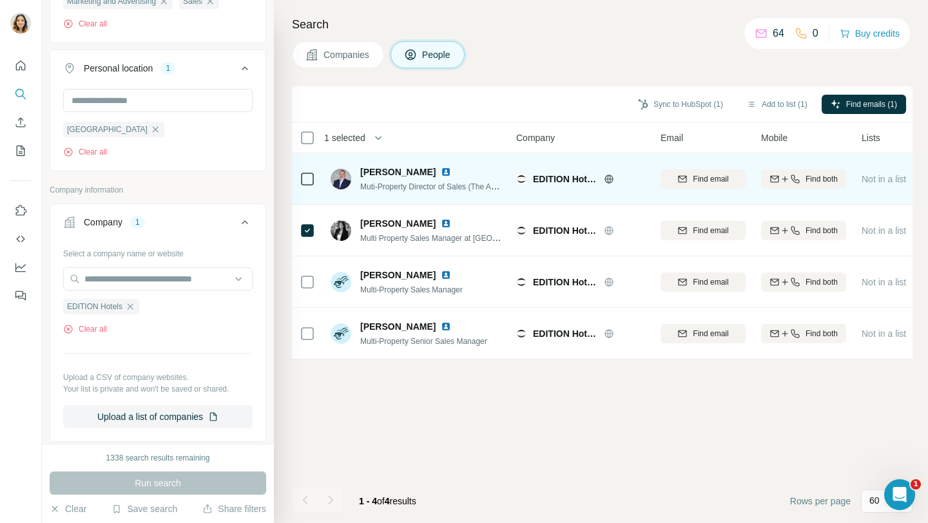
click at [304, 185] on icon at bounding box center [307, 178] width 15 height 15
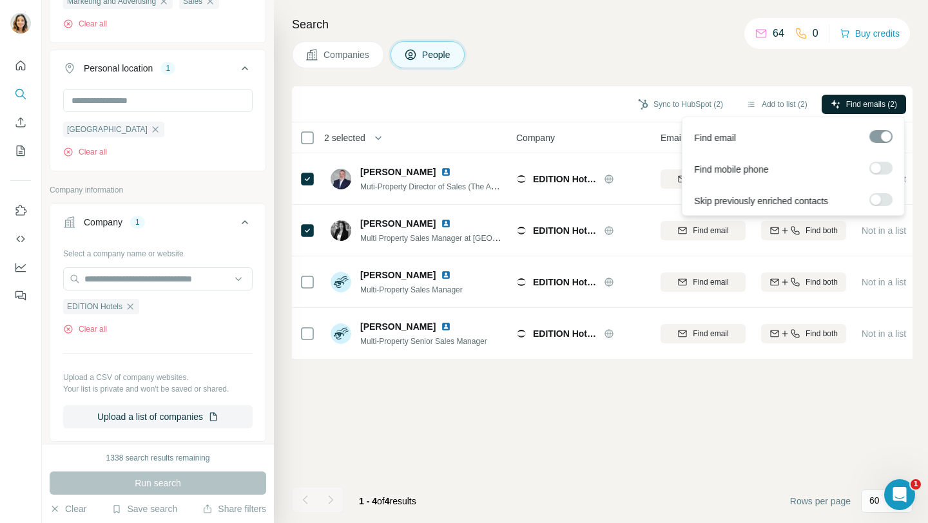
click at [869, 99] on span "Find emails (2)" at bounding box center [871, 105] width 51 height 12
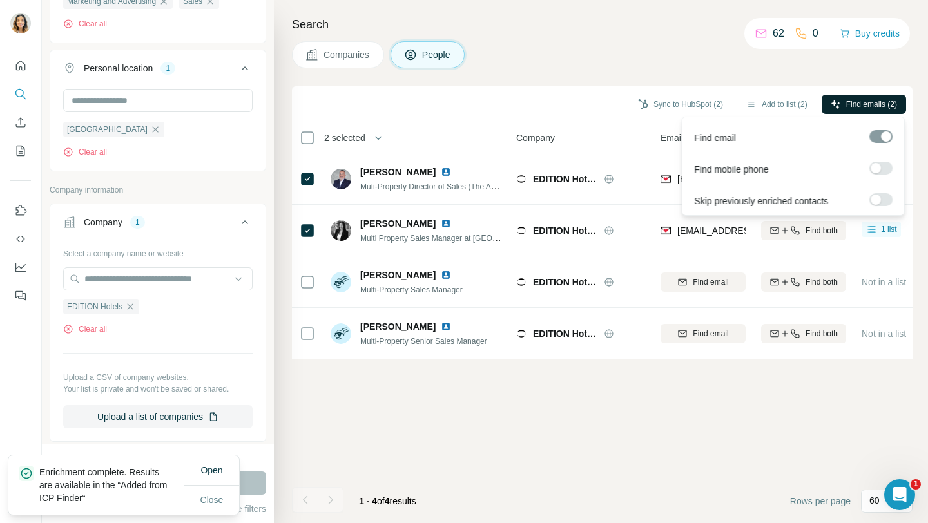
click at [841, 108] on button "Find emails (2)" at bounding box center [864, 104] width 84 height 19
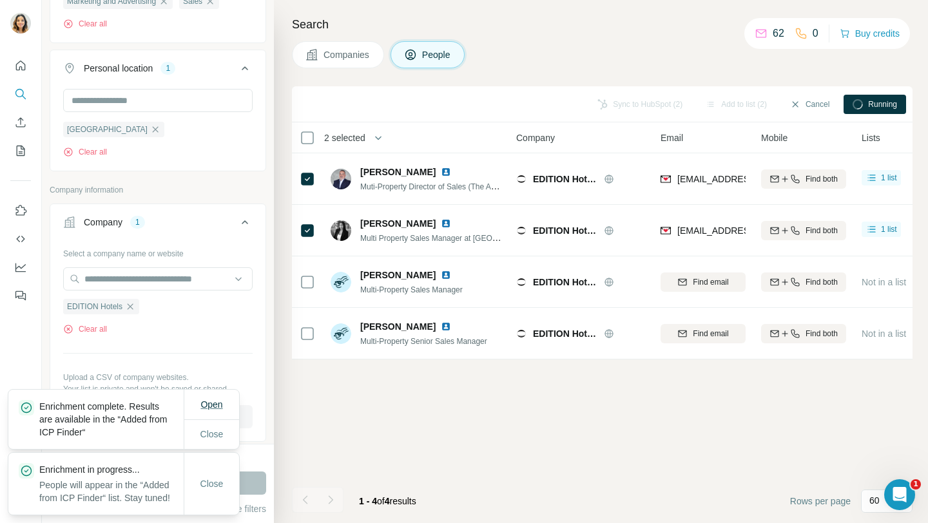
click at [210, 400] on span "Open" at bounding box center [211, 405] width 22 height 10
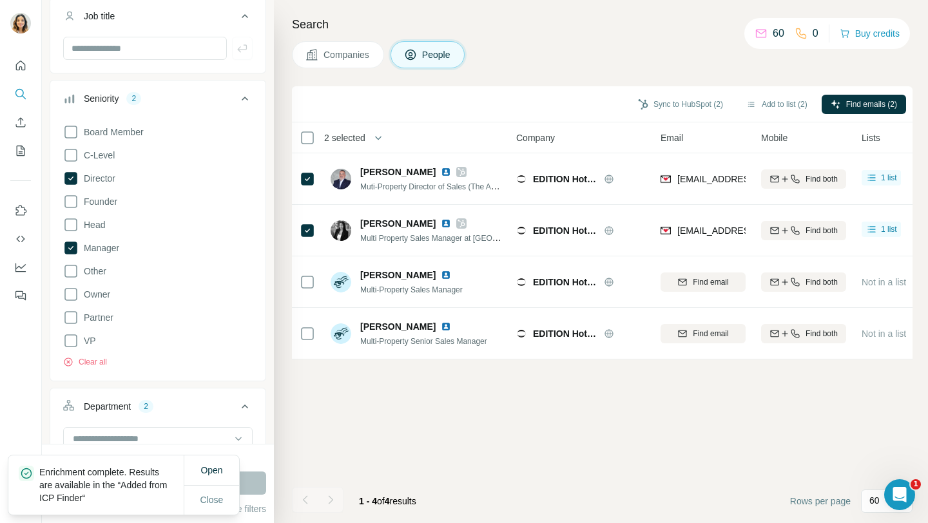
scroll to position [104, 0]
click at [73, 182] on icon at bounding box center [70, 179] width 13 height 13
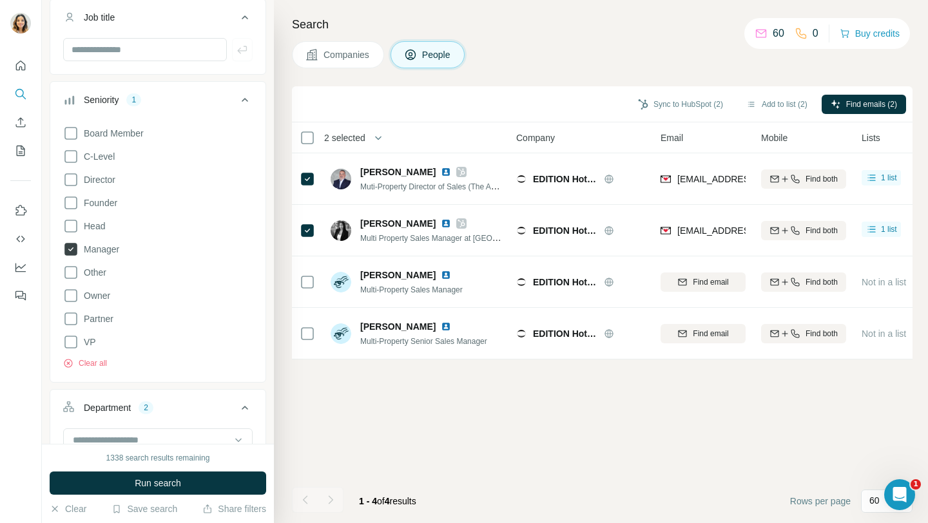
click at [68, 249] on icon at bounding box center [70, 249] width 13 height 13
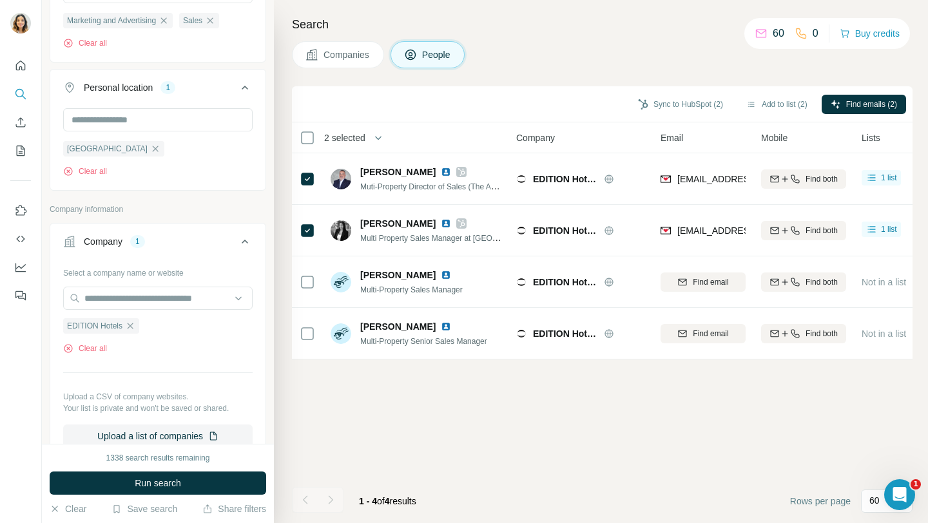
scroll to position [536, 0]
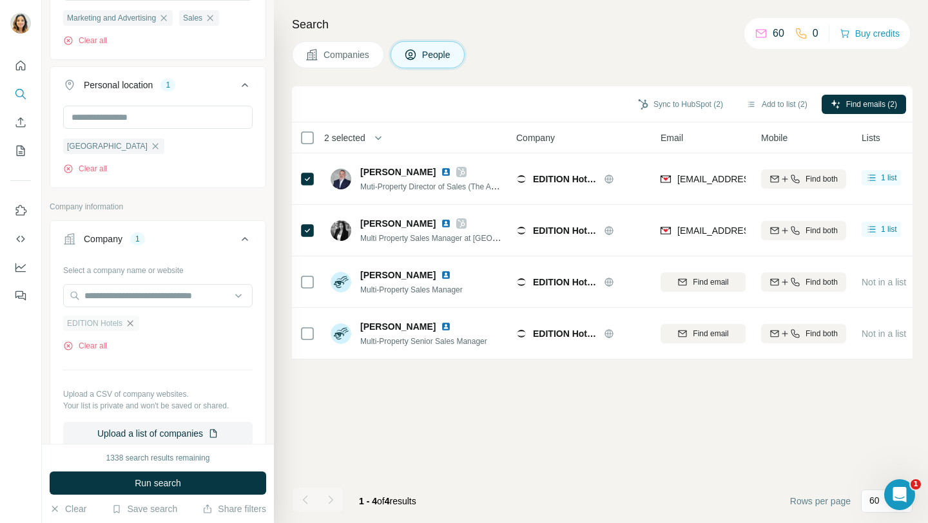
click at [130, 323] on icon "button" at bounding box center [131, 323] width 6 height 6
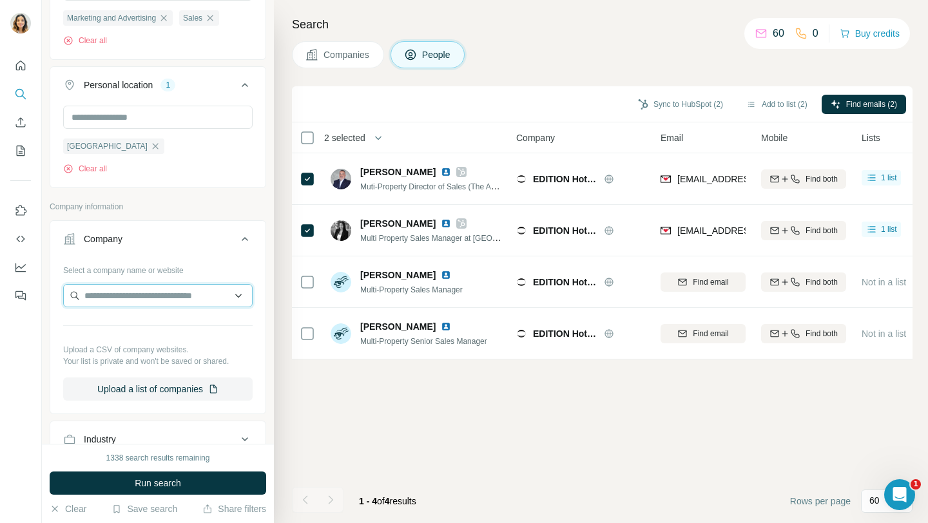
click at [143, 301] on input "text" at bounding box center [158, 295] width 190 height 23
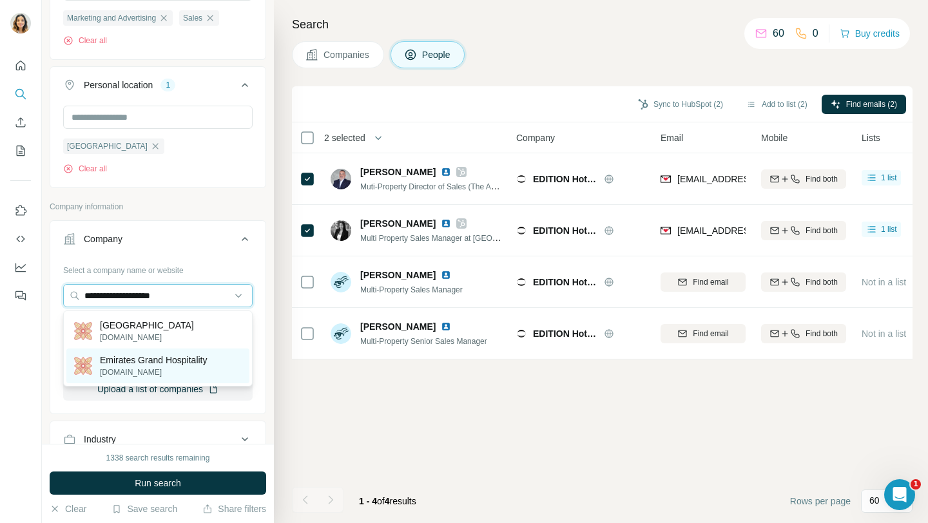
type input "**********"
click at [130, 357] on p "Emirates Grand Hospitality" at bounding box center [154, 360] width 108 height 13
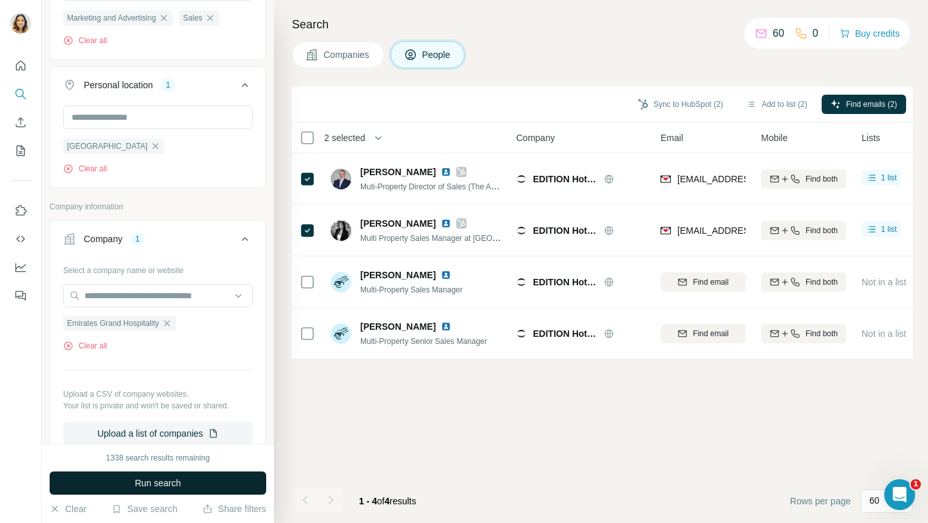
click at [131, 483] on button "Run search" at bounding box center [158, 483] width 217 height 23
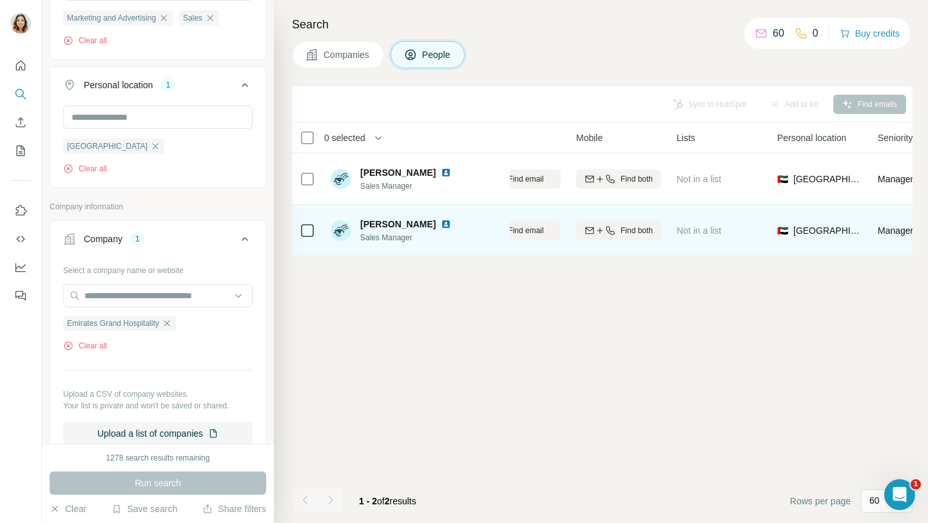
scroll to position [0, 321]
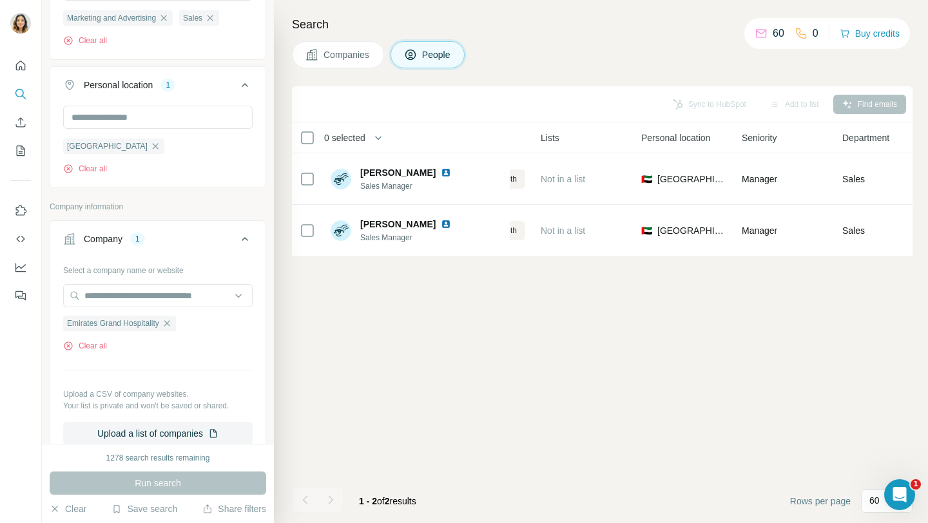
click at [886, 107] on div "Sync to HubSpot Add to list Find emails" at bounding box center [602, 104] width 608 height 23
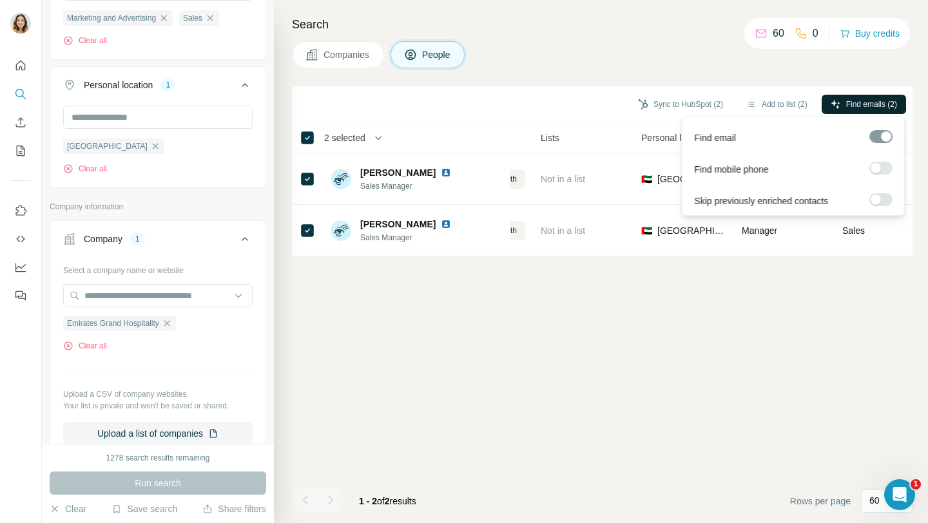
click at [853, 101] on span "Find emails (2)" at bounding box center [871, 105] width 51 height 12
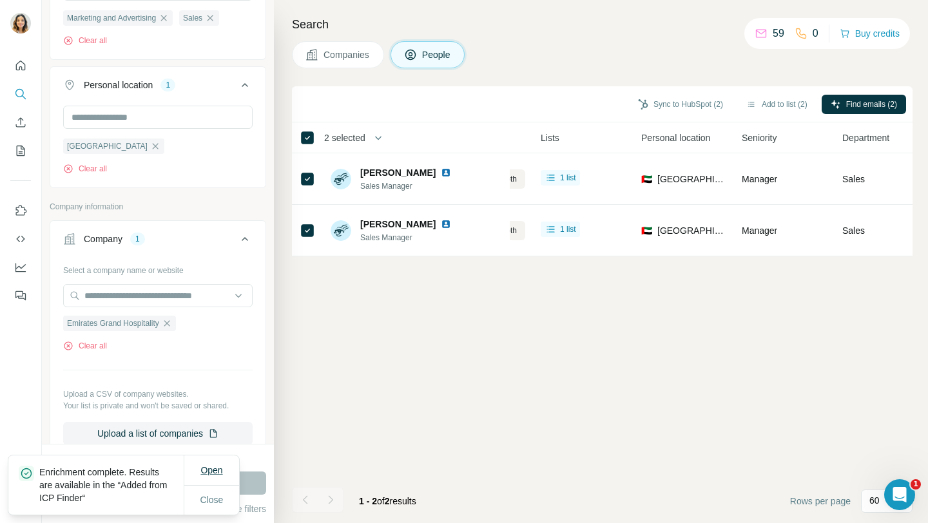
click at [215, 462] on button "Open" at bounding box center [211, 470] width 40 height 23
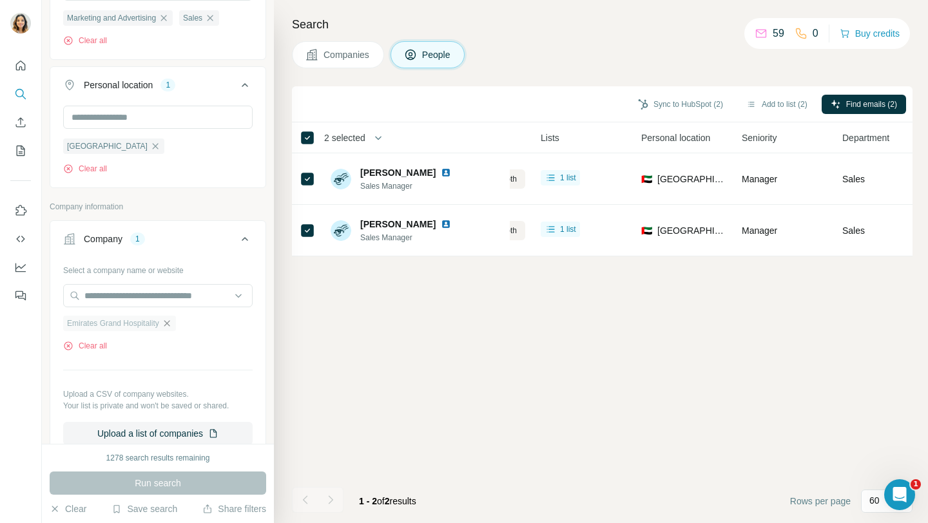
click at [172, 321] on icon "button" at bounding box center [167, 323] width 10 height 10
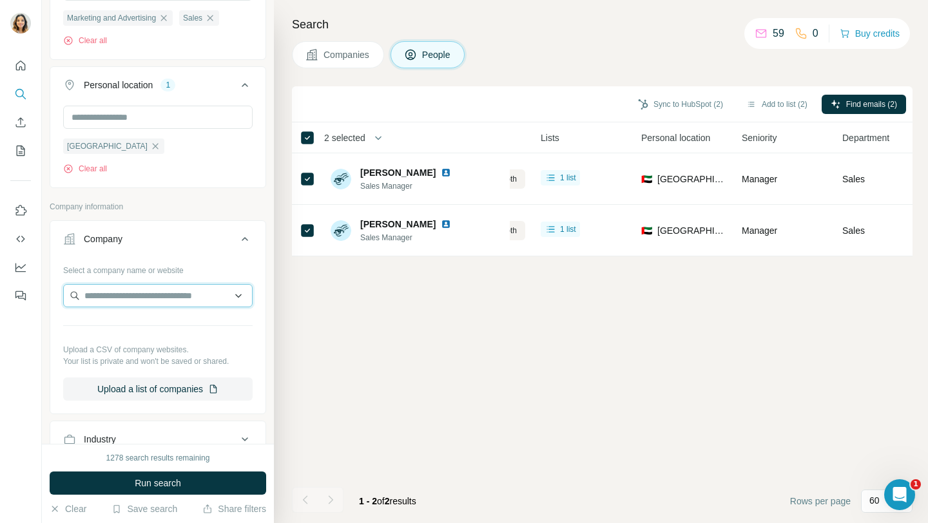
click at [163, 302] on input "text" at bounding box center [158, 295] width 190 height 23
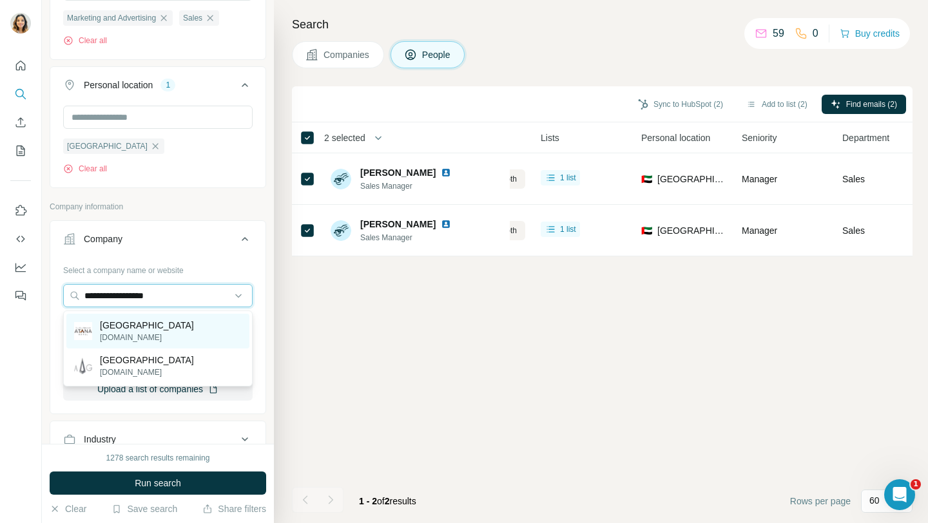
type input "**********"
click at [175, 329] on p "[GEOGRAPHIC_DATA]" at bounding box center [147, 325] width 94 height 13
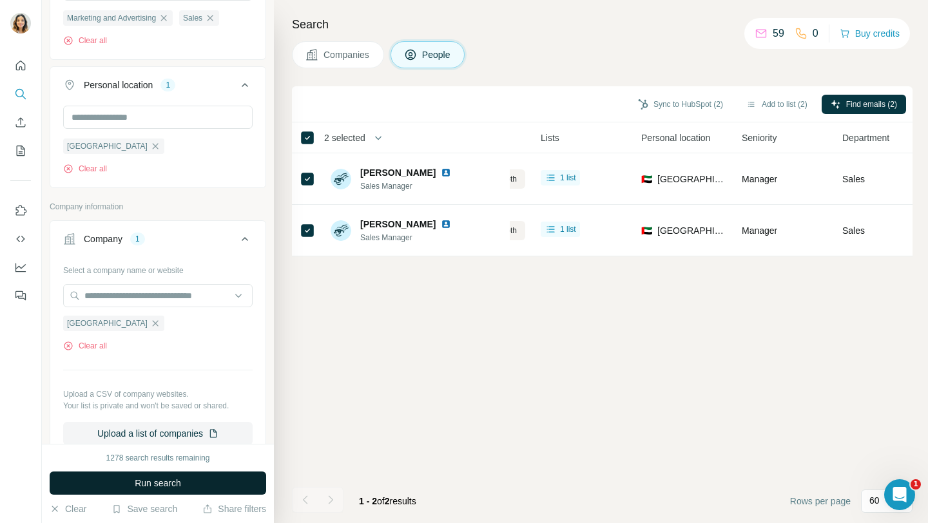
click at [122, 477] on button "Run search" at bounding box center [158, 483] width 217 height 23
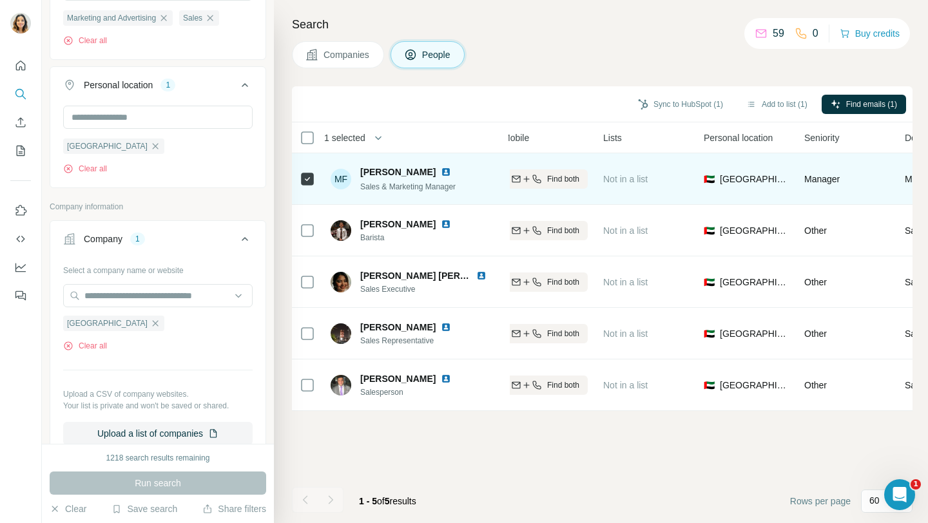
scroll to position [0, 488]
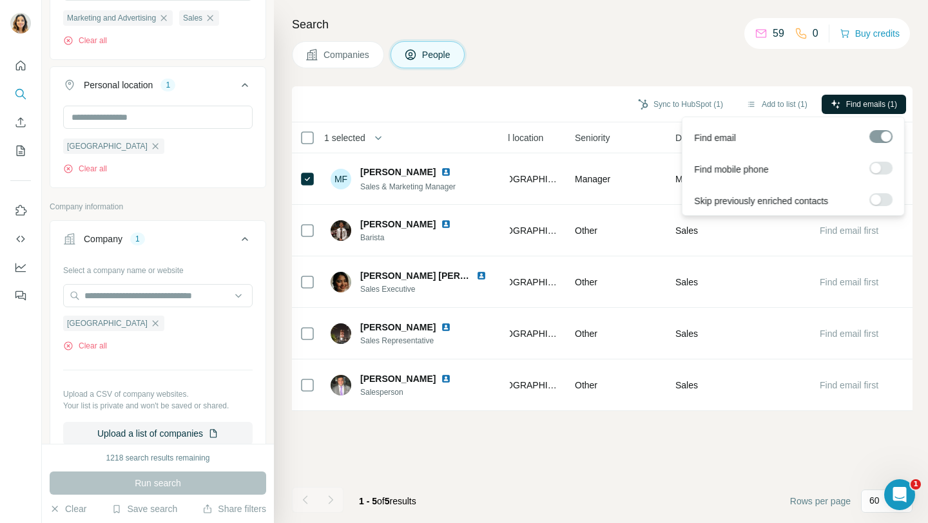
click at [868, 106] on span "Find emails (1)" at bounding box center [871, 105] width 51 height 12
click at [868, 99] on span "Find emails (1)" at bounding box center [871, 105] width 51 height 12
click at [863, 101] on span "Find emails (1)" at bounding box center [871, 105] width 51 height 12
click at [856, 104] on span "Find emails (1)" at bounding box center [871, 105] width 51 height 12
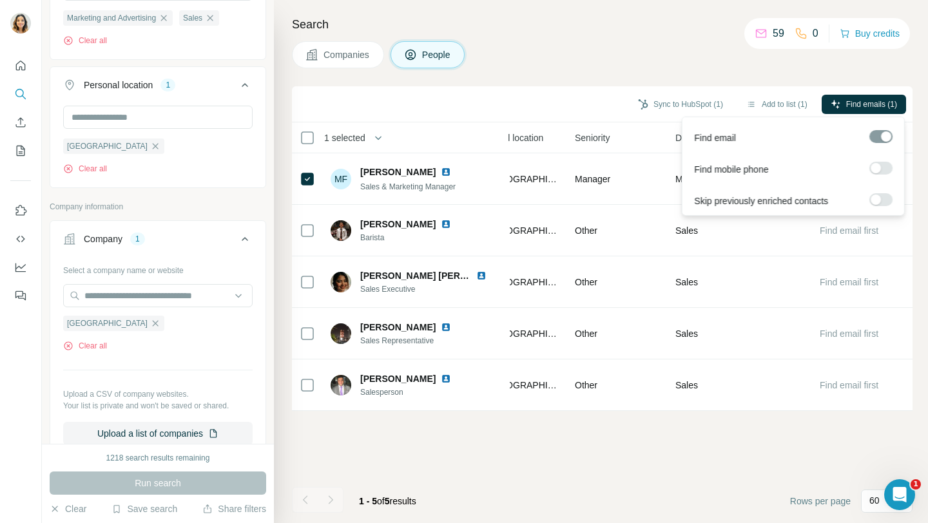
click at [514, 482] on footer "1 - 5 of 5 results Rows per page 60" at bounding box center [602, 502] width 621 height 44
click at [871, 104] on span "Find emails (1)" at bounding box center [871, 105] width 51 height 12
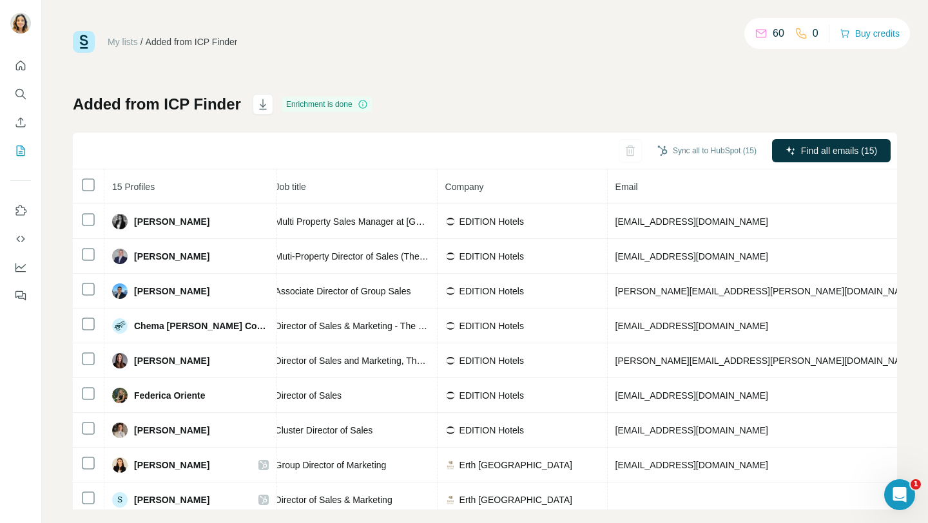
scroll to position [0, 268]
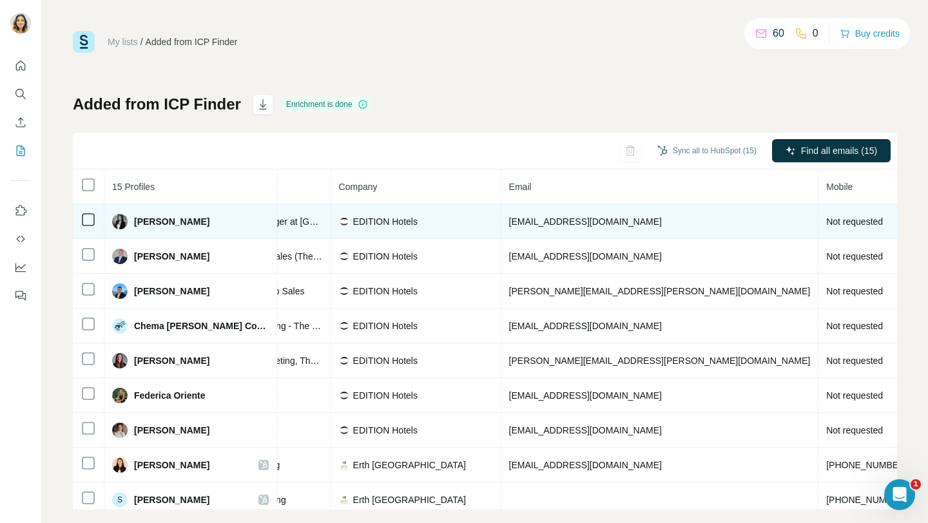
drag, startPoint x: 739, startPoint y: 224, endPoint x: 606, endPoint y: 228, distance: 133.5
click at [606, 228] on td "[EMAIL_ADDRESS][DOMAIN_NAME]" at bounding box center [660, 221] width 318 height 35
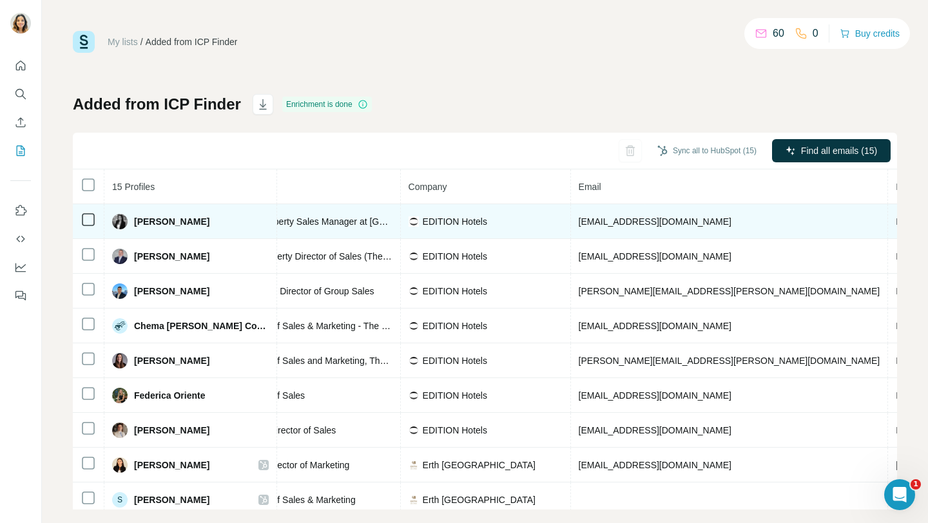
scroll to position [0, 0]
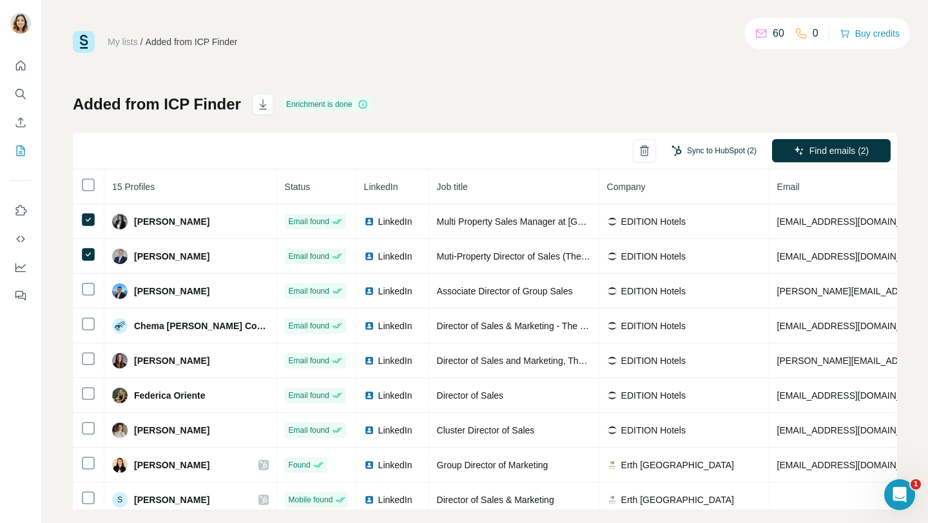
click at [711, 150] on button "Sync to HubSpot (2)" at bounding box center [714, 150] width 103 height 19
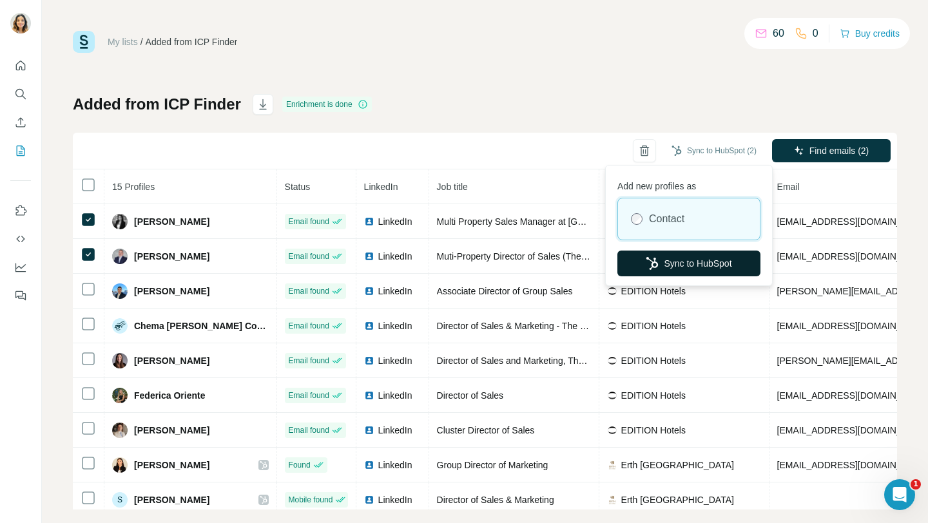
click at [678, 264] on button "Sync to HubSpot" at bounding box center [689, 264] width 143 height 26
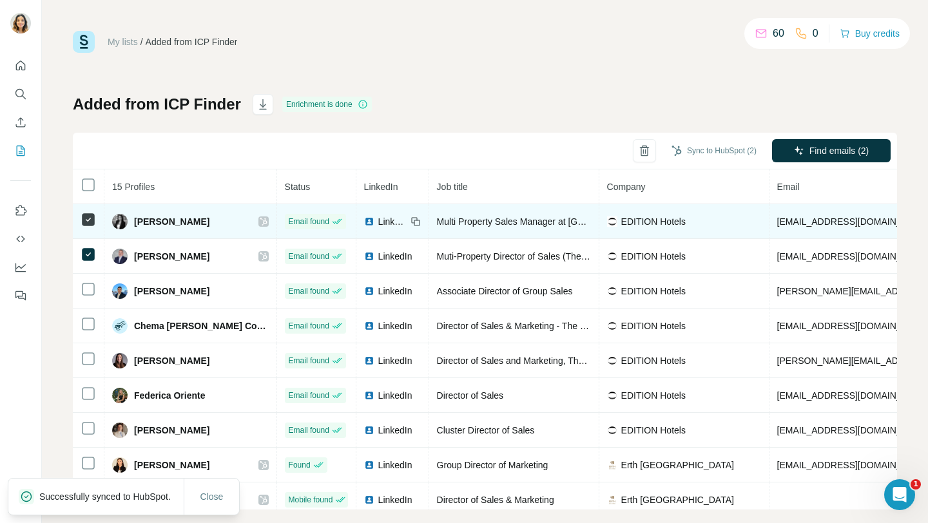
click at [791, 226] on span "[EMAIL_ADDRESS][DOMAIN_NAME]" at bounding box center [853, 222] width 153 height 10
click at [791, 226] on span "aya.moharram@editionhotels.com" at bounding box center [853, 222] width 153 height 10
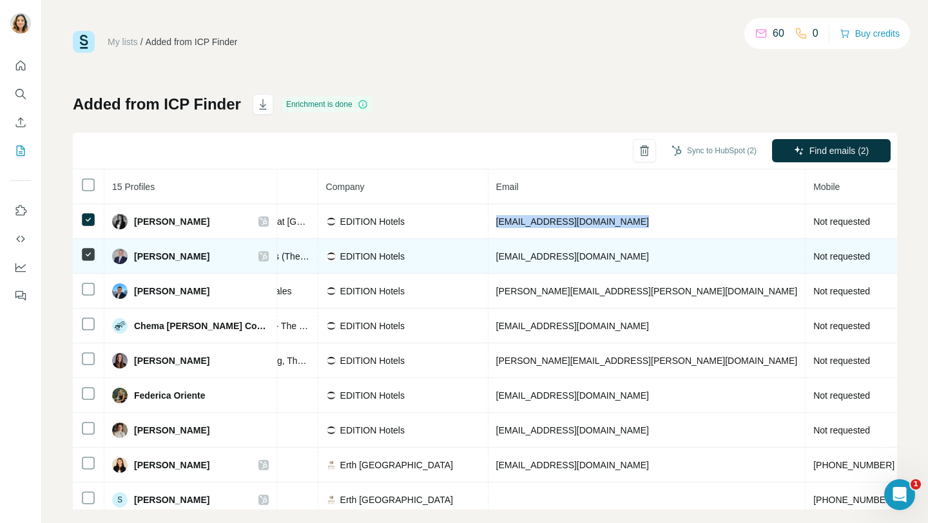
scroll to position [0, 243]
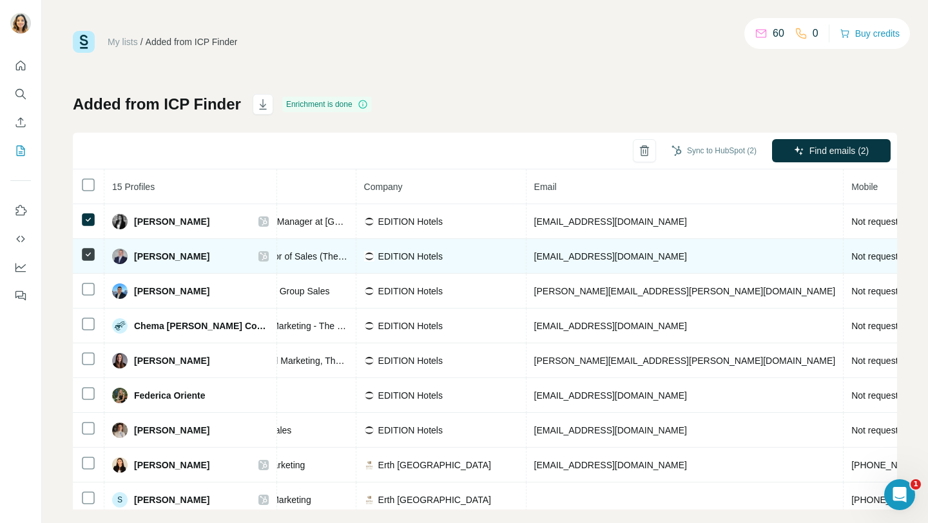
click at [576, 259] on span "tarek.haroun@editionhotels.com" at bounding box center [610, 256] width 153 height 10
click at [576, 259] on span "[EMAIL_ADDRESS][DOMAIN_NAME]" at bounding box center [610, 256] width 153 height 10
copy span "[EMAIL_ADDRESS][DOMAIN_NAME]"
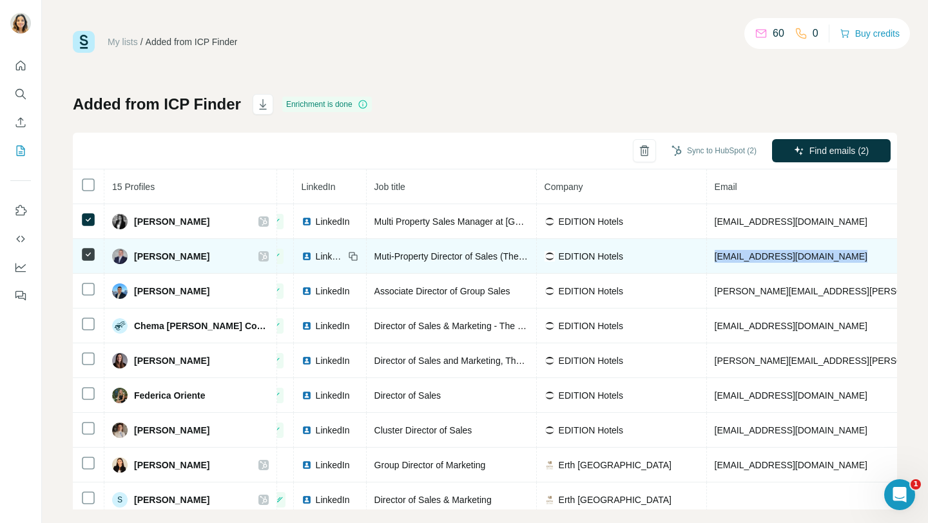
scroll to position [0, 0]
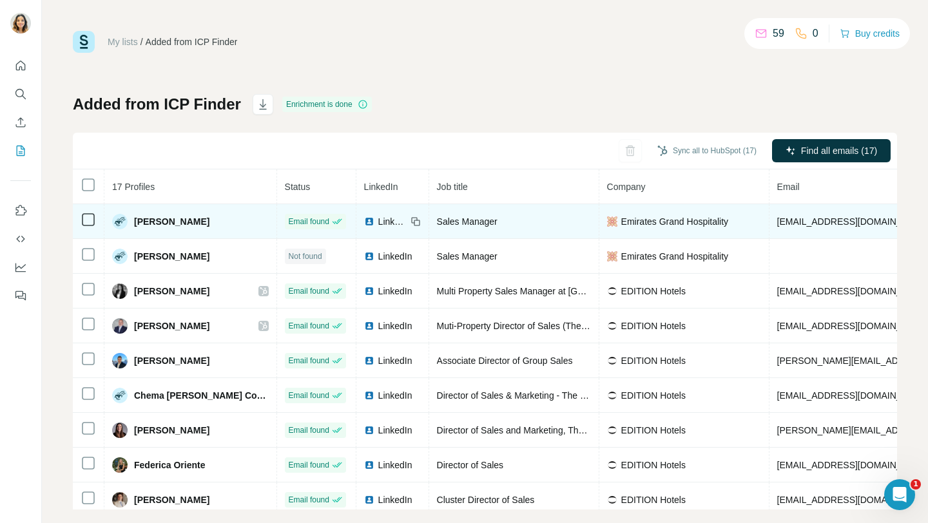
click at [777, 222] on span "[EMAIL_ADDRESS][DOMAIN_NAME]" at bounding box center [853, 222] width 153 height 10
click at [777, 222] on span "mouloud.alouache@hilton.com" at bounding box center [853, 222] width 153 height 10
copy span "mouloud.alouache@hilton.com"
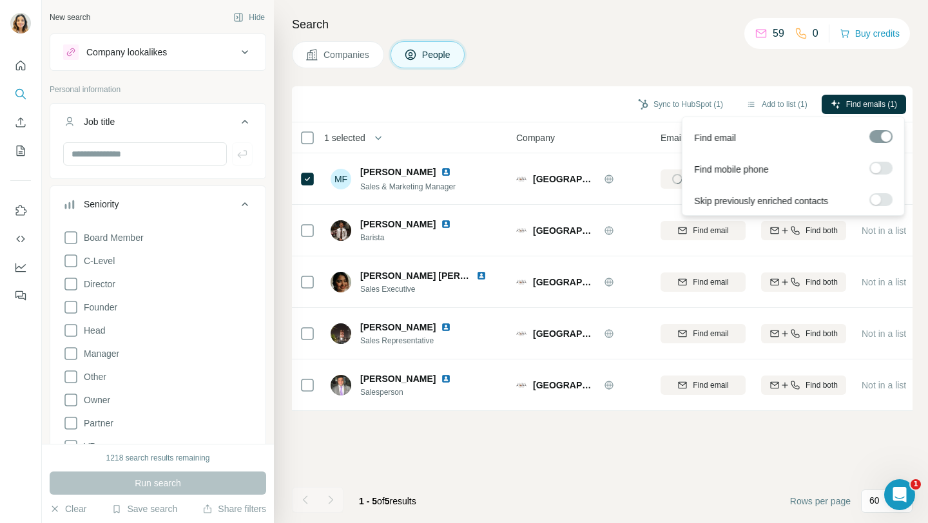
scroll to position [463, 0]
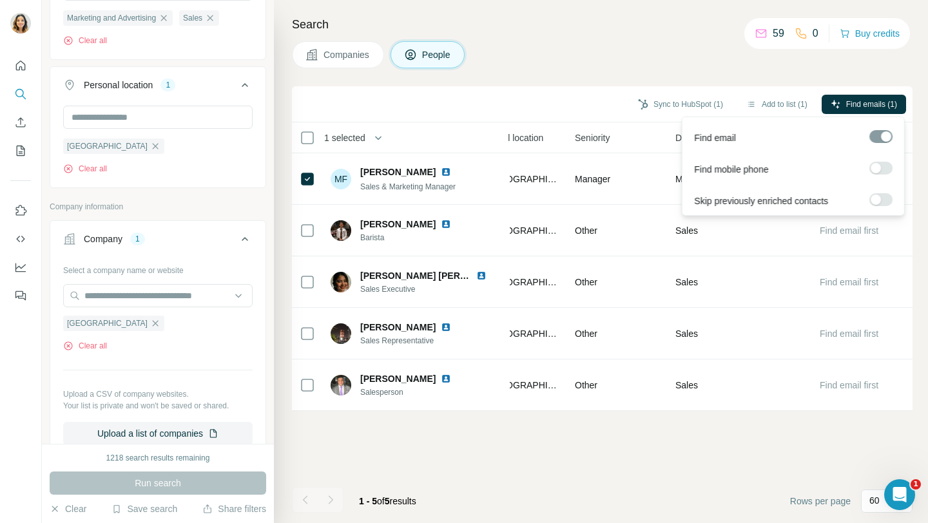
click at [899, 108] on button "Find emails (1)" at bounding box center [864, 104] width 84 height 19
click at [855, 104] on span "Find emails (1)" at bounding box center [871, 105] width 51 height 12
click at [899, 99] on button "Find emails (1)" at bounding box center [864, 104] width 84 height 19
click at [899, 100] on button "Find emails (1)" at bounding box center [864, 104] width 84 height 19
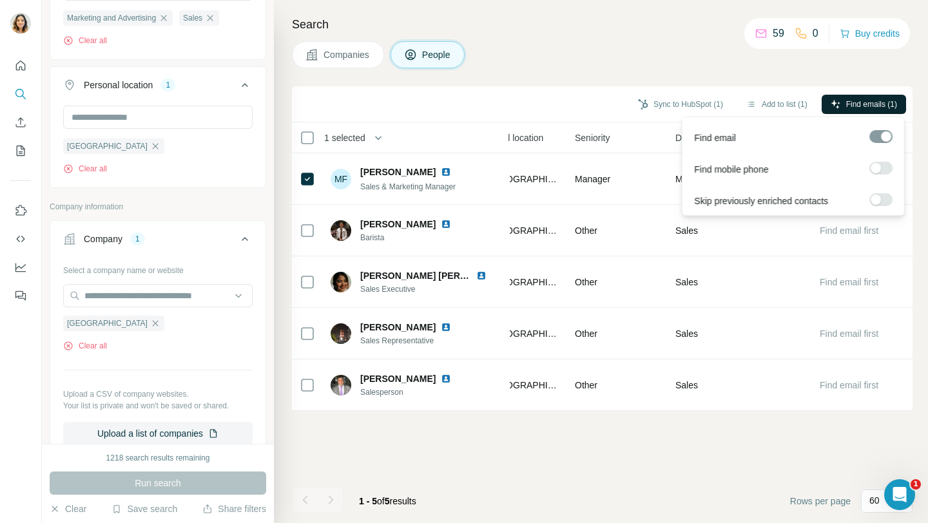
click at [899, 100] on button "Find emails (1)" at bounding box center [864, 104] width 84 height 19
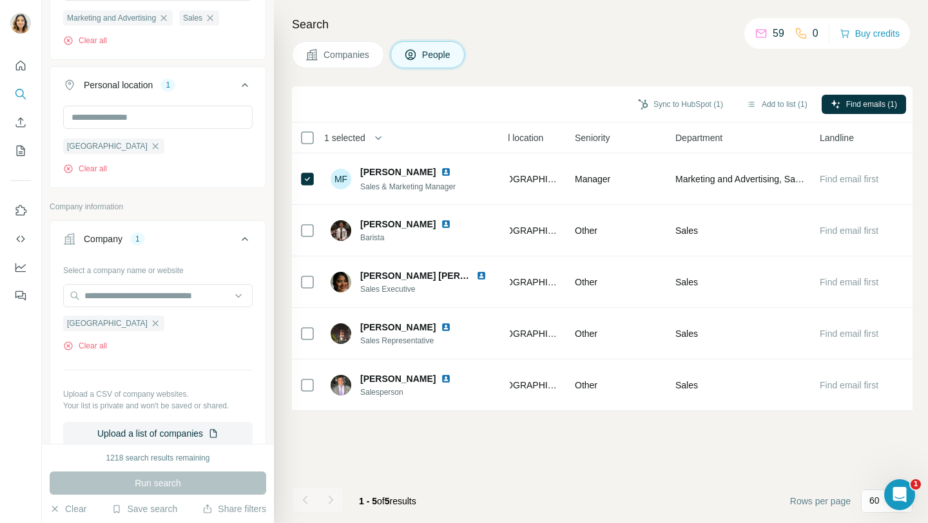
click at [902, 64] on div "Companies People" at bounding box center [602, 54] width 621 height 27
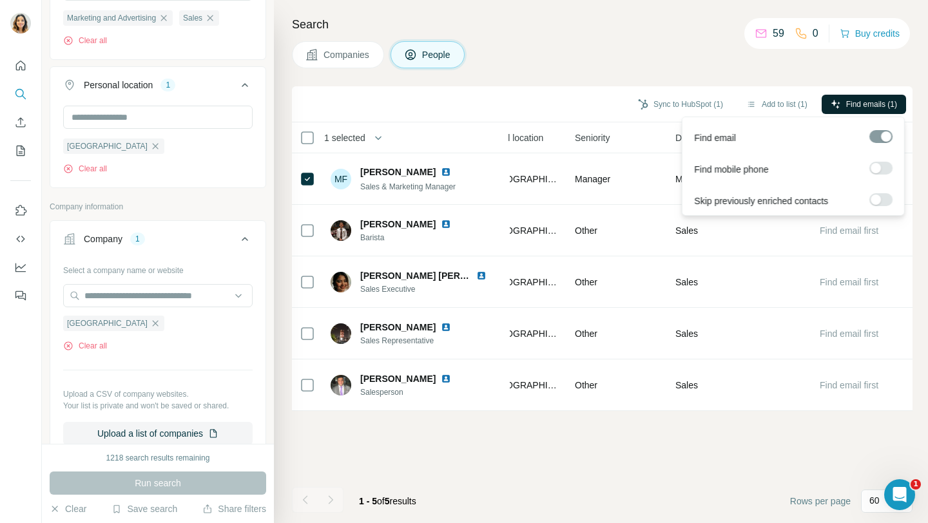
click at [871, 99] on span "Find emails (1)" at bounding box center [871, 105] width 51 height 12
click at [873, 106] on span "Find emails (1)" at bounding box center [871, 105] width 51 height 12
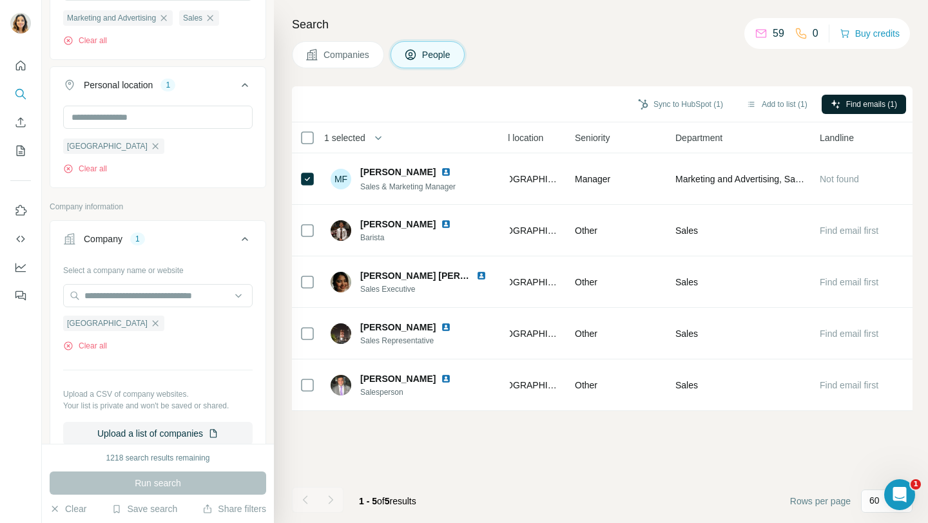
click at [896, 69] on div "Search Companies People Sync to HubSpot (1) Add to list (1) Find emails (1) 1 s…" at bounding box center [601, 261] width 654 height 523
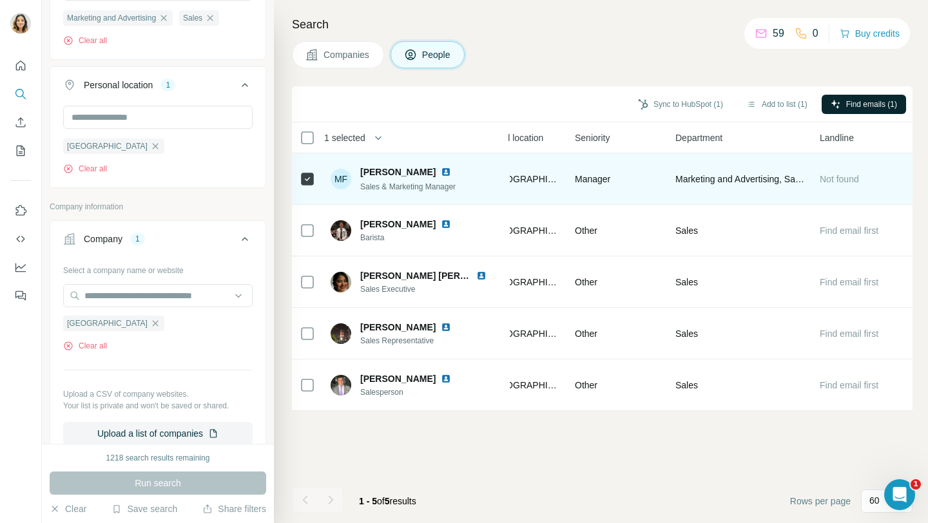
click at [404, 170] on span "[PERSON_NAME]" at bounding box center [397, 172] width 75 height 13
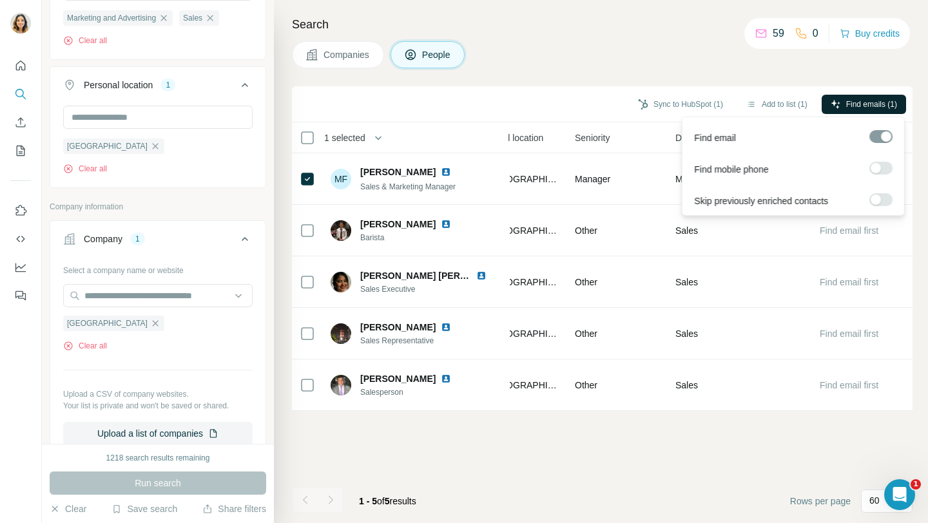
click at [851, 99] on span "Find emails (1)" at bounding box center [871, 105] width 51 height 12
click at [847, 106] on span "Find emails (1)" at bounding box center [871, 105] width 51 height 12
click at [739, 70] on div "Search Companies People Sync to HubSpot (1) Add to list (1) Find emails (1) 1 s…" at bounding box center [601, 261] width 654 height 523
click at [887, 110] on button "Find emails (1)" at bounding box center [864, 104] width 84 height 19
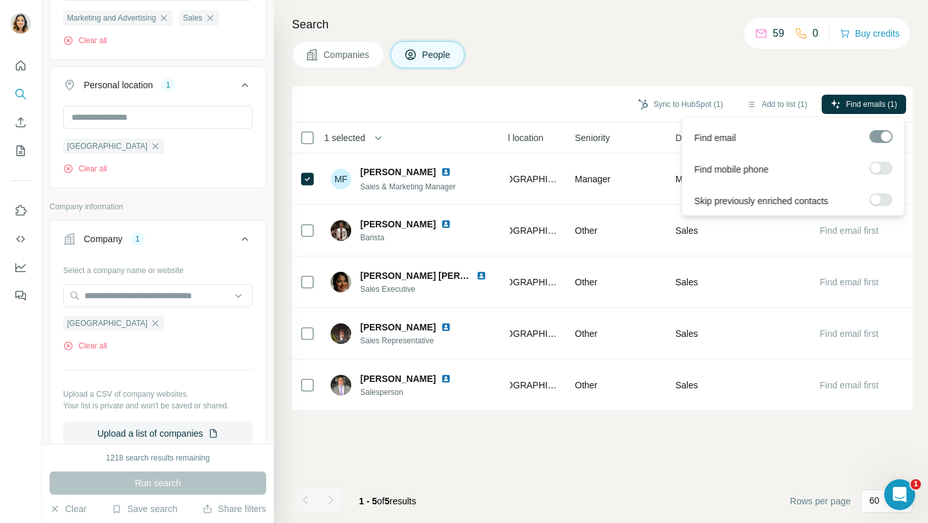
click at [525, 67] on div "Companies People" at bounding box center [602, 54] width 621 height 27
click at [888, 104] on span "Find emails (1)" at bounding box center [871, 105] width 51 height 12
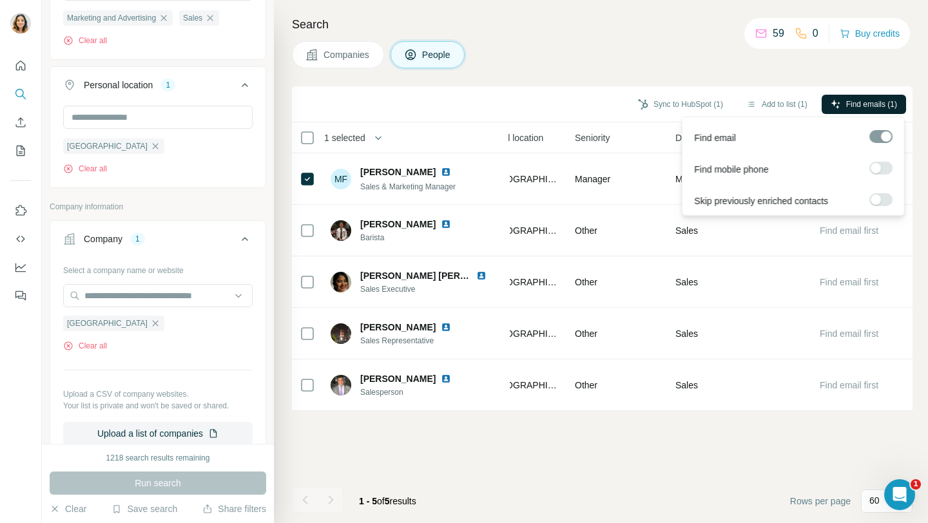
click at [512, 483] on footer "1 - 5 of 5 results Rows per page 60" at bounding box center [602, 502] width 621 height 44
click at [859, 95] on button "Find emails (1)" at bounding box center [864, 104] width 84 height 19
click at [121, 482] on div "Run search" at bounding box center [158, 483] width 217 height 23
click at [852, 108] on span "Find emails (1)" at bounding box center [871, 105] width 51 height 12
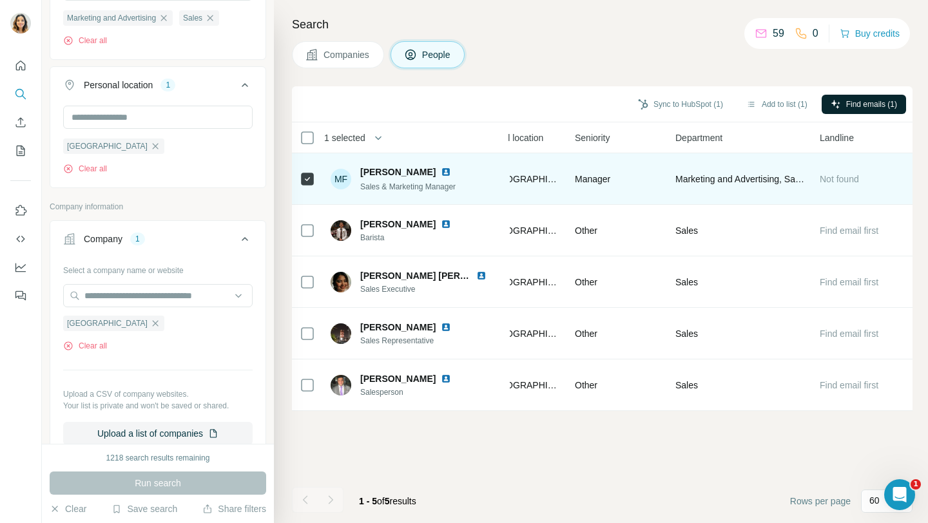
click at [404, 175] on span "[PERSON_NAME]" at bounding box center [397, 172] width 75 height 13
click at [345, 182] on div "MF" at bounding box center [341, 179] width 21 height 21
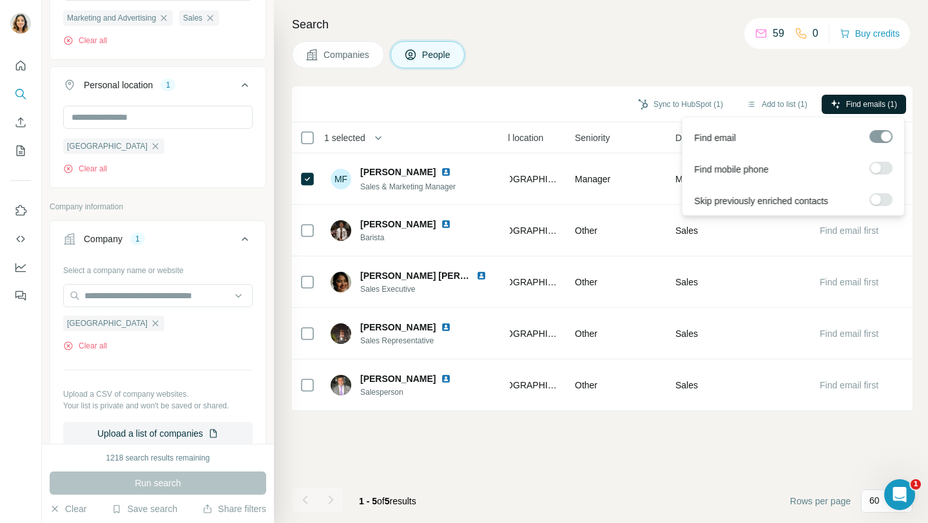
click at [852, 109] on span "Find emails (1)" at bounding box center [871, 105] width 51 height 12
click at [884, 140] on div at bounding box center [881, 136] width 23 height 13
click at [879, 105] on span "Find emails (1)" at bounding box center [871, 105] width 51 height 12
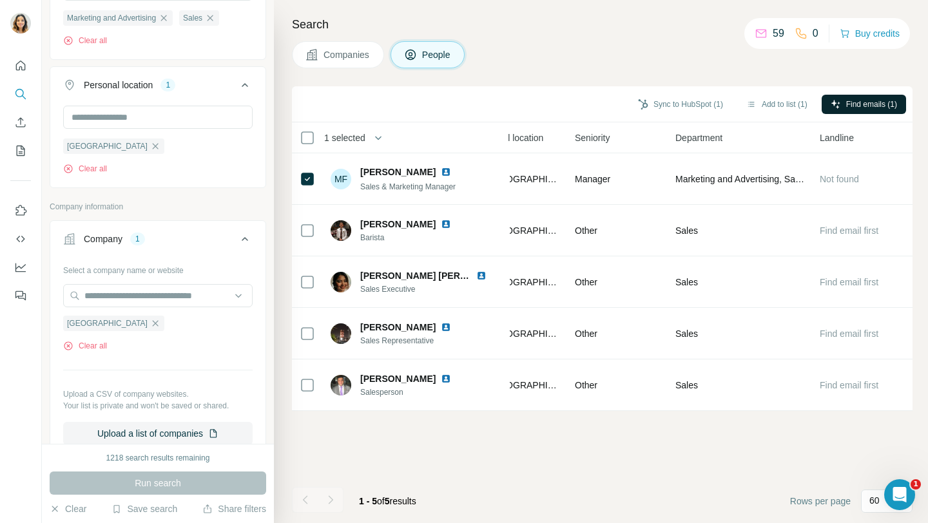
click at [443, 91] on div "Sync to HubSpot (1) Add to list (1) Find emails (1)" at bounding box center [602, 104] width 621 height 36
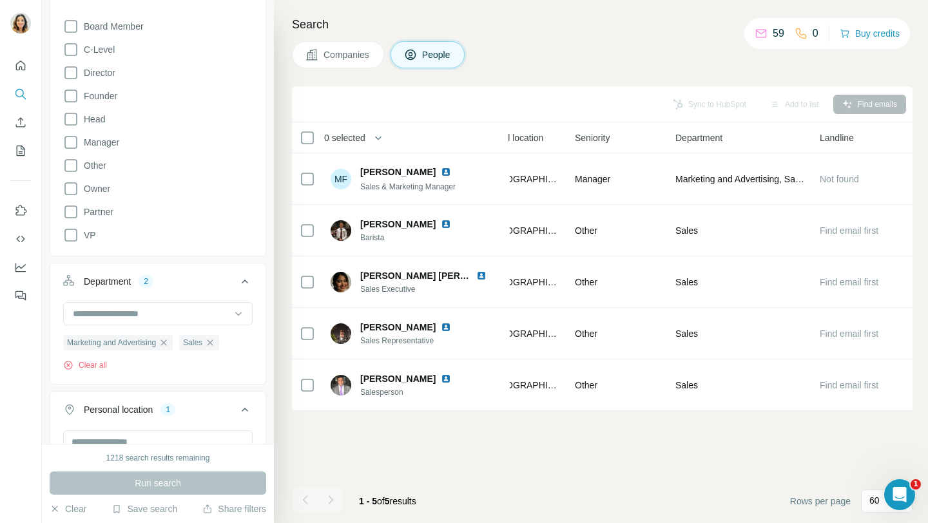
scroll to position [0, 0]
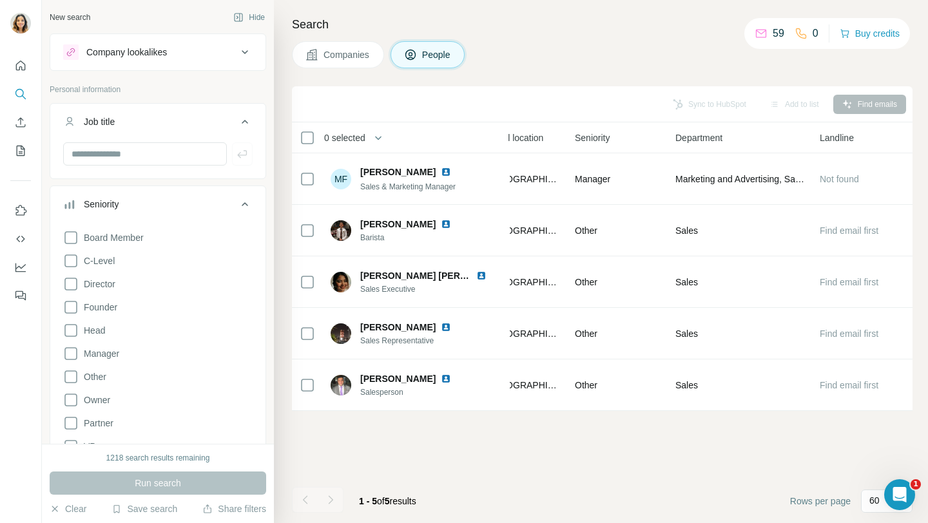
click at [876, 103] on div "Sync to HubSpot Add to list Find emails" at bounding box center [602, 104] width 608 height 23
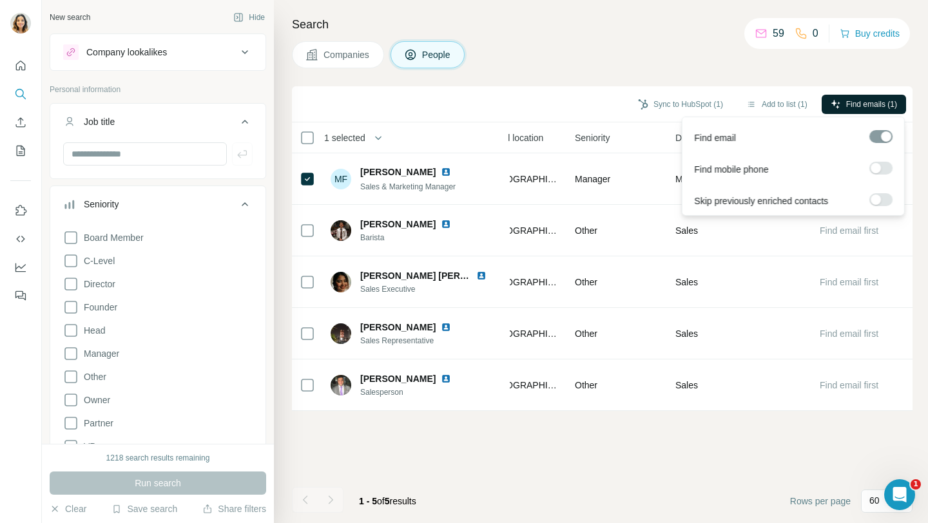
click at [884, 101] on span "Find emails (1)" at bounding box center [871, 105] width 51 height 12
click at [883, 101] on span "Find emails (1)" at bounding box center [871, 105] width 51 height 12
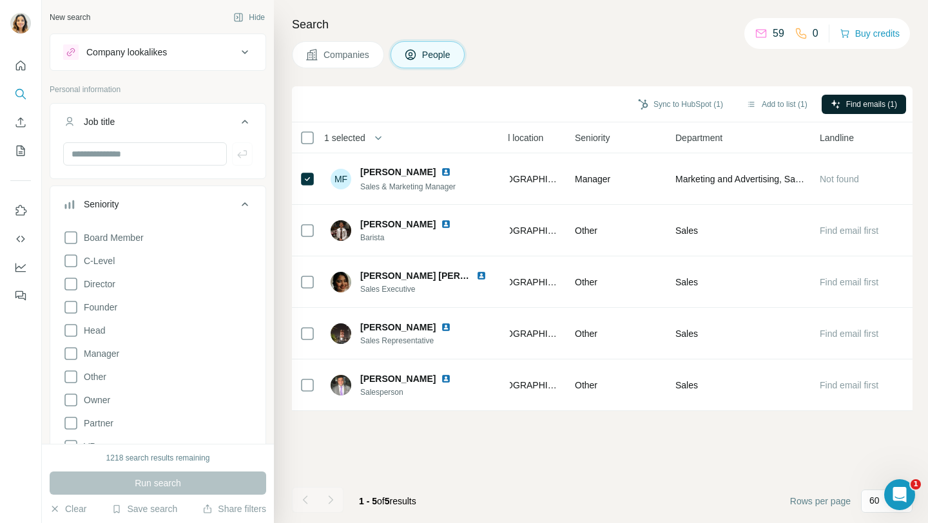
click at [833, 73] on div "Search Companies People Sync to HubSpot (1) Add to list (1) Find emails (1) 1 s…" at bounding box center [601, 261] width 654 height 523
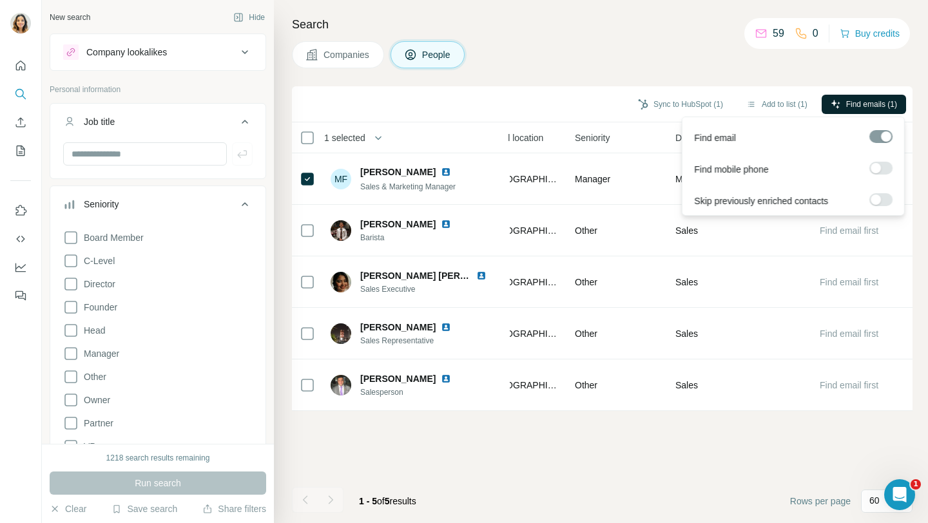
click at [888, 162] on label at bounding box center [881, 168] width 23 height 13
click at [879, 101] on span "Find emails (1)" at bounding box center [871, 105] width 51 height 12
click at [884, 199] on label at bounding box center [881, 199] width 23 height 13
click at [880, 102] on span "Find emails (1)" at bounding box center [871, 105] width 51 height 12
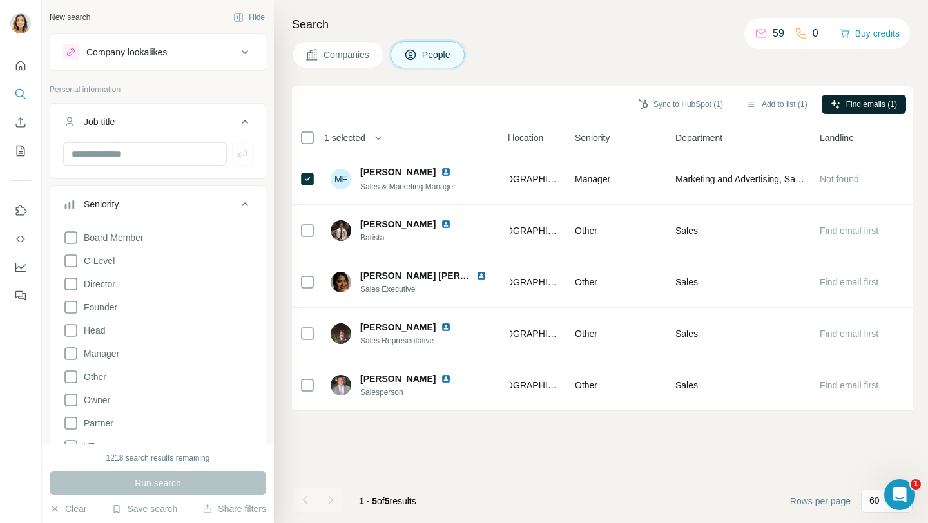
click at [599, 438] on div "Sync to HubSpot (1) Add to list (1) Find emails (1) 1 selected People Company E…" at bounding box center [602, 304] width 621 height 437
click at [827, 62] on div "Companies People" at bounding box center [602, 54] width 621 height 27
click at [703, 107] on button "Sync to HubSpot (1)" at bounding box center [680, 104] width 103 height 19
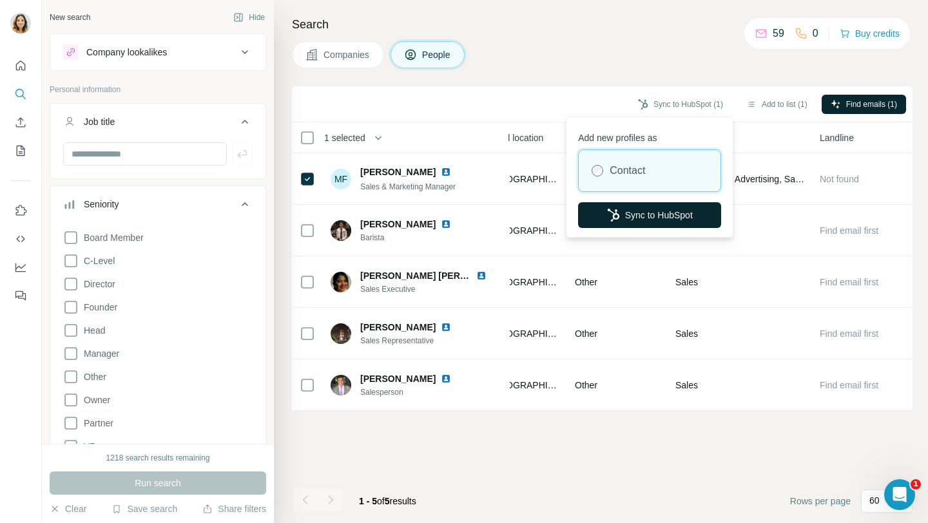
click at [619, 217] on button "Sync to HubSpot" at bounding box center [649, 215] width 143 height 26
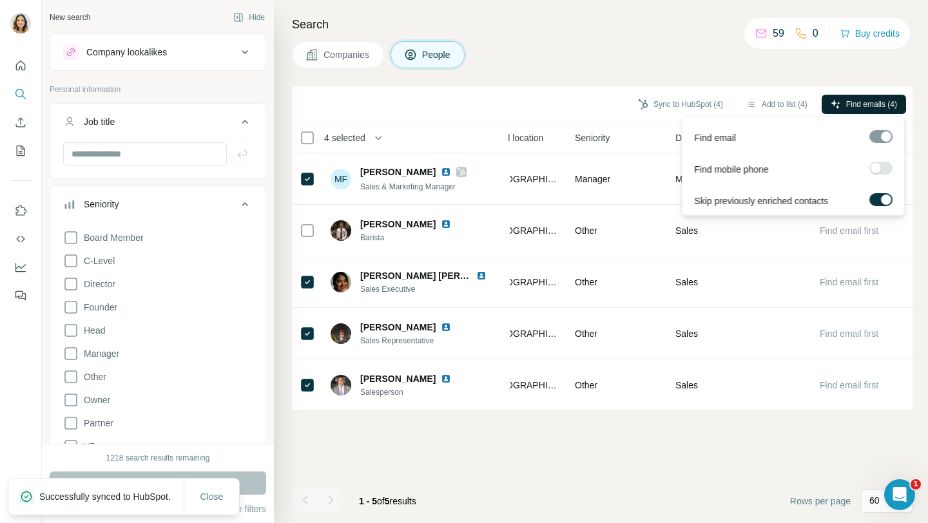
click at [868, 105] on span "Find emails (4)" at bounding box center [871, 105] width 51 height 12
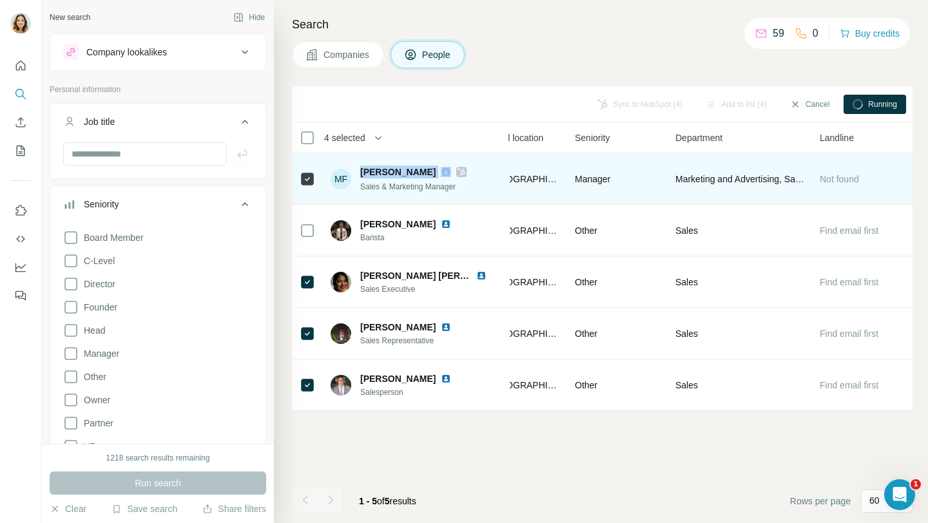
drag, startPoint x: 361, startPoint y: 173, endPoint x: 443, endPoint y: 170, distance: 82.6
click at [443, 170] on div "[PERSON_NAME]" at bounding box center [413, 172] width 106 height 13
click at [450, 171] on img at bounding box center [446, 172] width 10 height 10
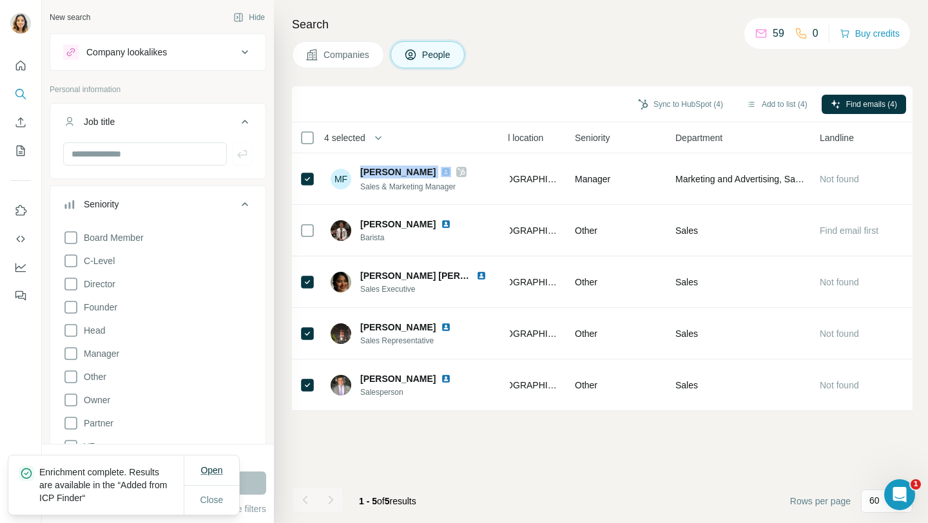
click at [213, 471] on span "Open" at bounding box center [211, 470] width 22 height 10
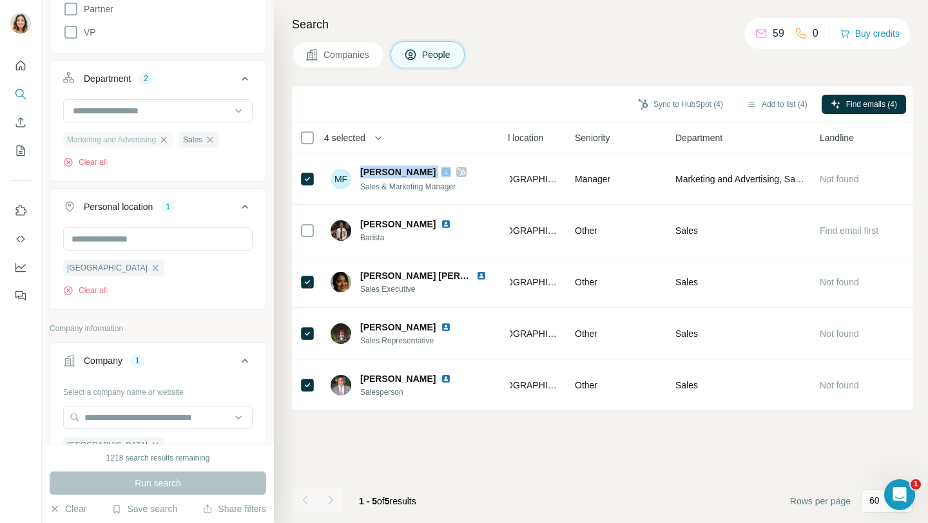
scroll to position [497, 0]
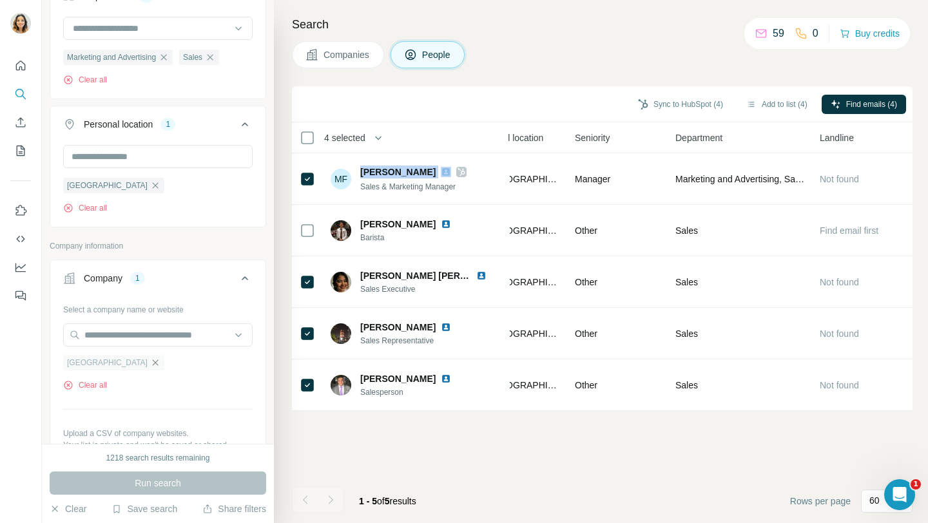
click at [150, 364] on icon "button" at bounding box center [155, 363] width 10 height 10
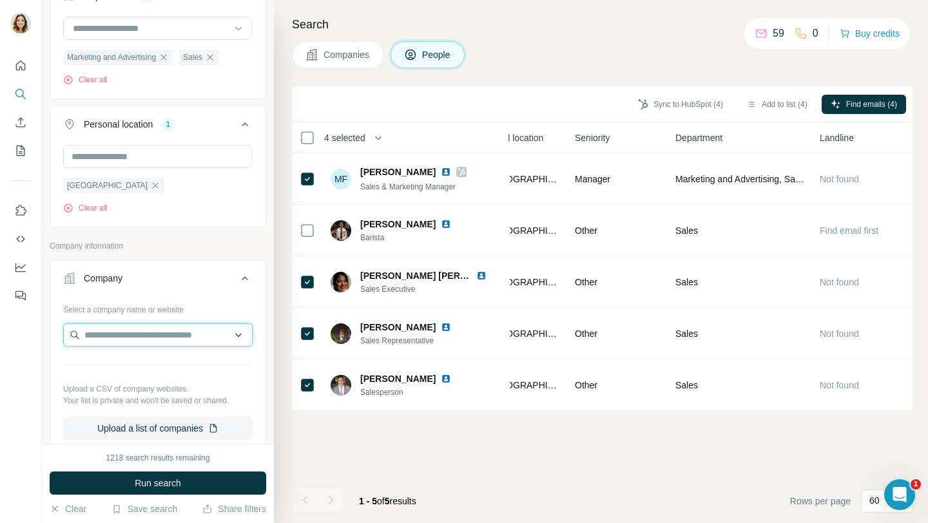
click at [144, 338] on input "text" at bounding box center [158, 335] width 190 height 23
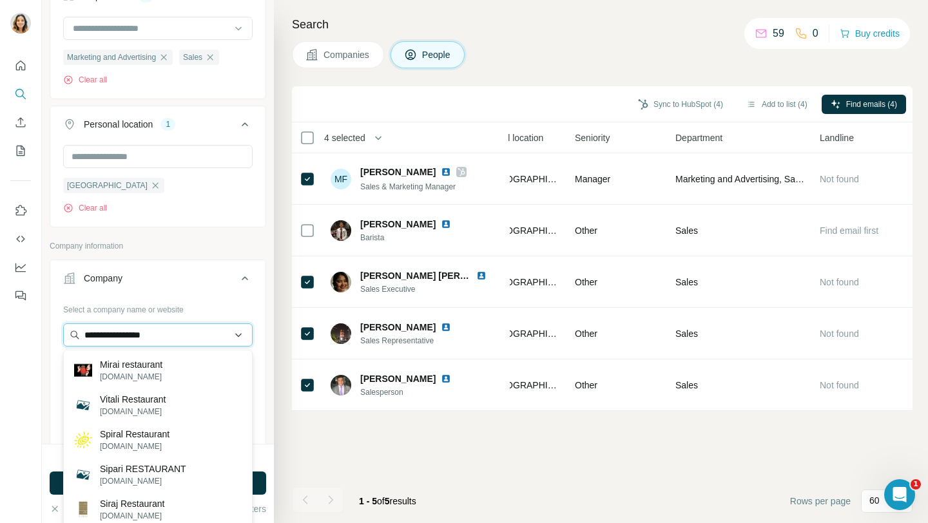
type input "**********"
click at [134, 337] on input "**********" at bounding box center [158, 335] width 190 height 23
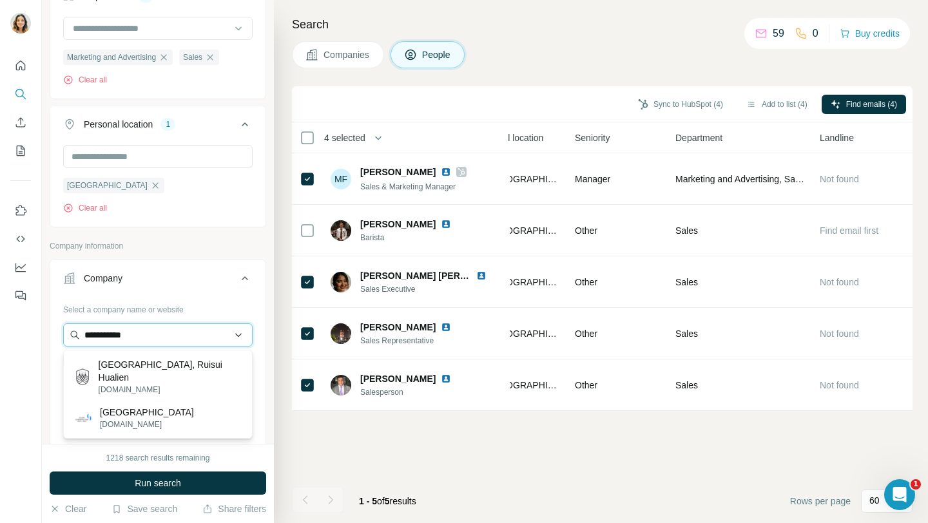
drag, startPoint x: 154, startPoint y: 336, endPoint x: 80, endPoint y: 331, distance: 74.3
click at [80, 331] on input "**********" at bounding box center [158, 335] width 190 height 23
paste input "**********"
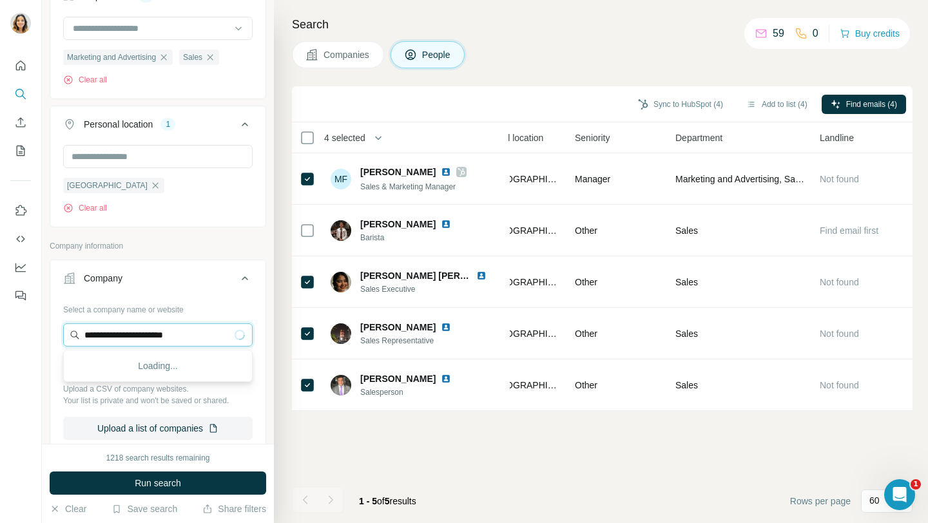
type input "**********"
click at [119, 389] on div "Grand Cosmopolitan Hotel grandcosmopolitandubai.com" at bounding box center [158, 370] width 190 height 41
click at [206, 337] on input "**********" at bounding box center [158, 335] width 190 height 23
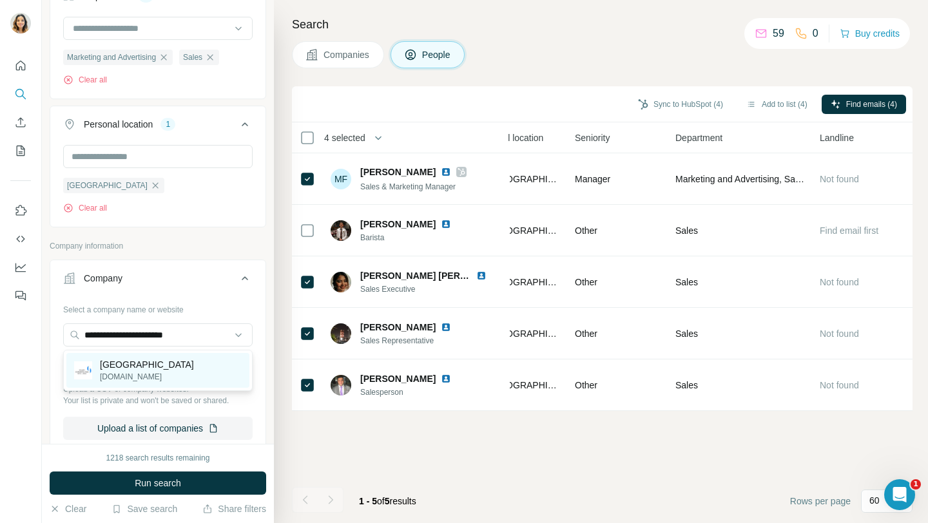
click at [194, 362] on p "[GEOGRAPHIC_DATA]" at bounding box center [147, 364] width 94 height 13
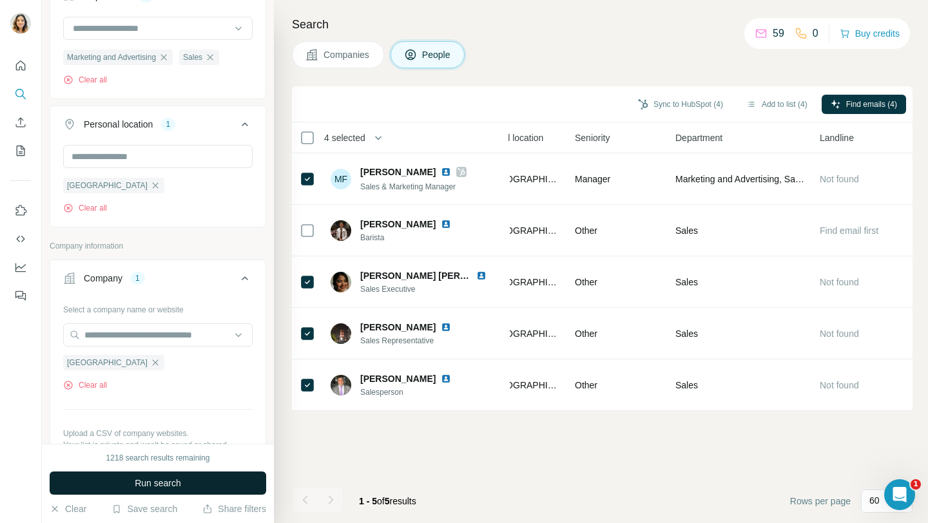
click at [142, 481] on span "Run search" at bounding box center [158, 483] width 46 height 13
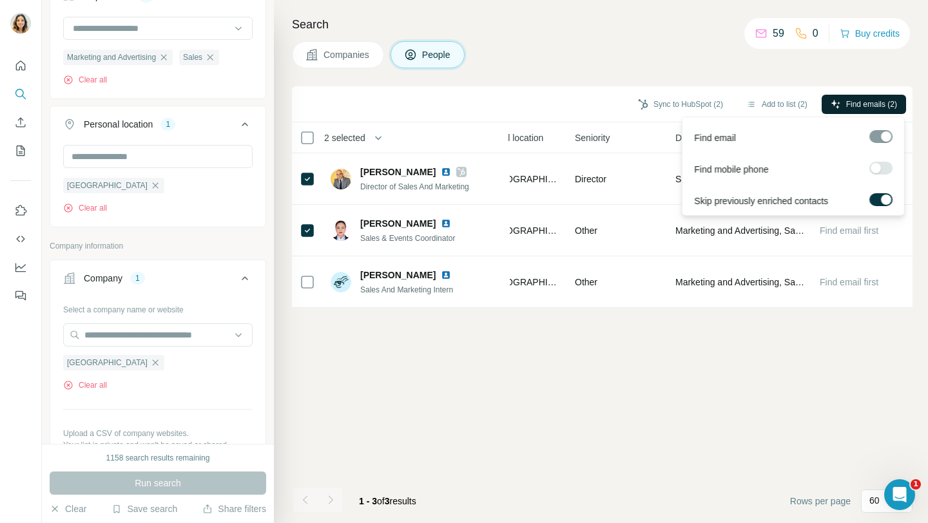
click at [881, 99] on span "Find emails (2)" at bounding box center [871, 105] width 51 height 12
click at [878, 107] on span "Find emails (2)" at bounding box center [871, 105] width 51 height 12
click at [859, 104] on span "Find emails (2)" at bounding box center [871, 105] width 51 height 12
click at [852, 104] on span "Find emails (2)" at bounding box center [871, 105] width 51 height 12
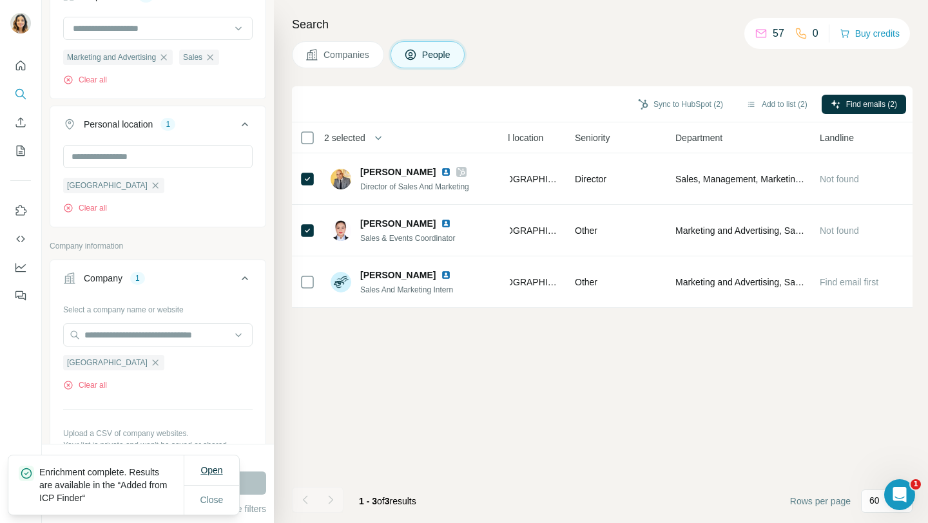
click at [202, 467] on span "Open" at bounding box center [211, 470] width 22 height 10
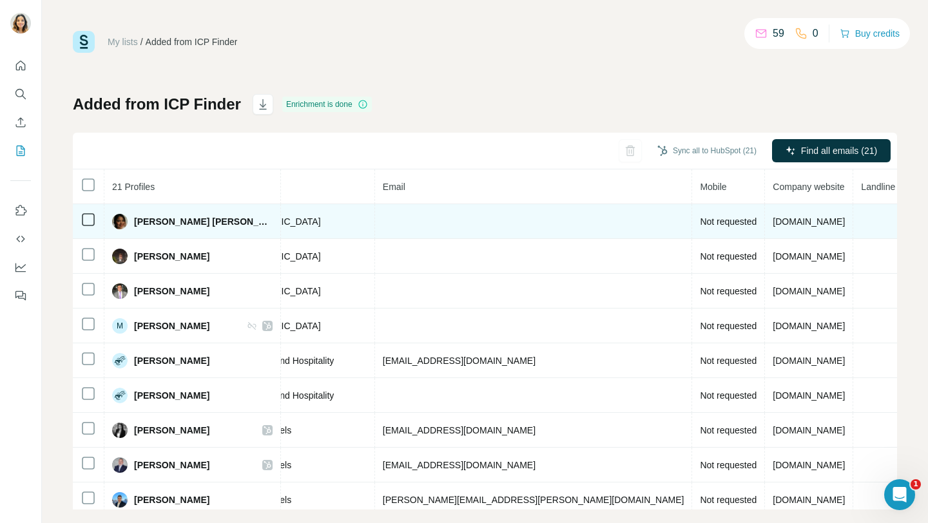
click at [765, 219] on td "[DOMAIN_NAME]" at bounding box center [809, 221] width 88 height 35
click at [773, 220] on span "[DOMAIN_NAME]" at bounding box center [809, 222] width 72 height 10
click at [773, 218] on span "[DOMAIN_NAME]" at bounding box center [809, 222] width 72 height 10
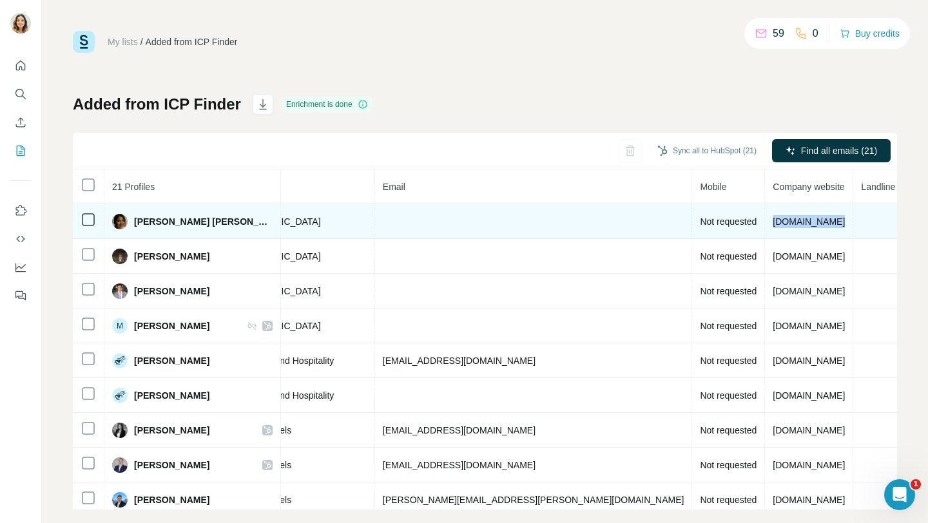
click at [773, 218] on span "[DOMAIN_NAME]" at bounding box center [809, 222] width 72 height 10
copy span "[DOMAIN_NAME]"
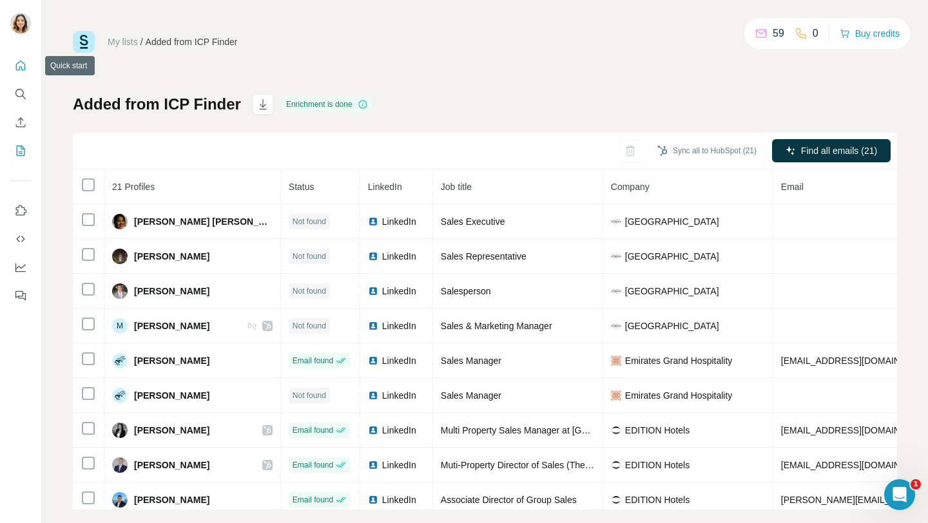
click at [14, 67] on icon "Quick start" at bounding box center [20, 65] width 13 height 13
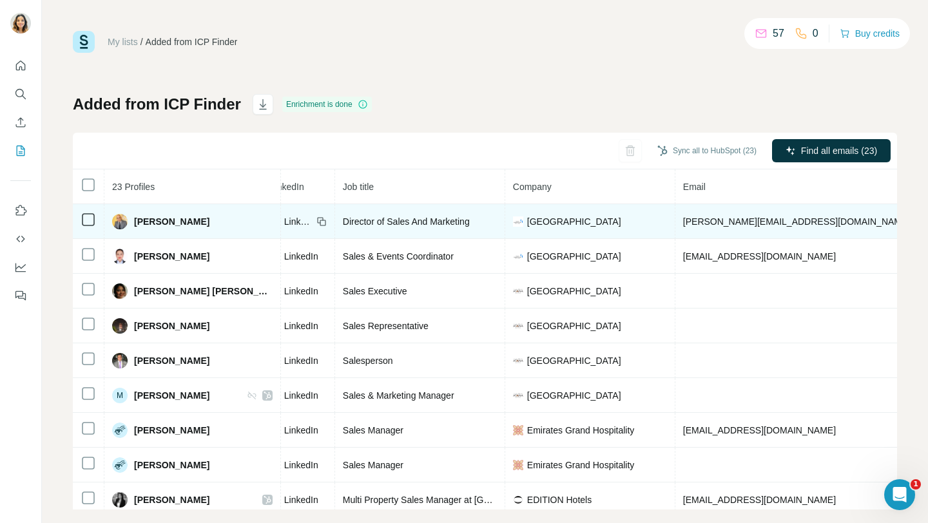
click at [719, 221] on span "[PERSON_NAME][EMAIL_ADDRESS][DOMAIN_NAME]" at bounding box center [796, 222] width 227 height 10
copy span "[PERSON_NAME][EMAIL_ADDRESS][DOMAIN_NAME]"
click at [683, 222] on span "[PERSON_NAME][EMAIL_ADDRESS][DOMAIN_NAME]" at bounding box center [796, 222] width 227 height 10
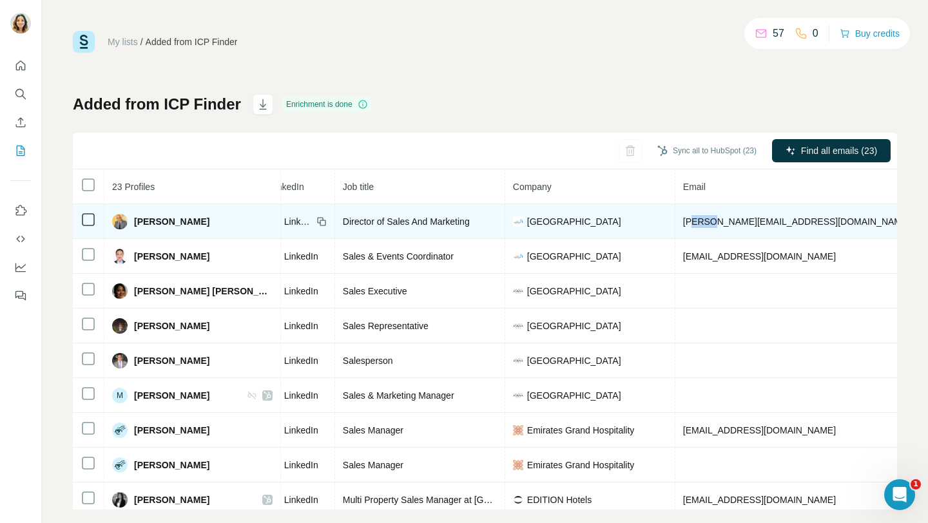
click at [683, 222] on span "[PERSON_NAME][EMAIL_ADDRESS][DOMAIN_NAME]" at bounding box center [796, 222] width 227 height 10
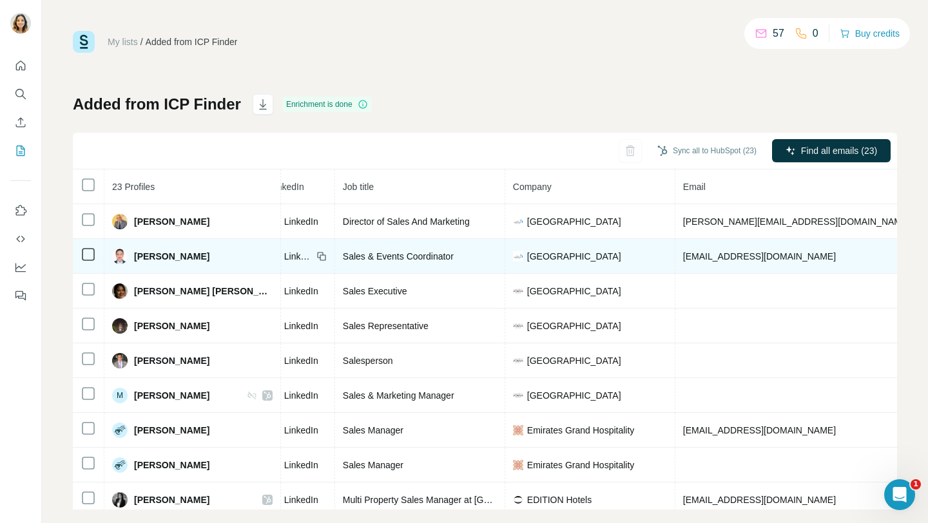
click at [699, 255] on span "[EMAIL_ADDRESS][DOMAIN_NAME]" at bounding box center [759, 256] width 153 height 10
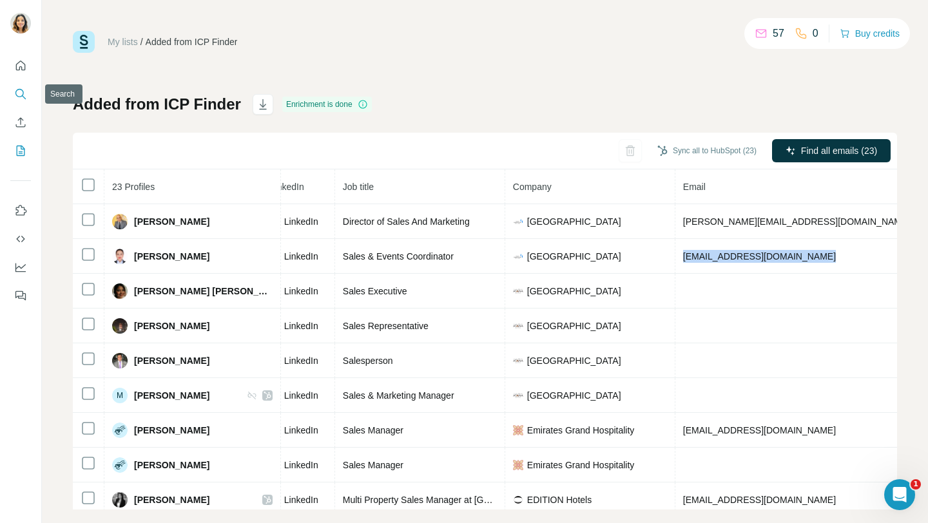
click at [20, 87] on button "Search" at bounding box center [20, 94] width 21 height 23
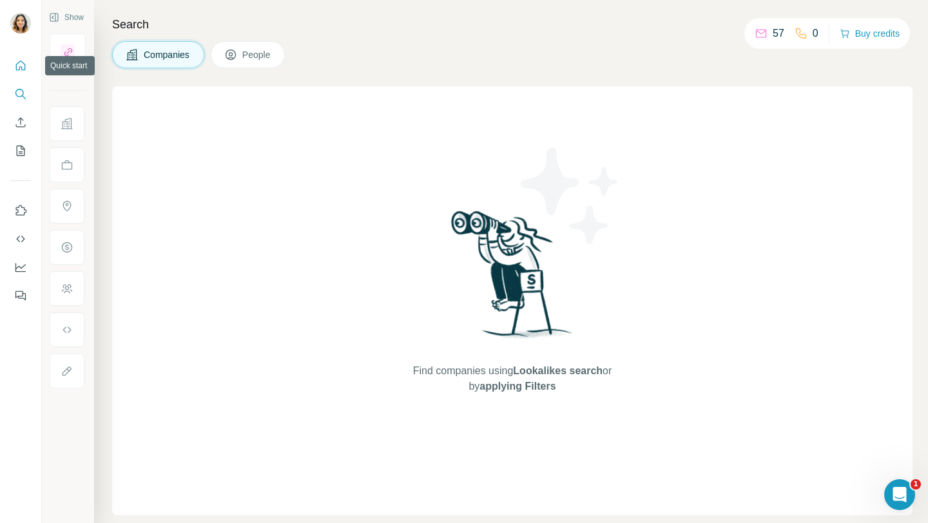
click at [24, 67] on icon "Quick start" at bounding box center [20, 65] width 13 height 13
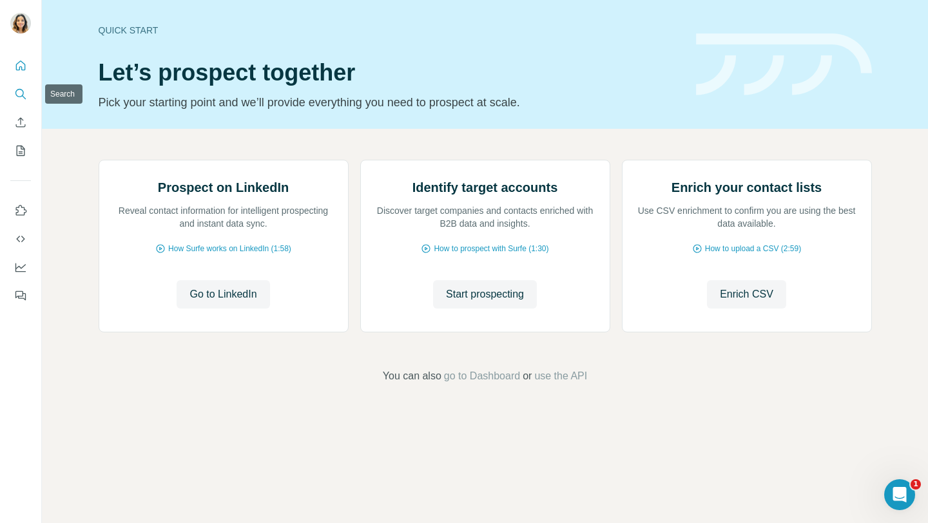
click at [21, 104] on button "Search" at bounding box center [20, 94] width 21 height 23
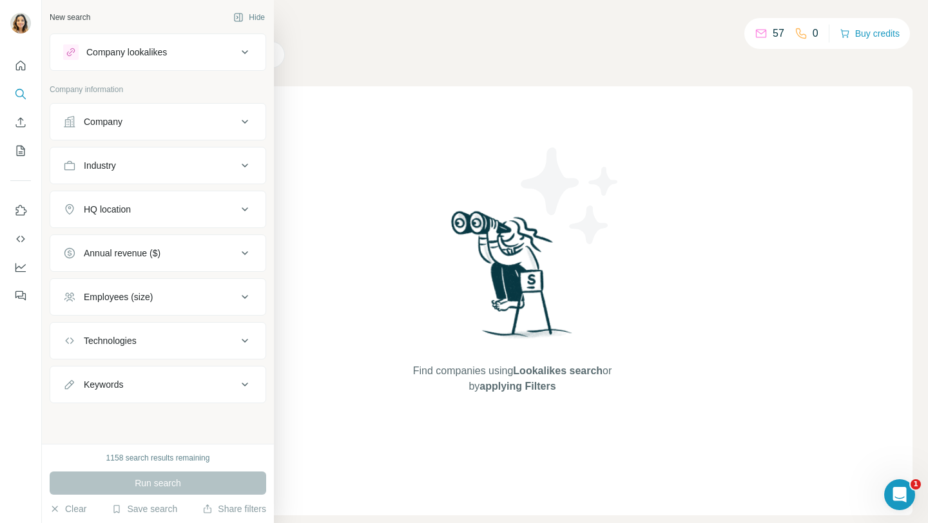
click at [83, 124] on div "Company" at bounding box center [150, 121] width 174 height 13
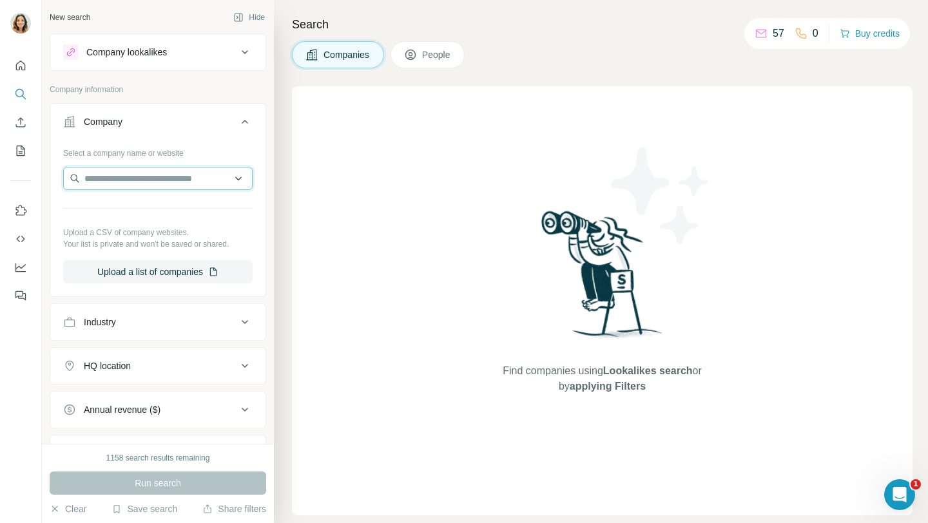
click at [97, 177] on input "text" at bounding box center [158, 178] width 190 height 23
click at [150, 185] on input "text" at bounding box center [158, 178] width 190 height 23
paste input "**********"
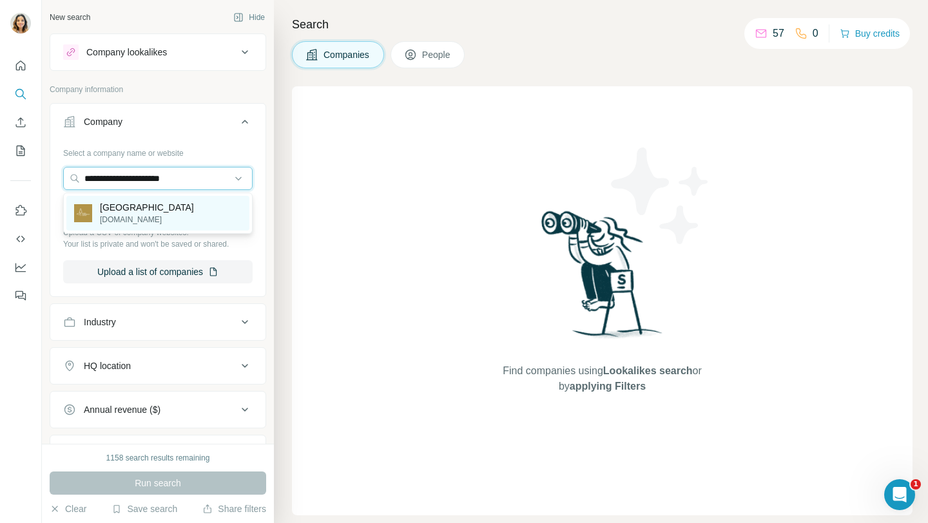
type input "**********"
click at [149, 208] on p "[GEOGRAPHIC_DATA]" at bounding box center [147, 207] width 94 height 13
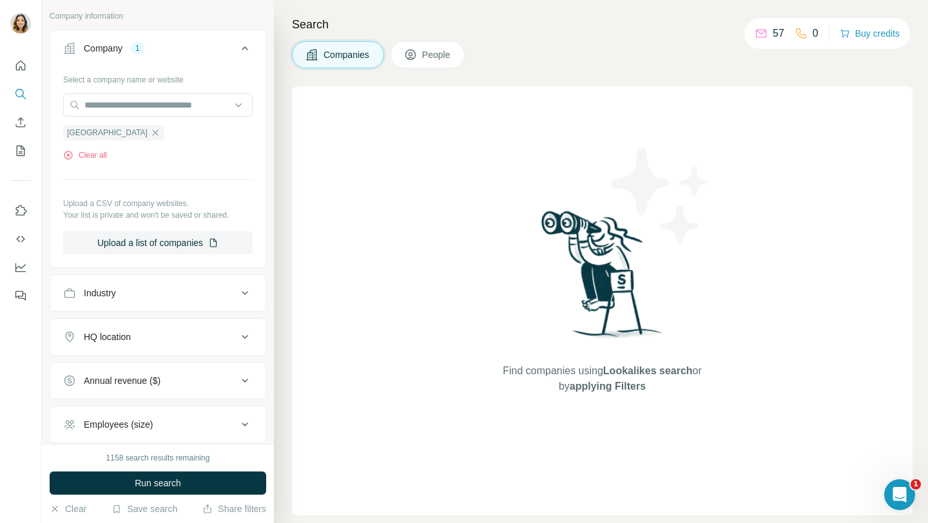
scroll to position [126, 0]
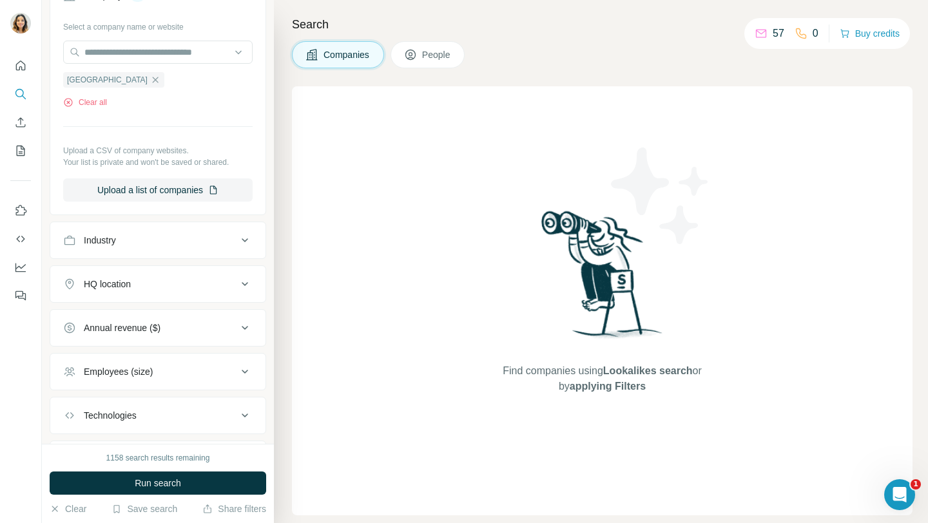
click at [140, 241] on div "Industry" at bounding box center [150, 240] width 174 height 13
click at [139, 268] on input at bounding box center [151, 273] width 159 height 14
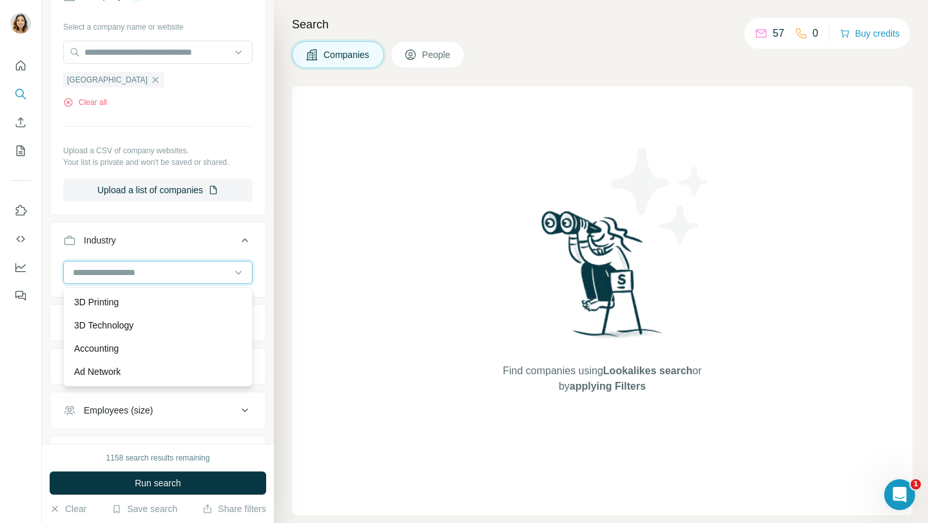
click at [139, 276] on input at bounding box center [151, 273] width 159 height 14
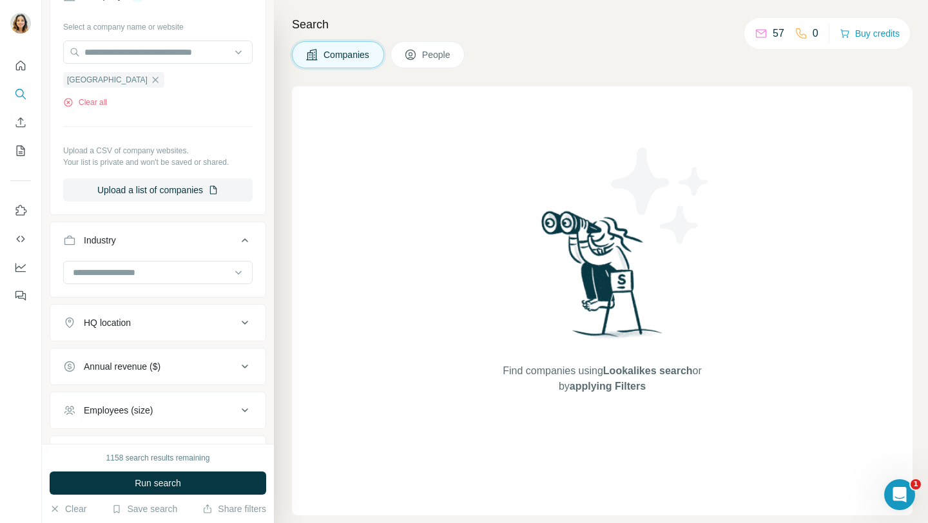
click at [124, 310] on button "HQ location" at bounding box center [157, 322] width 215 height 31
click at [117, 358] on input "text" at bounding box center [158, 355] width 190 height 23
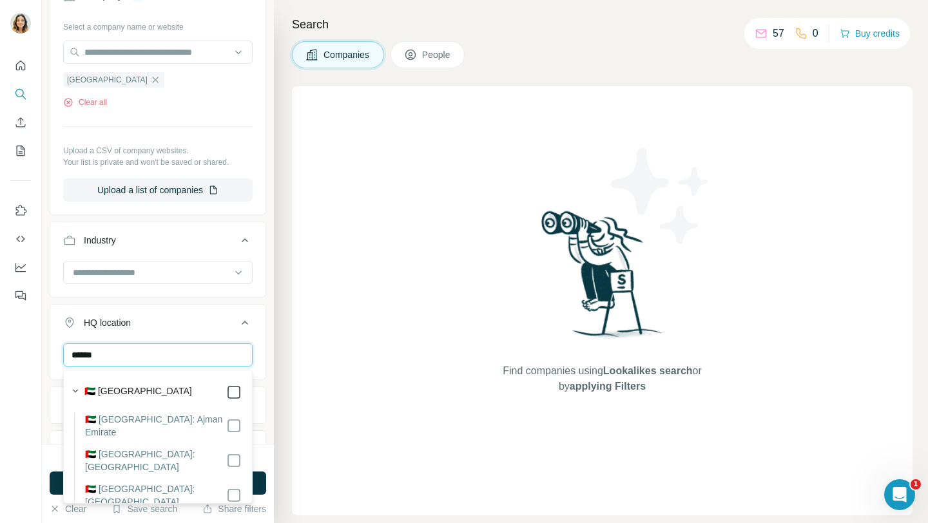
type input "******"
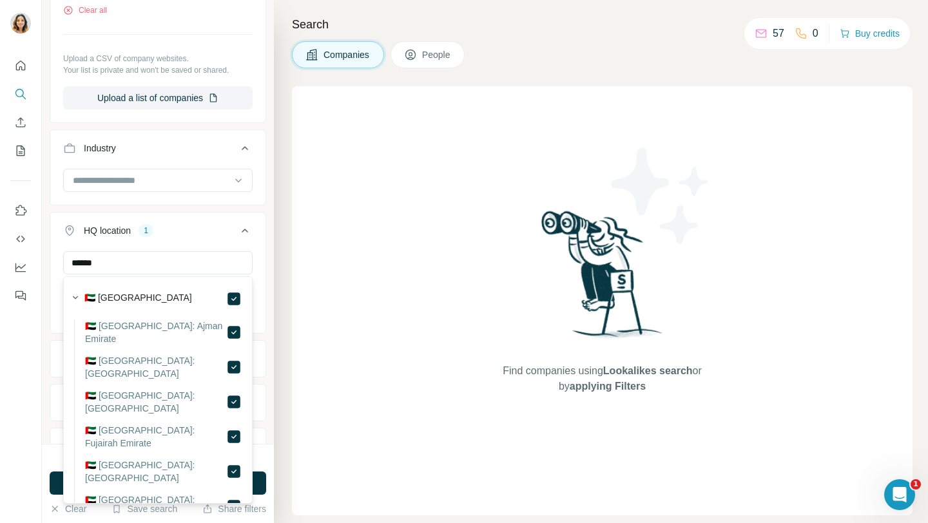
scroll to position [220, 0]
click at [52, 297] on div "****** [GEOGRAPHIC_DATA] Clear all" at bounding box center [157, 289] width 215 height 79
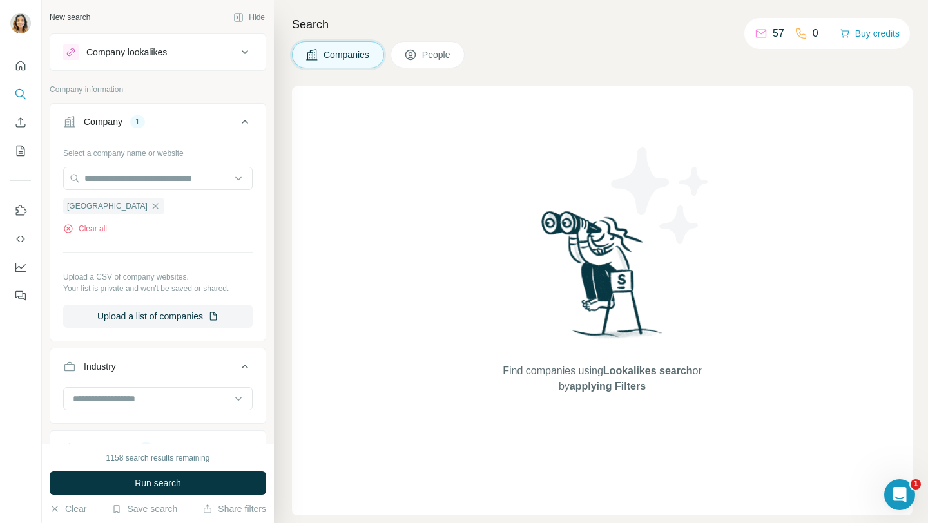
scroll to position [320, 0]
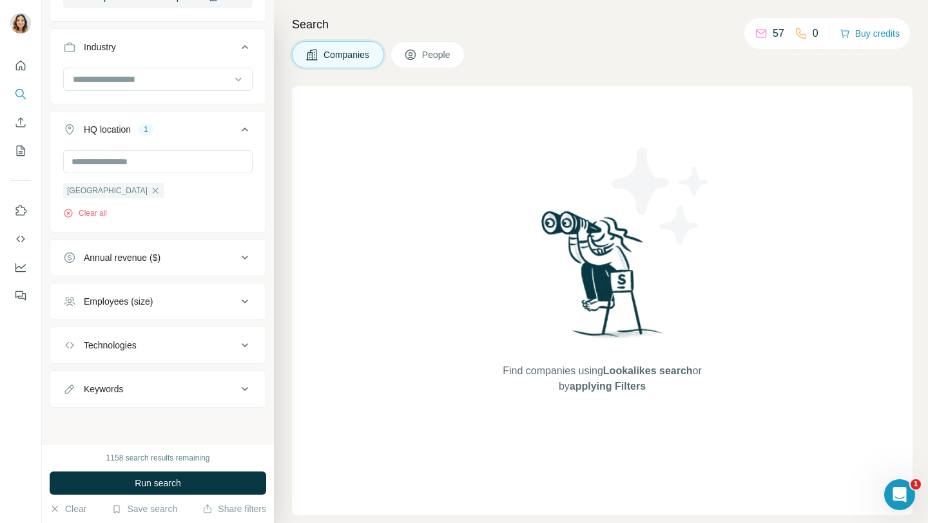
click at [434, 57] on span "People" at bounding box center [437, 54] width 30 height 13
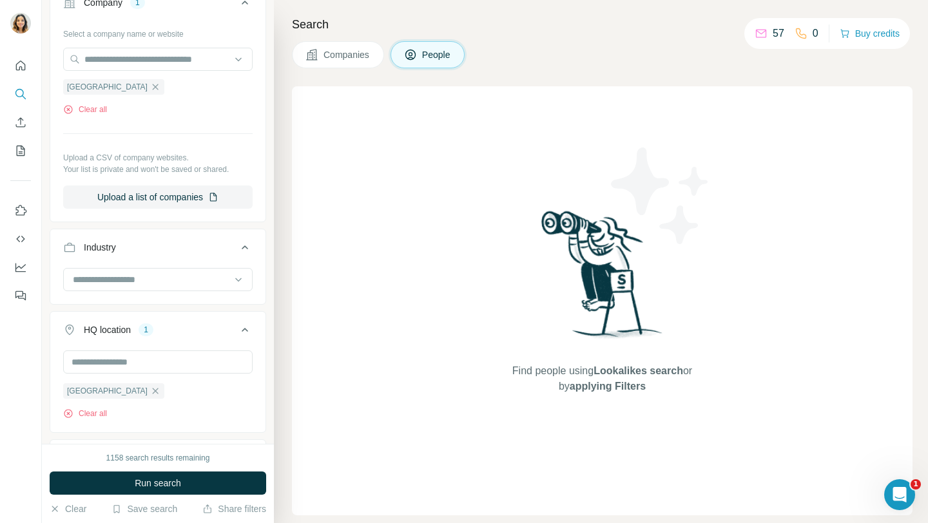
scroll to position [521, 0]
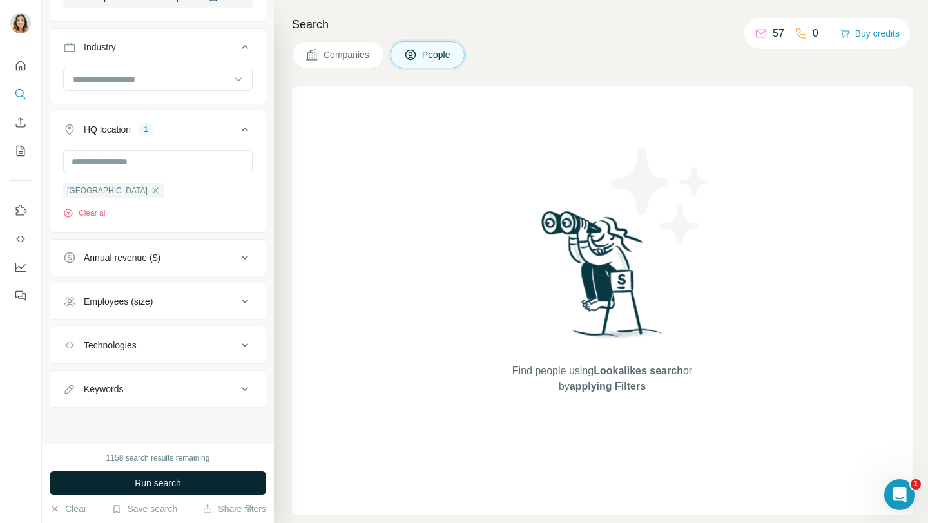
click at [174, 480] on span "Run search" at bounding box center [158, 483] width 46 height 13
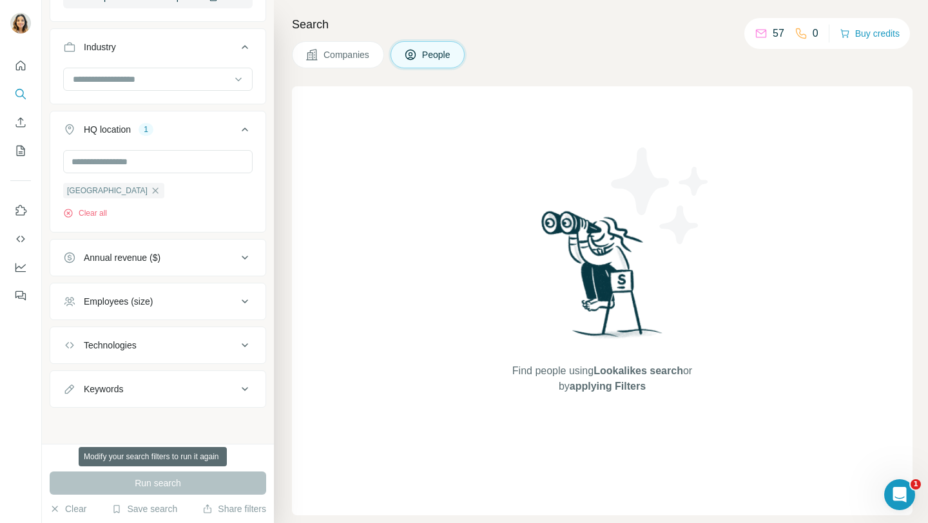
click at [174, 481] on div "Run search" at bounding box center [158, 483] width 217 height 23
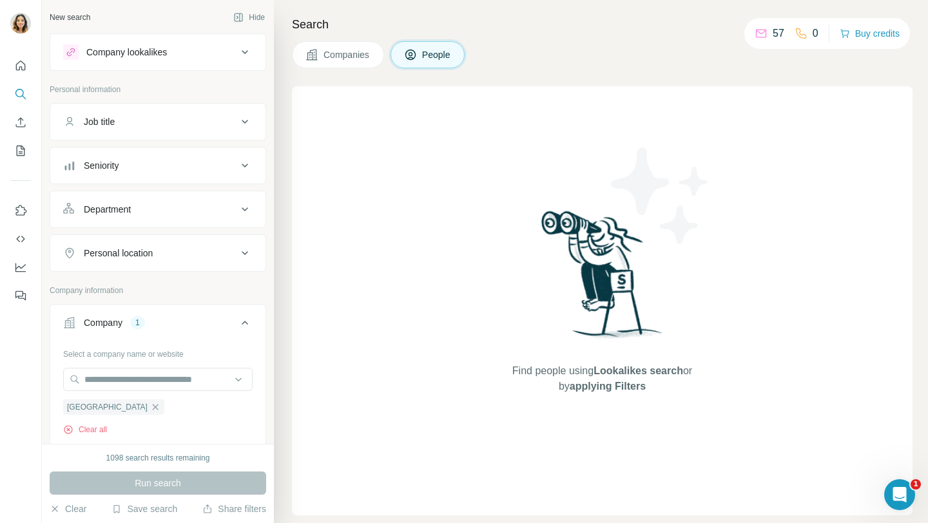
click at [184, 116] on div "Job title" at bounding box center [150, 121] width 174 height 13
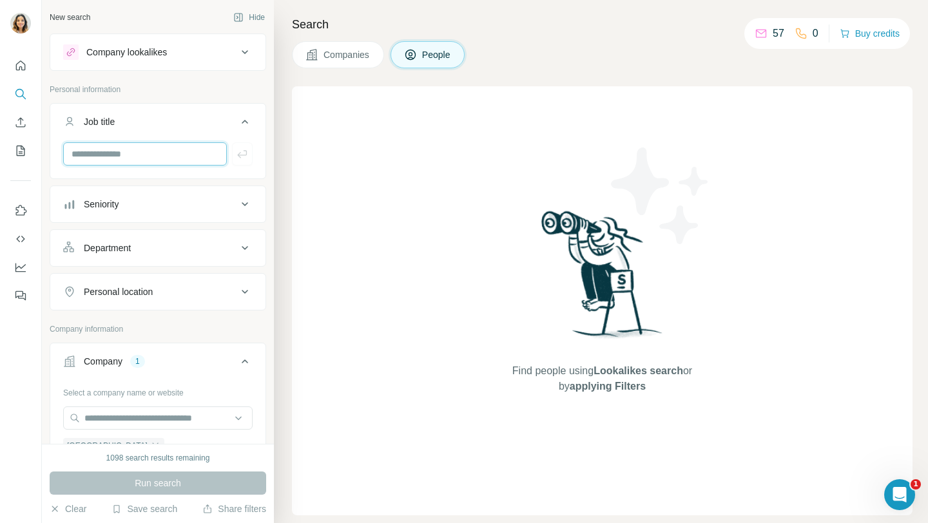
click at [137, 157] on input "text" at bounding box center [145, 153] width 164 height 23
type input "*****"
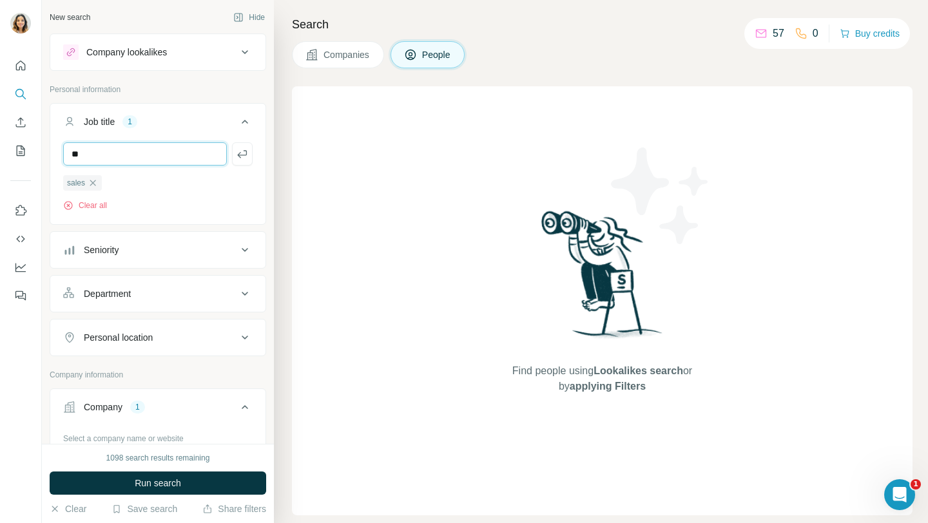
type input "*"
type input "**********"
click at [150, 153] on input "text" at bounding box center [145, 153] width 164 height 23
click at [112, 247] on div "Seniority" at bounding box center [101, 250] width 35 height 13
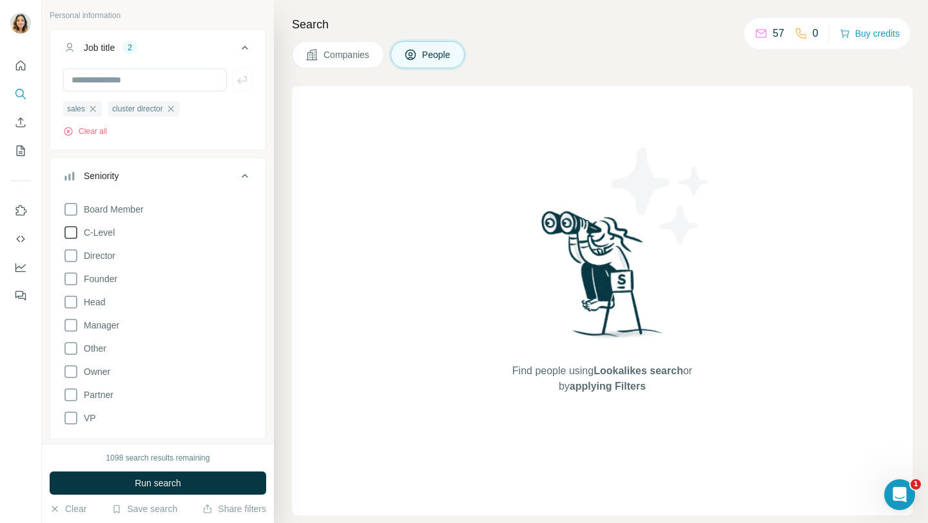
scroll to position [75, 0]
click at [72, 253] on icon at bounding box center [70, 255] width 15 height 15
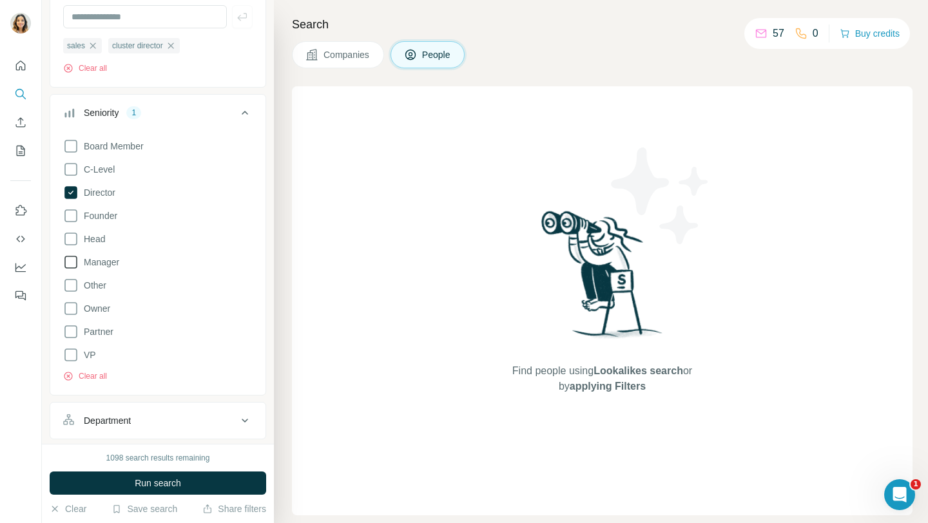
click at [70, 268] on icon at bounding box center [70, 262] width 15 height 15
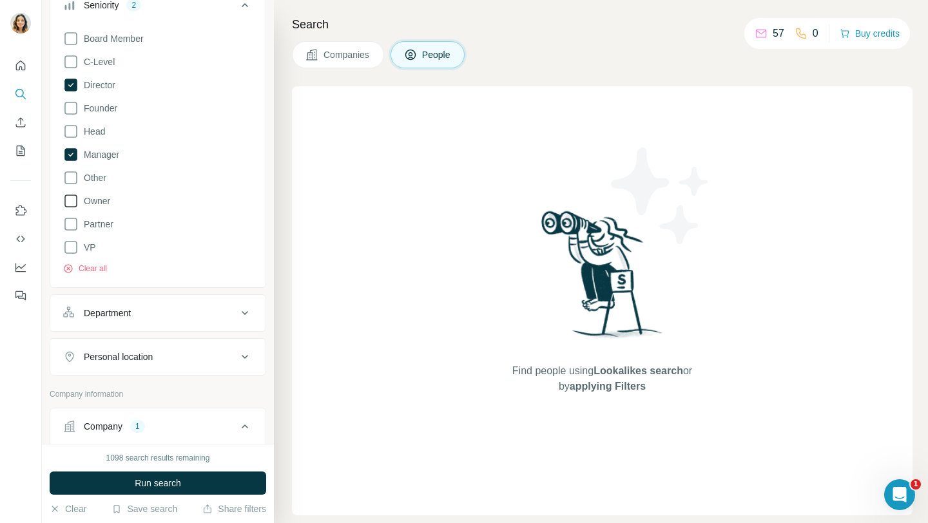
scroll to position [246, 0]
click at [89, 309] on div "Department" at bounding box center [107, 312] width 47 height 13
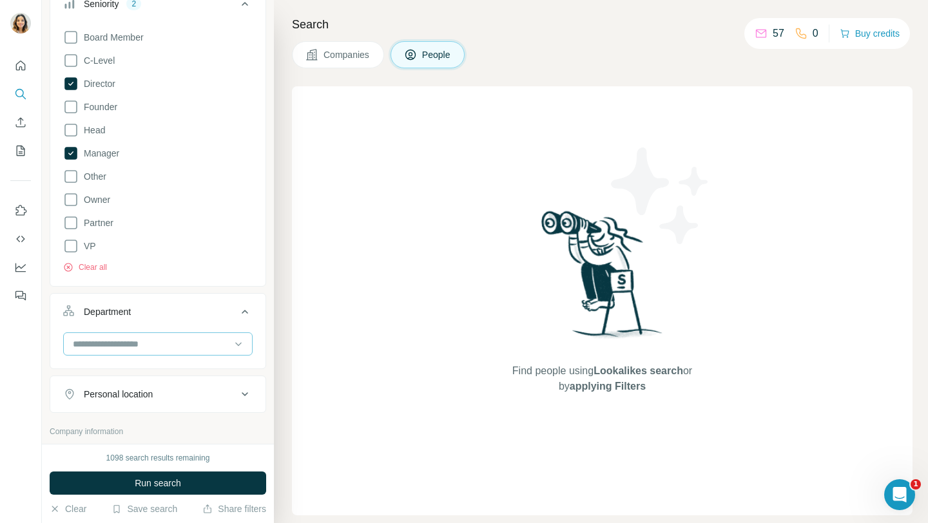
click at [99, 345] on input at bounding box center [151, 344] width 159 height 14
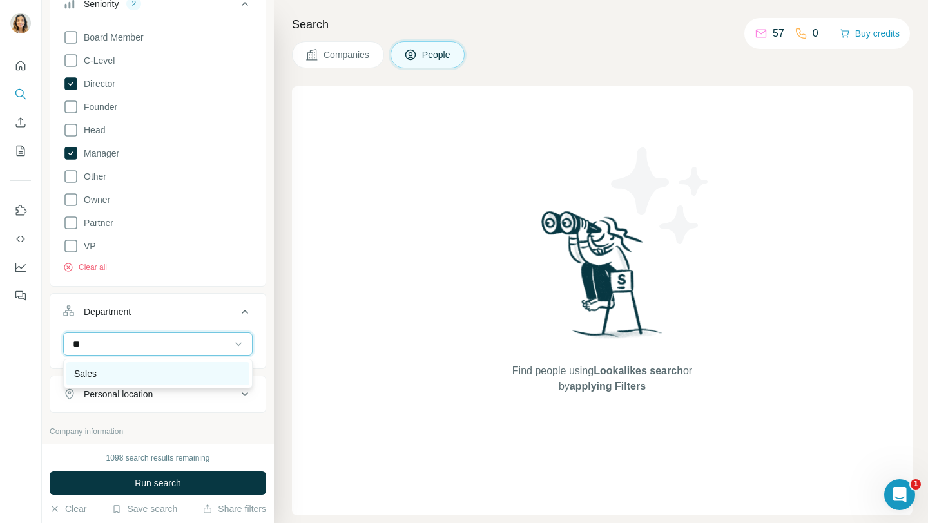
type input "**"
click at [99, 375] on div "Sales" at bounding box center [158, 373] width 168 height 13
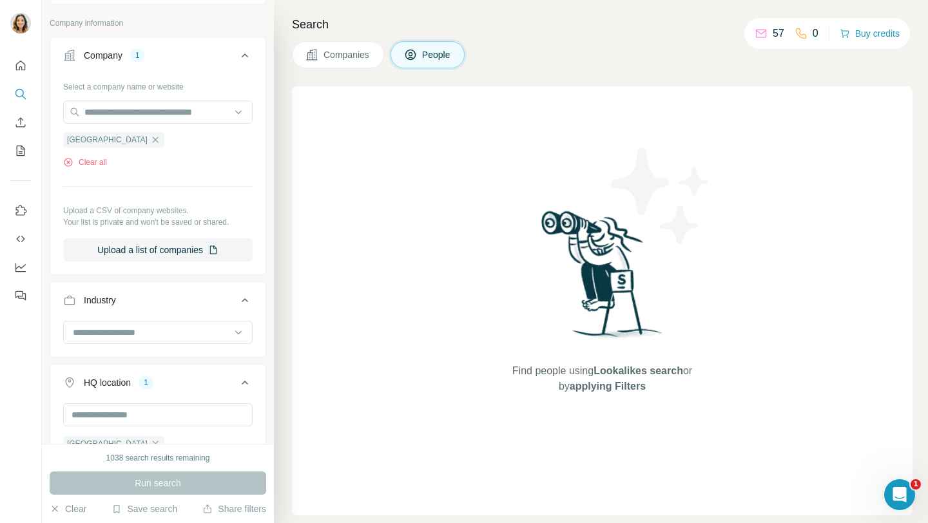
scroll to position [698, 0]
click at [173, 344] on div at bounding box center [151, 335] width 159 height 22
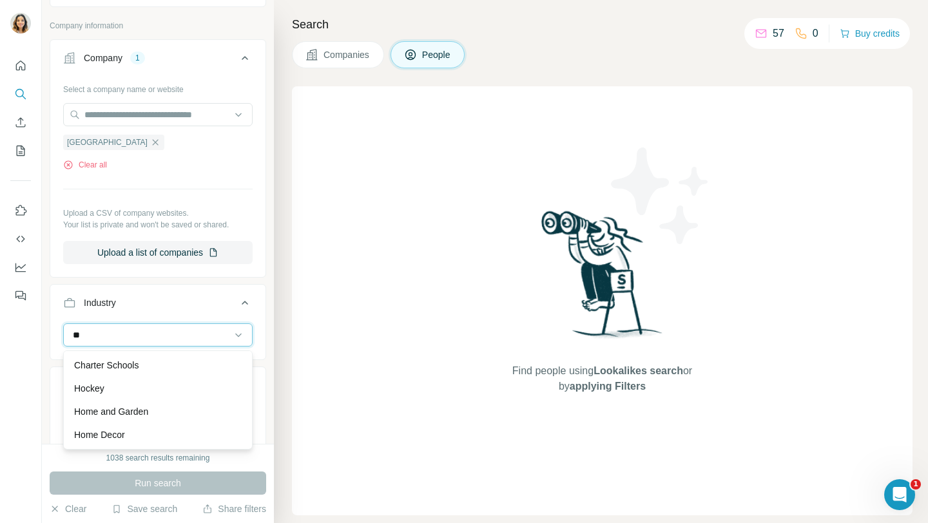
type input "*"
type input "*****"
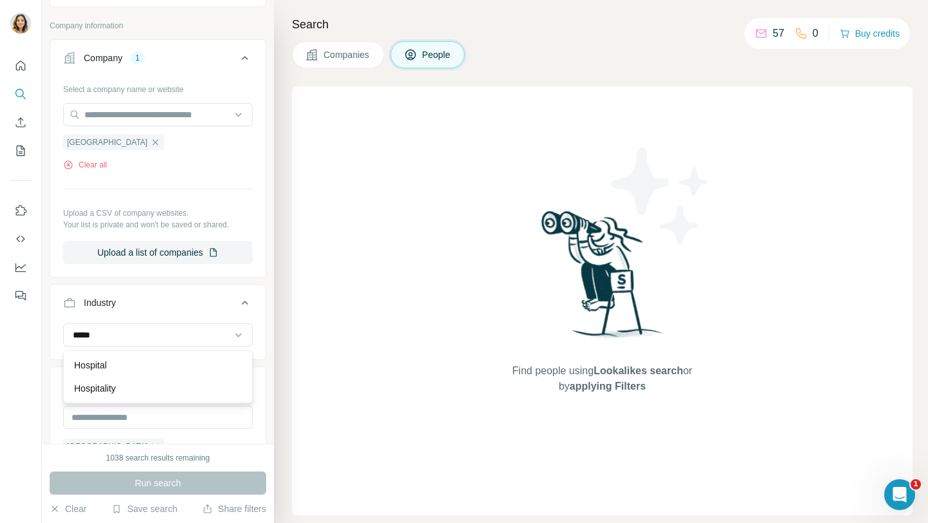
click at [113, 393] on div "Hospital Hospitality" at bounding box center [158, 377] width 190 height 53
click at [153, 332] on input at bounding box center [151, 335] width 159 height 14
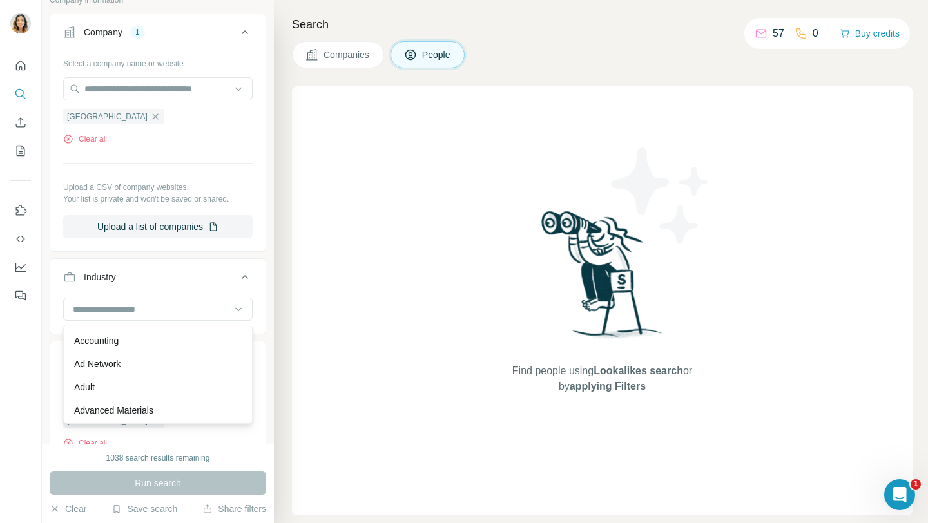
scroll to position [99, 0]
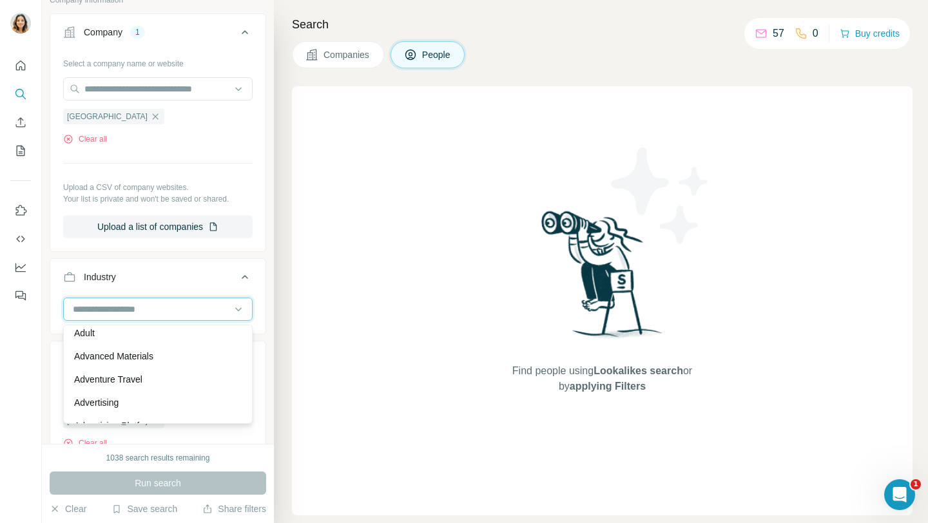
click at [154, 307] on input at bounding box center [151, 309] width 159 height 14
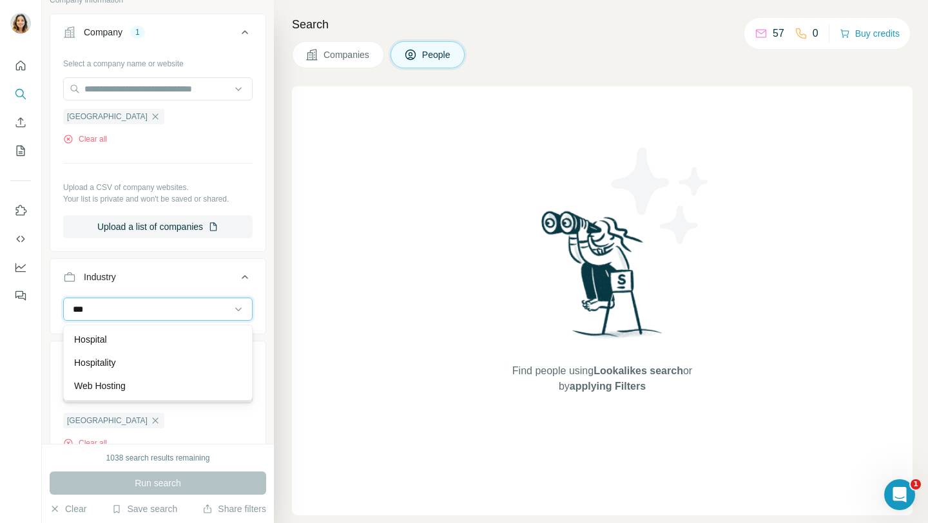
scroll to position [0, 0]
type input "***"
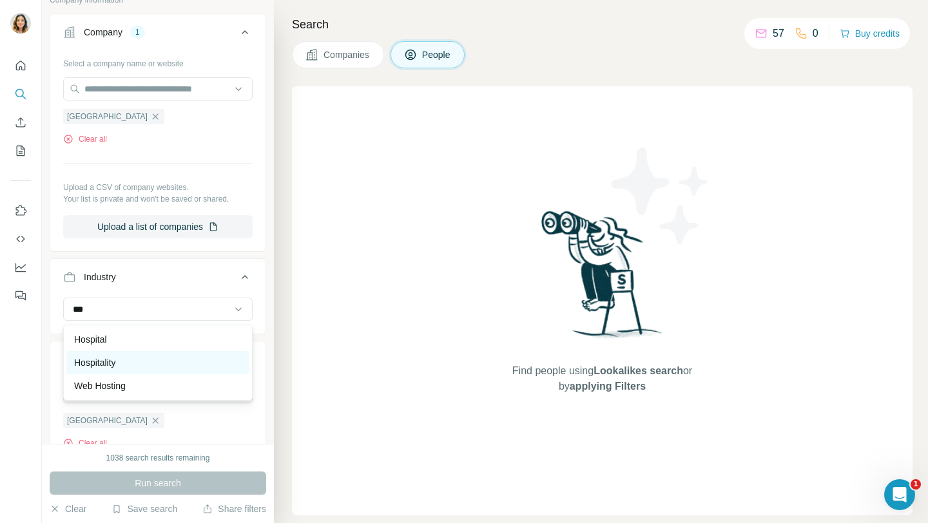
click at [92, 360] on p "Hospitality" at bounding box center [95, 362] width 42 height 13
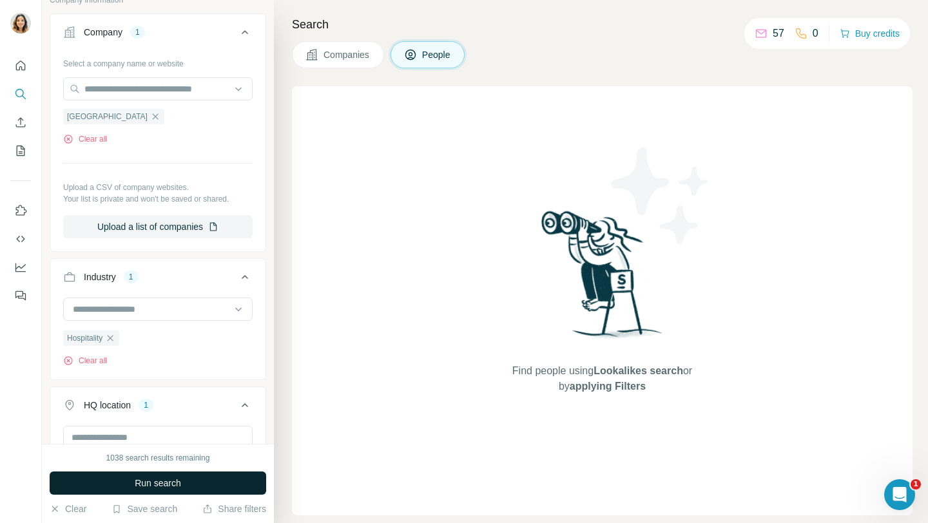
click at [114, 489] on button "Run search" at bounding box center [158, 483] width 217 height 23
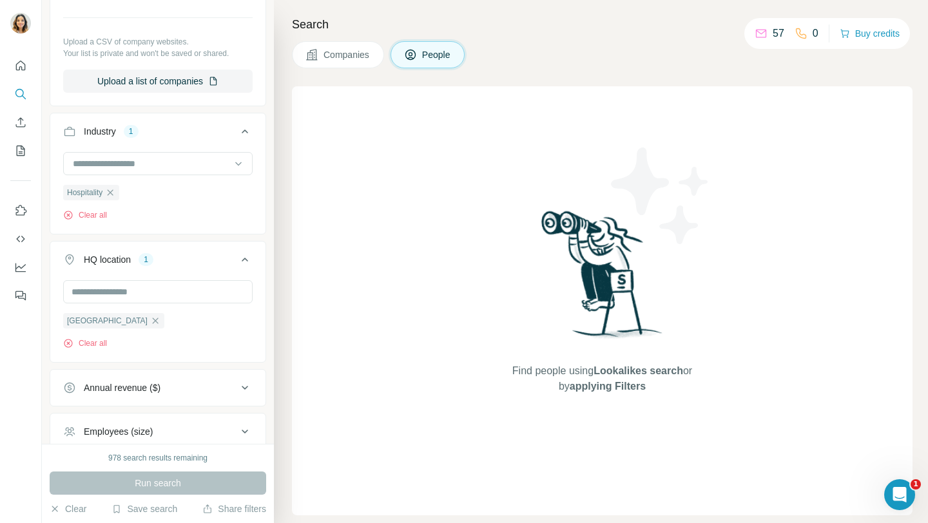
scroll to position [1001, 0]
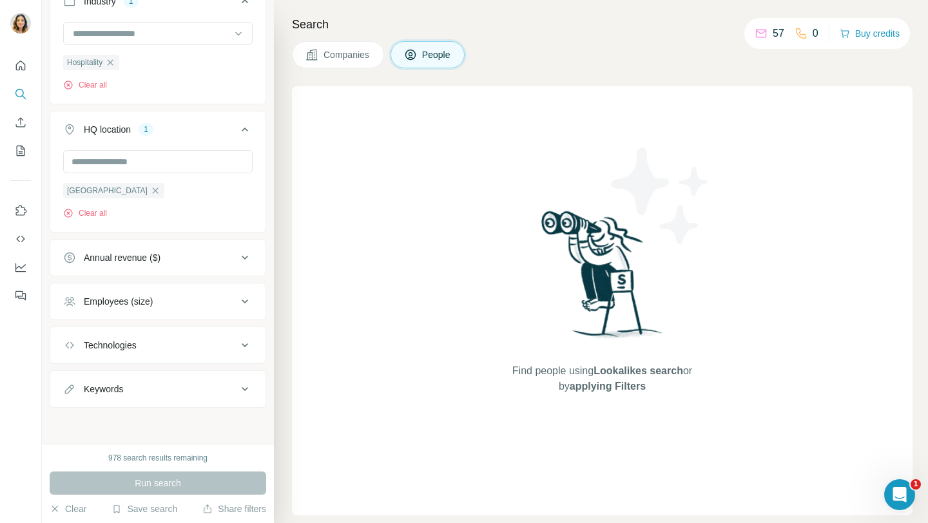
click at [137, 489] on div "Run search" at bounding box center [158, 483] width 217 height 23
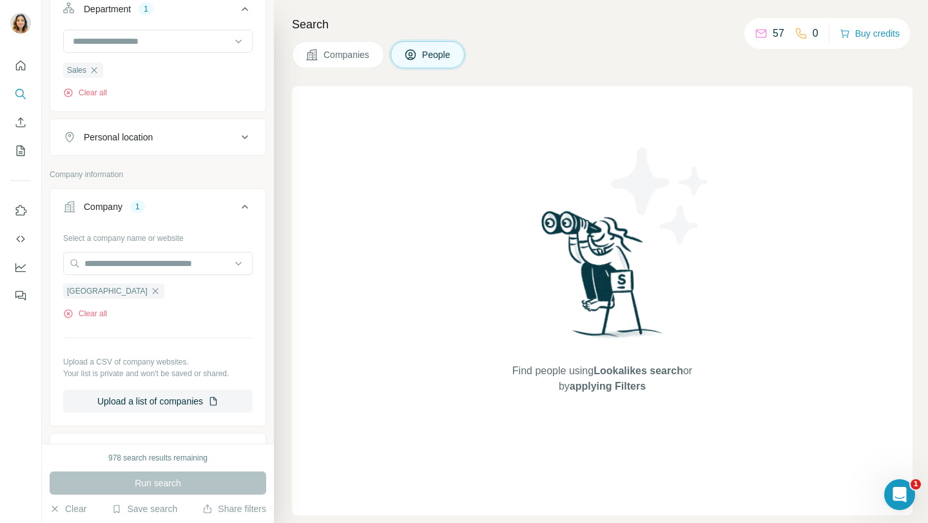
scroll to position [0, 0]
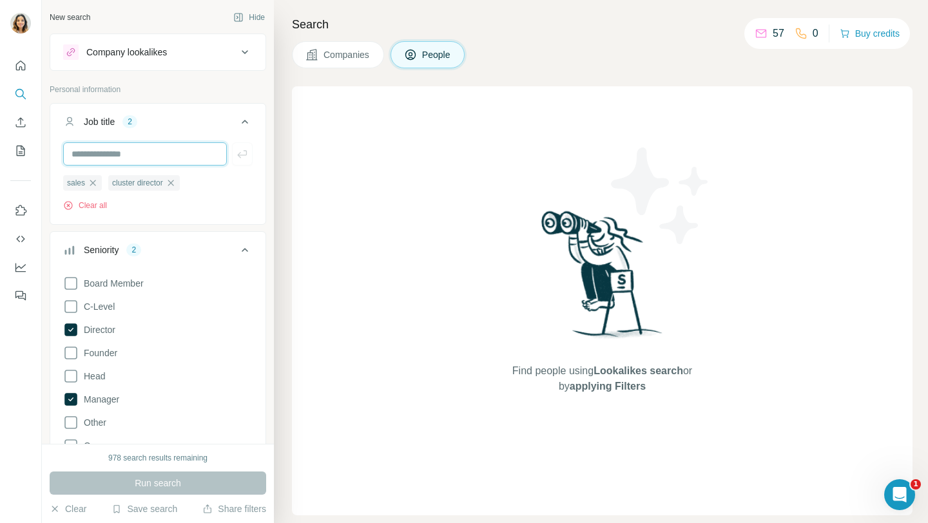
click at [144, 157] on input "text" at bounding box center [145, 153] width 164 height 23
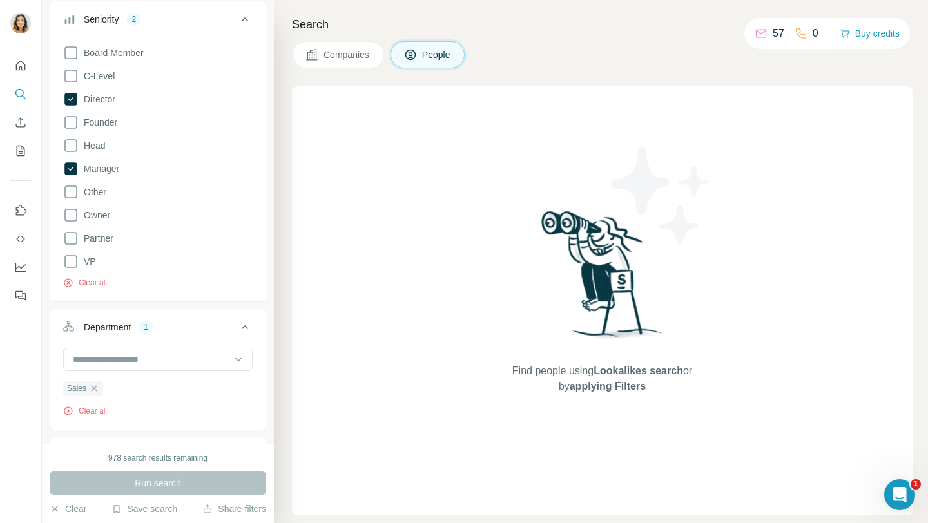
scroll to position [275, 0]
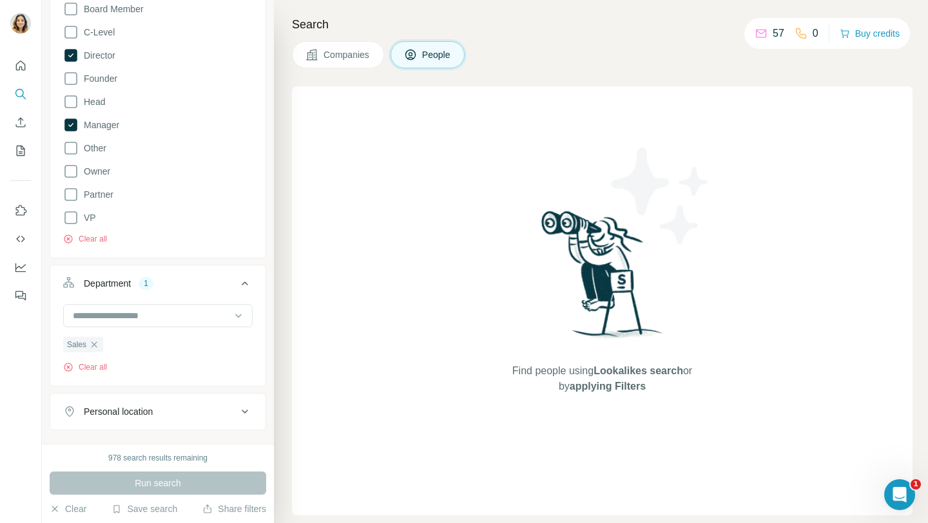
click at [123, 482] on div "Run search" at bounding box center [158, 483] width 217 height 23
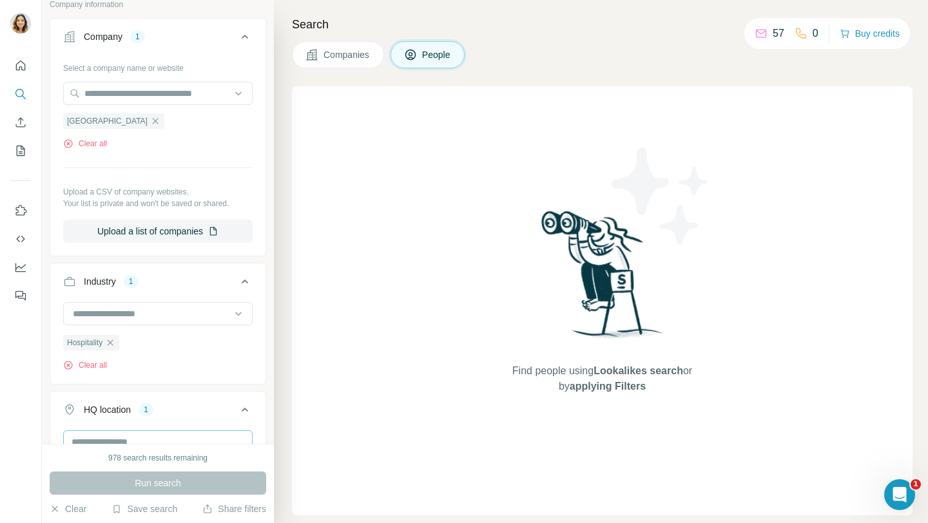
scroll to position [703, 0]
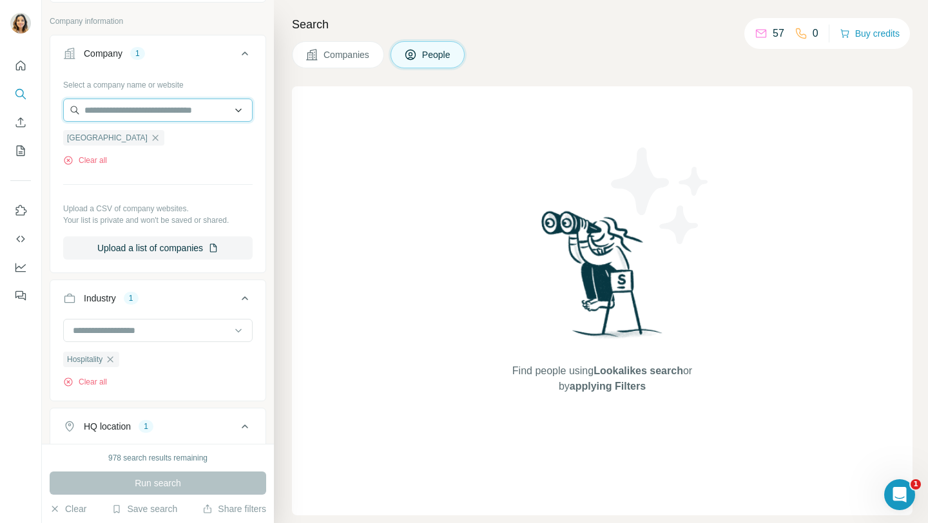
click at [124, 115] on input "text" at bounding box center [158, 110] width 190 height 23
